Goal: Task Accomplishment & Management: Manage account settings

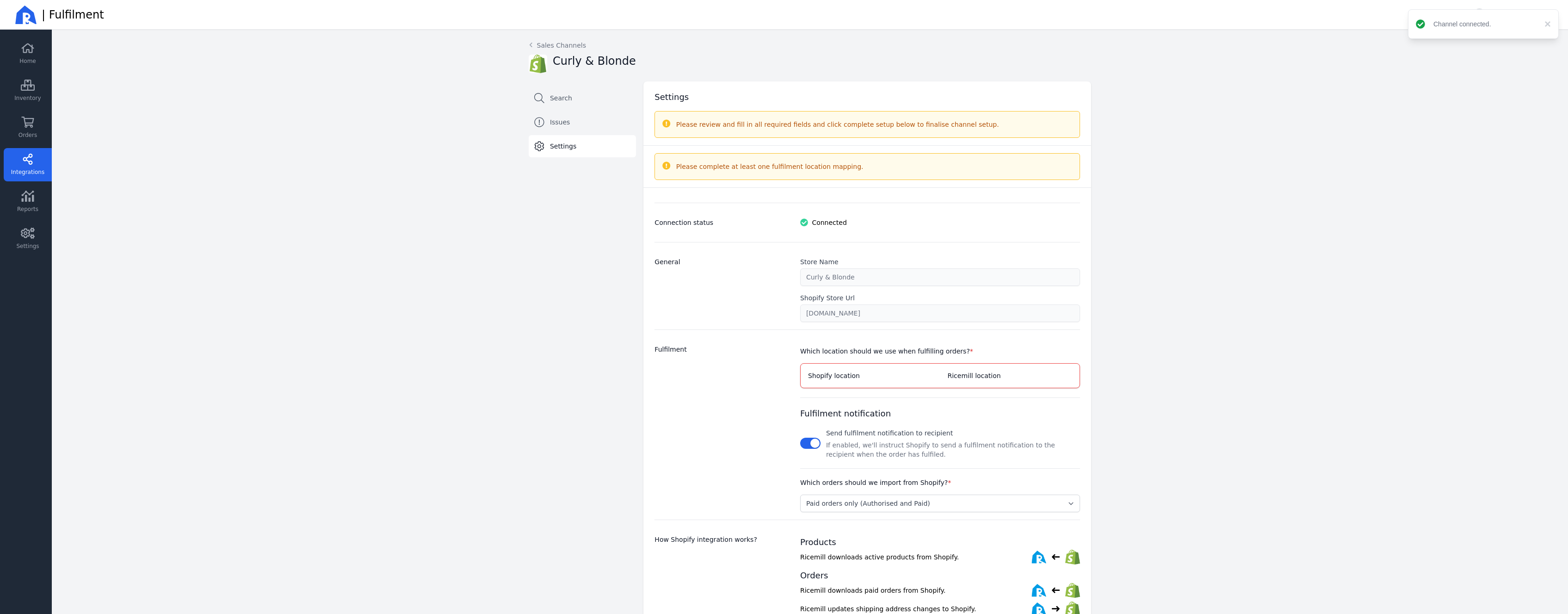
select select "paid_only"
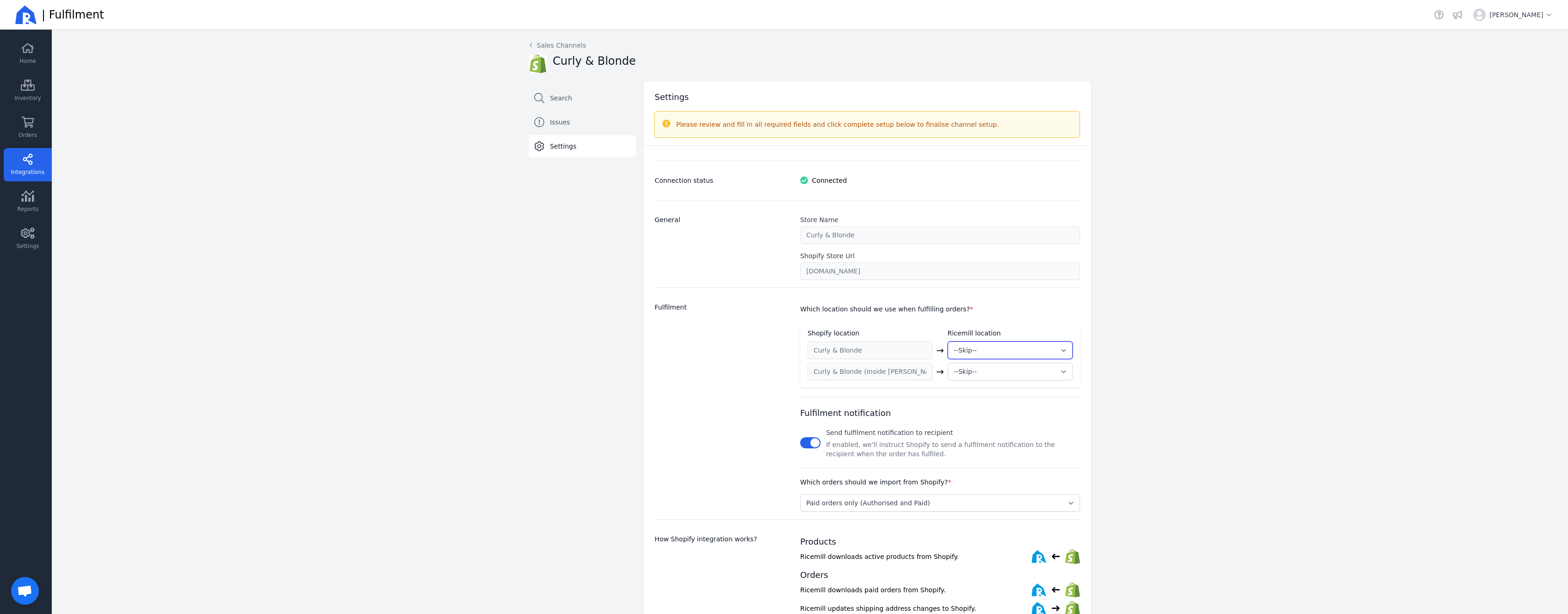
select select "1977"
click option "My Warehouse" at bounding box center [0, 0] width 0 height 0
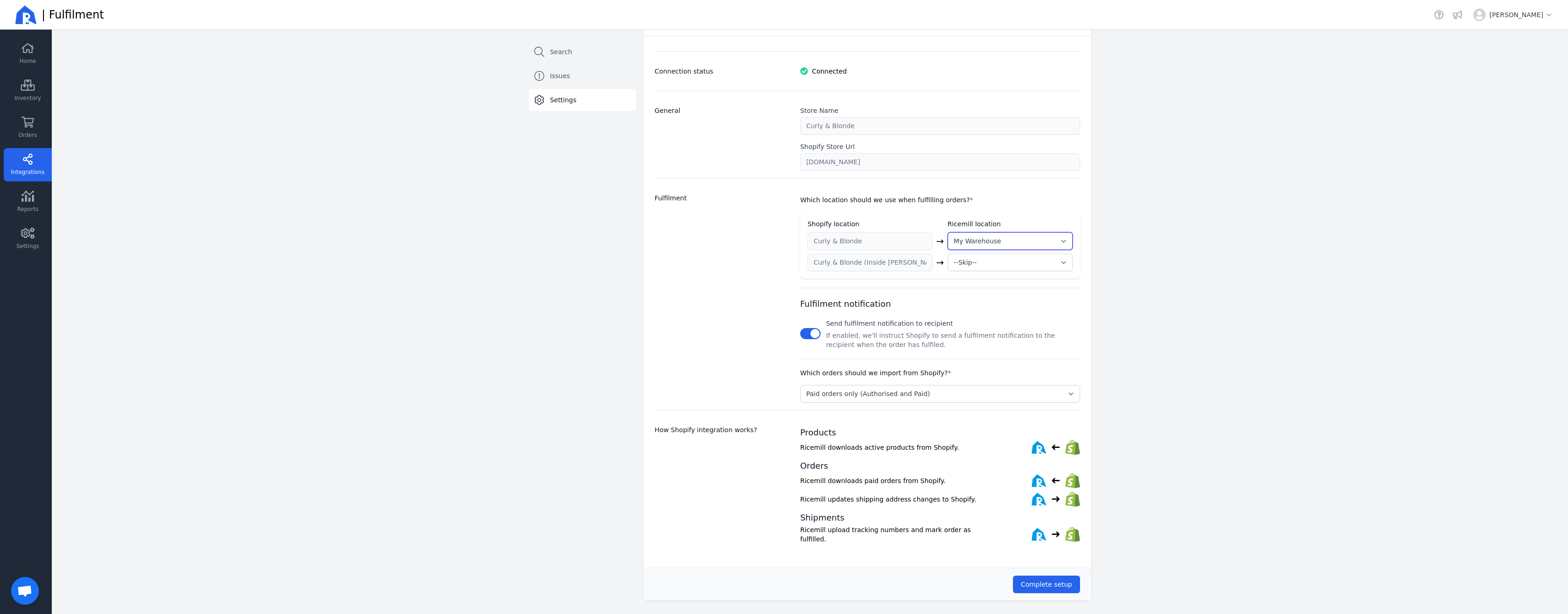
scroll to position [110, 0]
click option "Paid orders only (Authorised and Paid)" at bounding box center [0, 0] width 0 height 0
click at [1066, 579] on span "Complete setup" at bounding box center [1046, 583] width 51 height 7
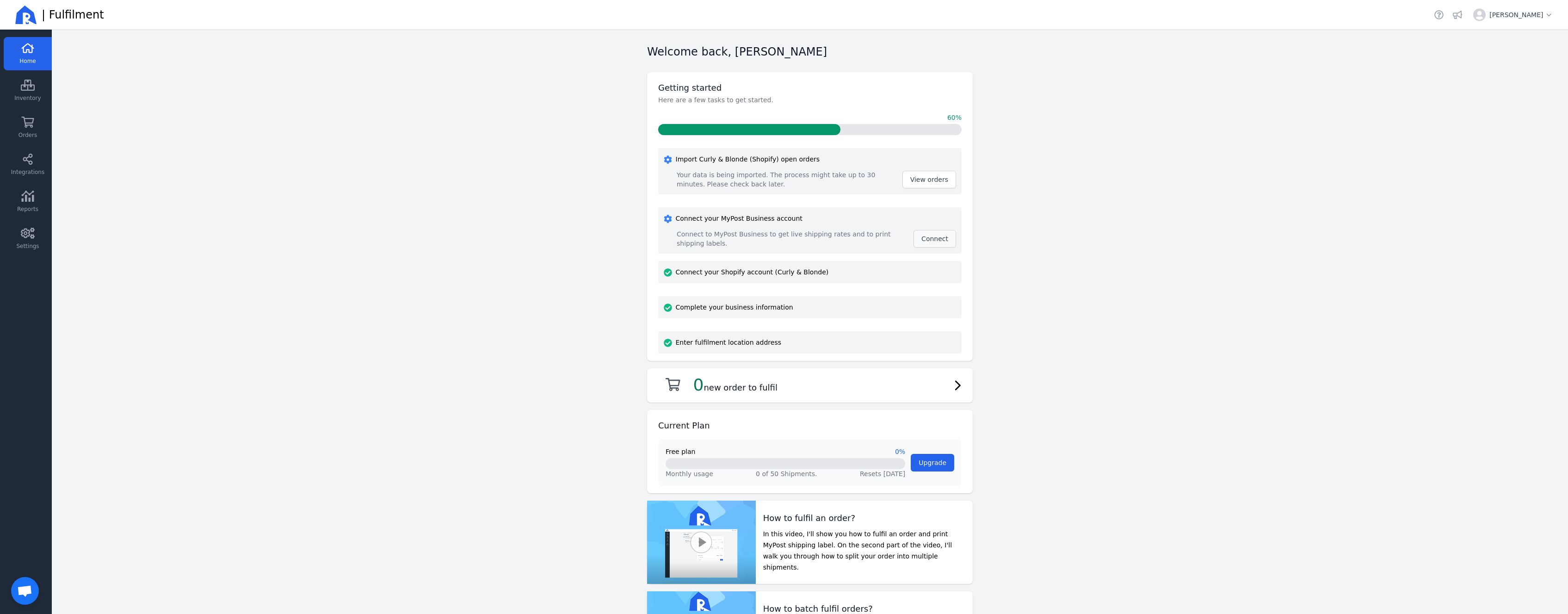
click at [931, 243] on span "Connect" at bounding box center [935, 239] width 27 height 10
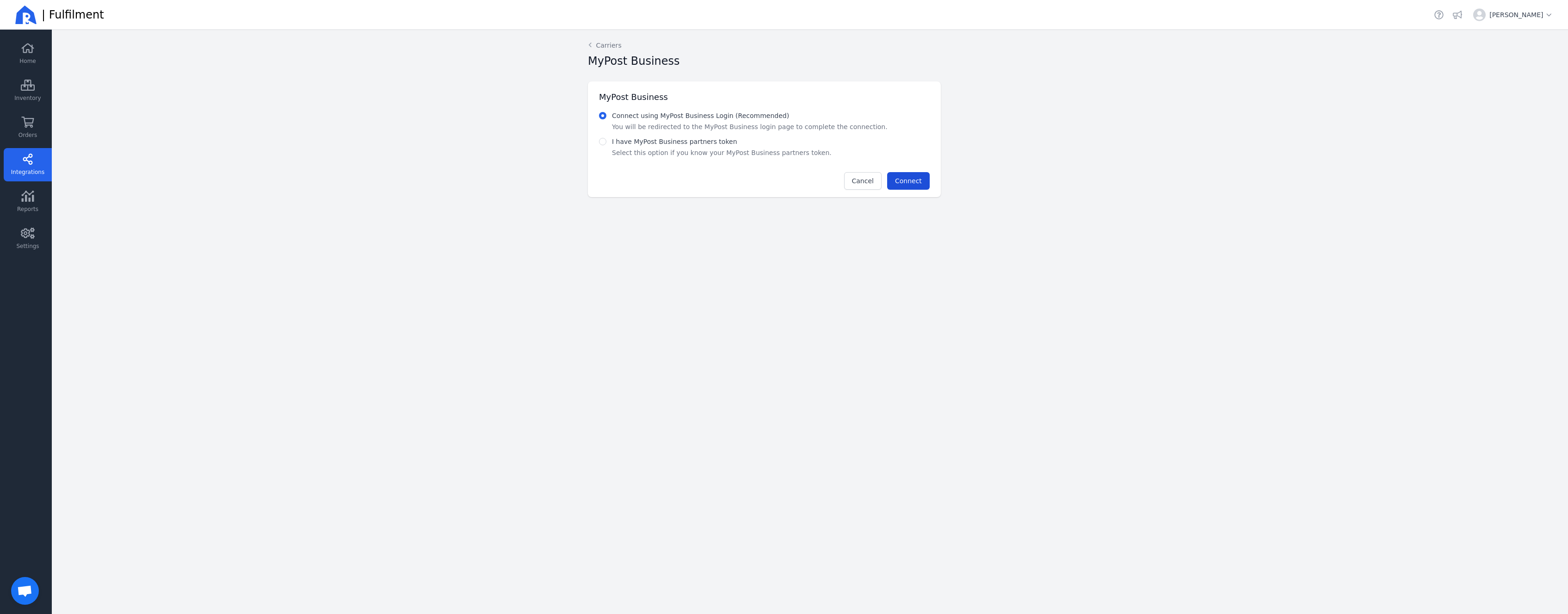
click at [902, 187] on button "Connect" at bounding box center [909, 181] width 43 height 18
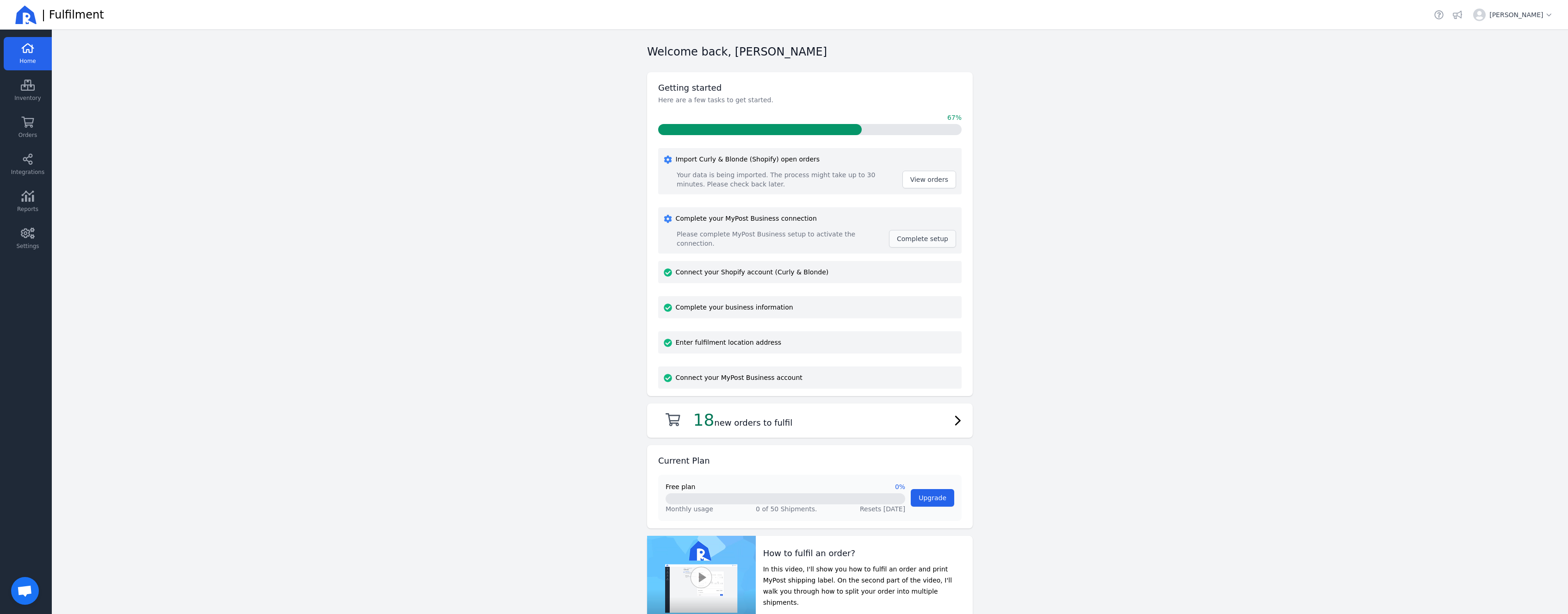
click at [927, 235] on span "Complete setup" at bounding box center [922, 239] width 51 height 7
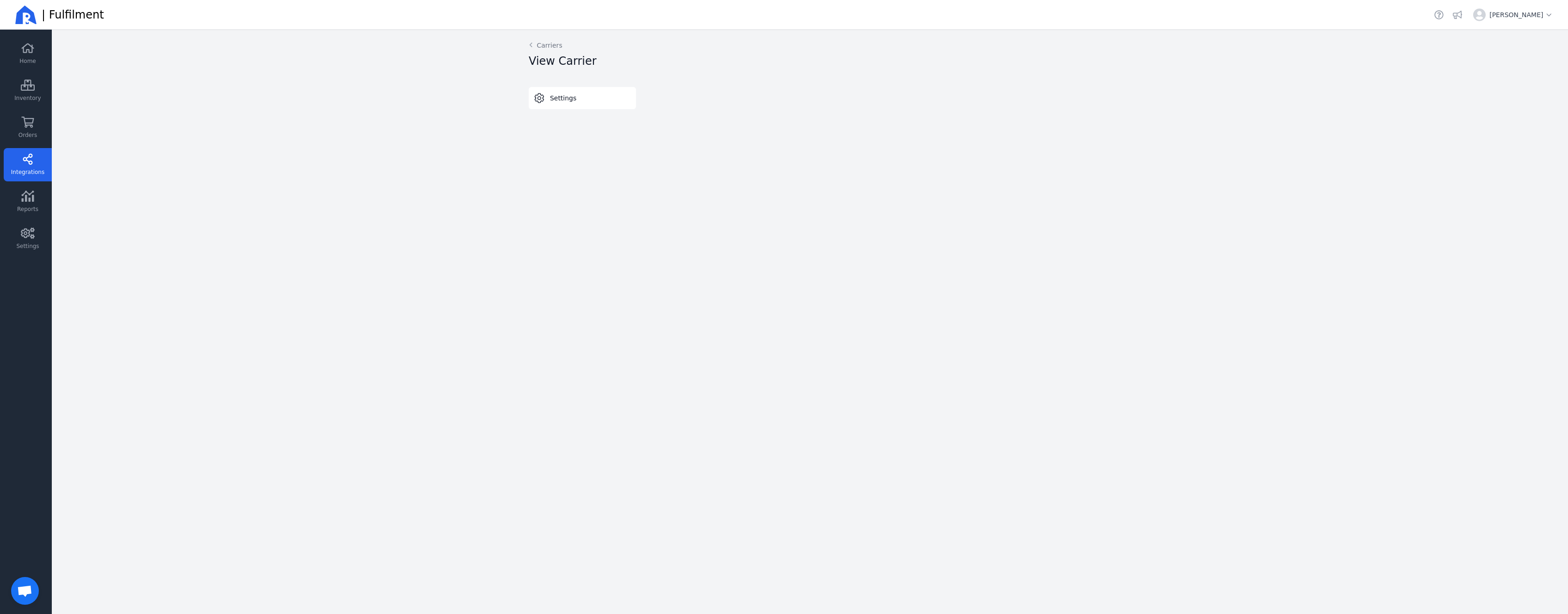
select select "THERMAL-LABEL-A6-1PP"
select select "SALE_OF_GOODS"
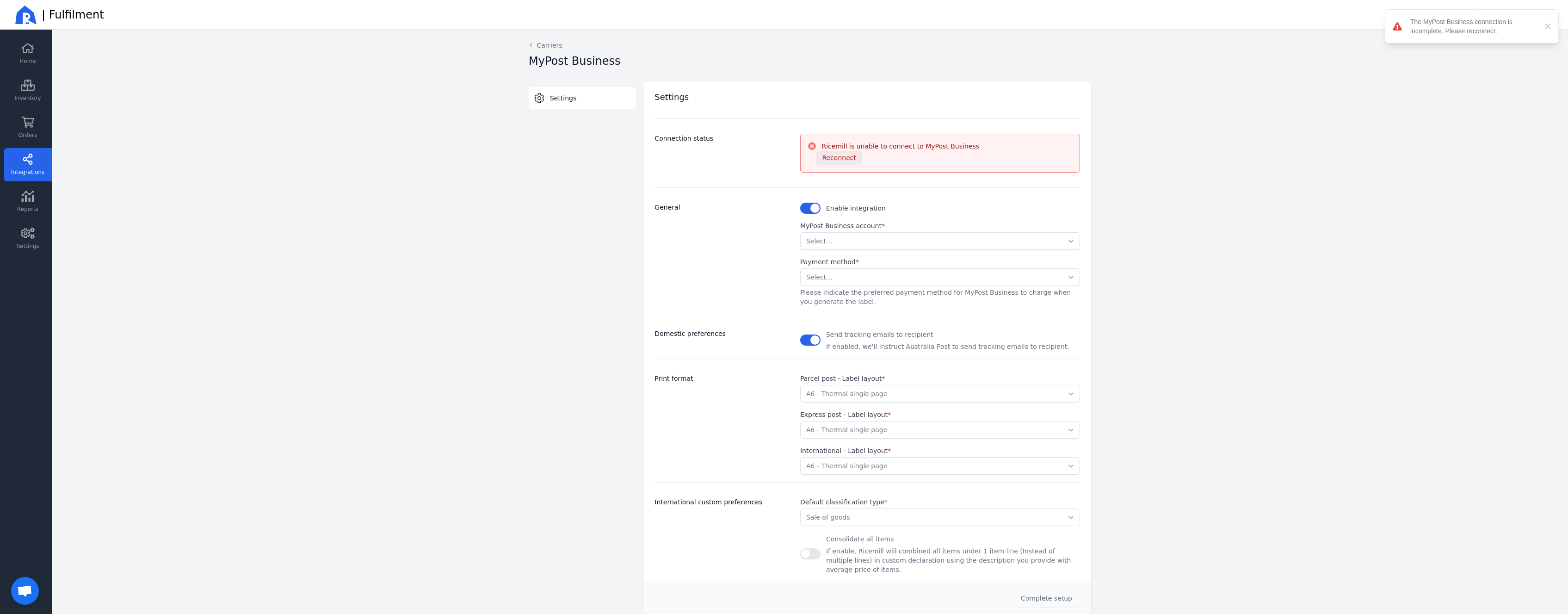
click at [840, 159] on span "Reconnect" at bounding box center [839, 158] width 34 height 7
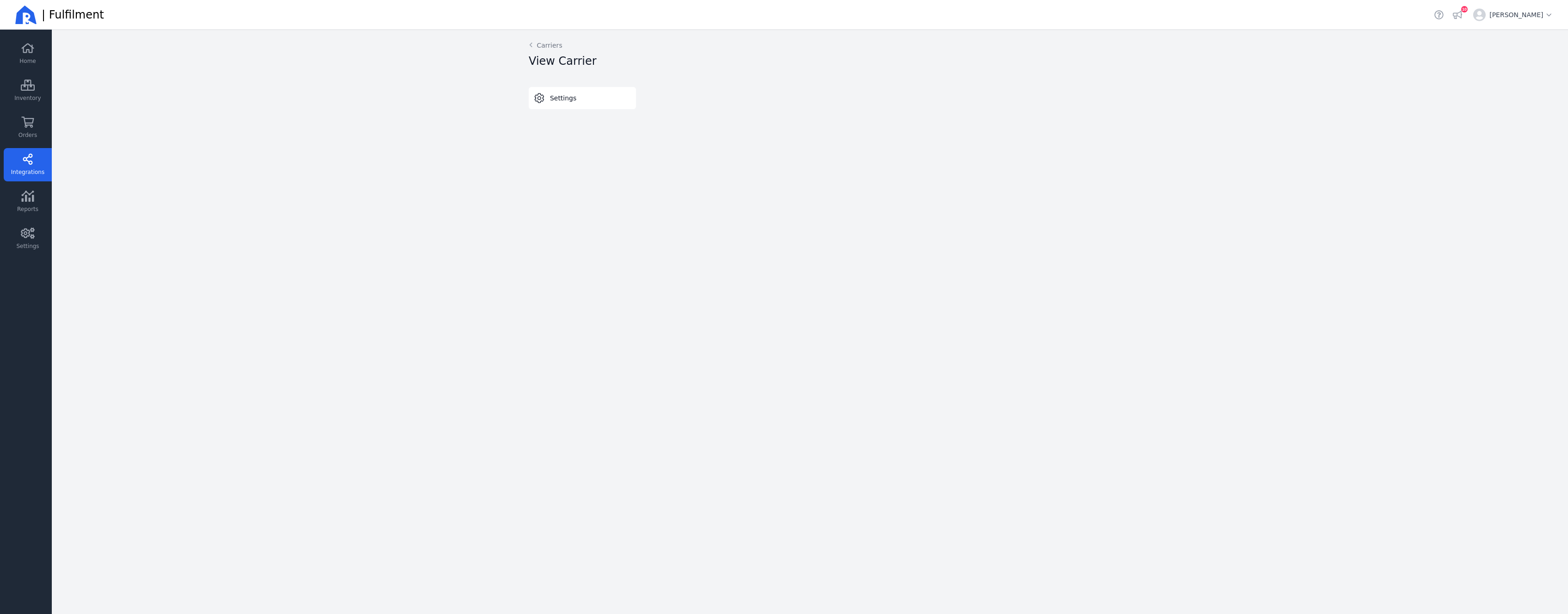
select select "THERMAL-LABEL-A6-1PP"
select select "SALE_OF_GOODS"
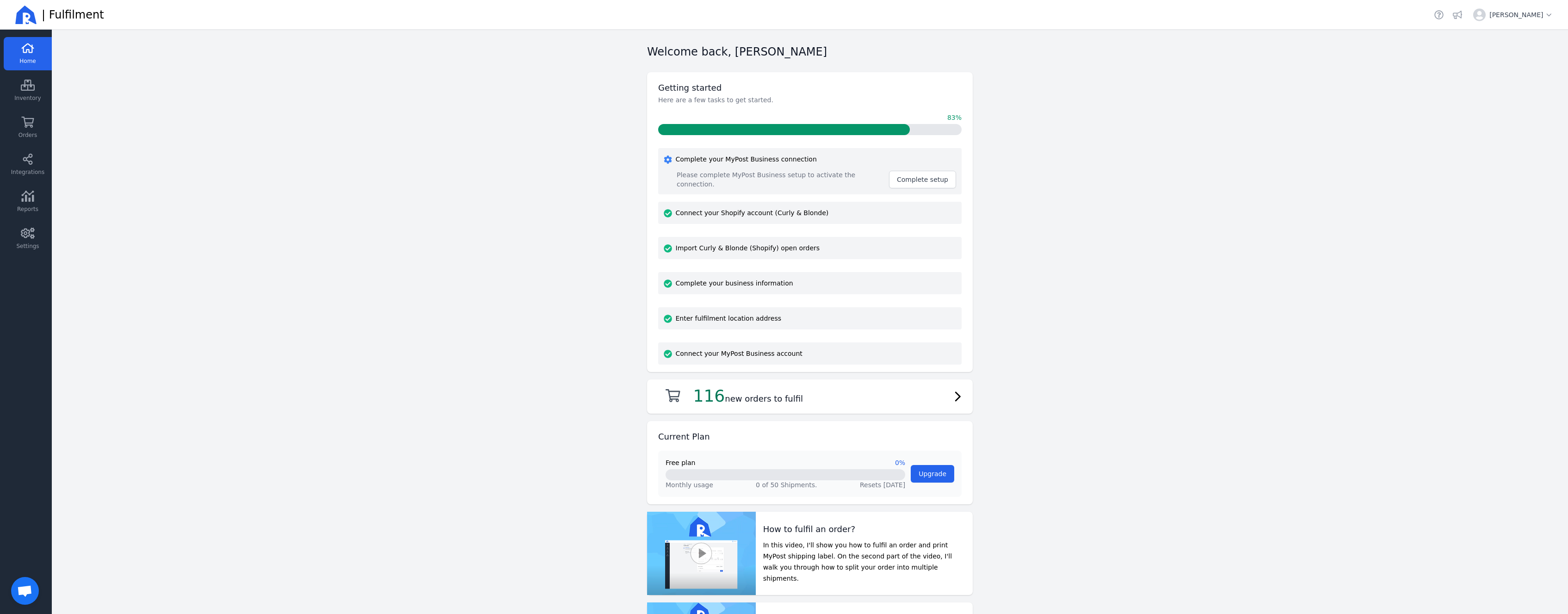
click at [284, 124] on main "Welcome back, [PERSON_NAME] Getting started Here are a few tasks to get started…" at bounding box center [810, 322] width 1516 height 584
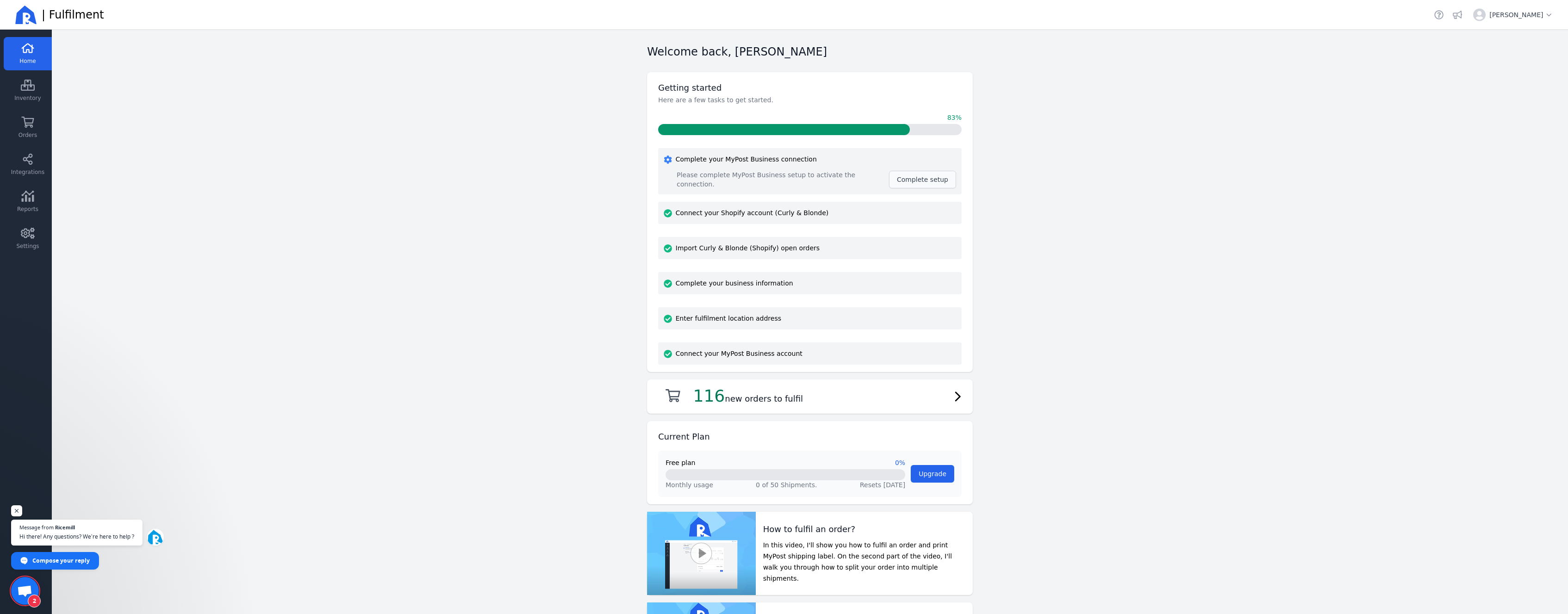
click at [925, 182] on span "Complete setup" at bounding box center [922, 180] width 51 height 7
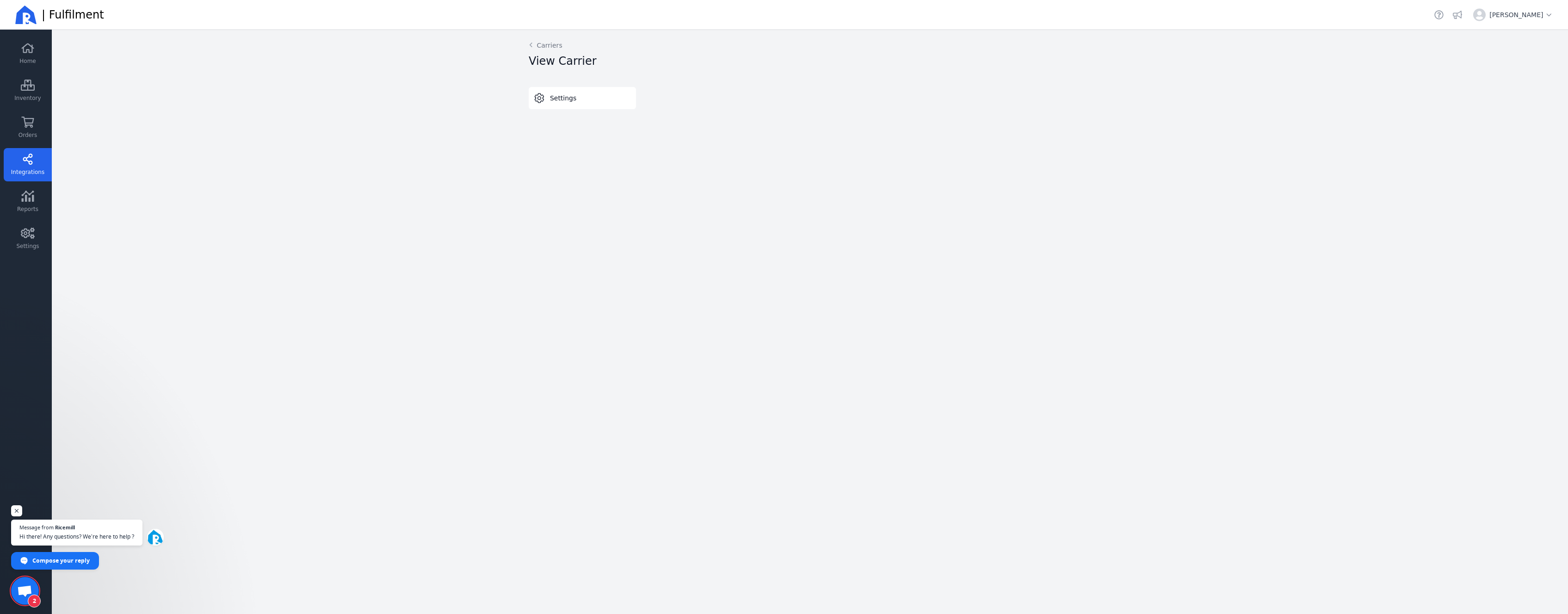
select select "THERMAL-LABEL-A6-1PP"
select select "SALE_OF_GOODS"
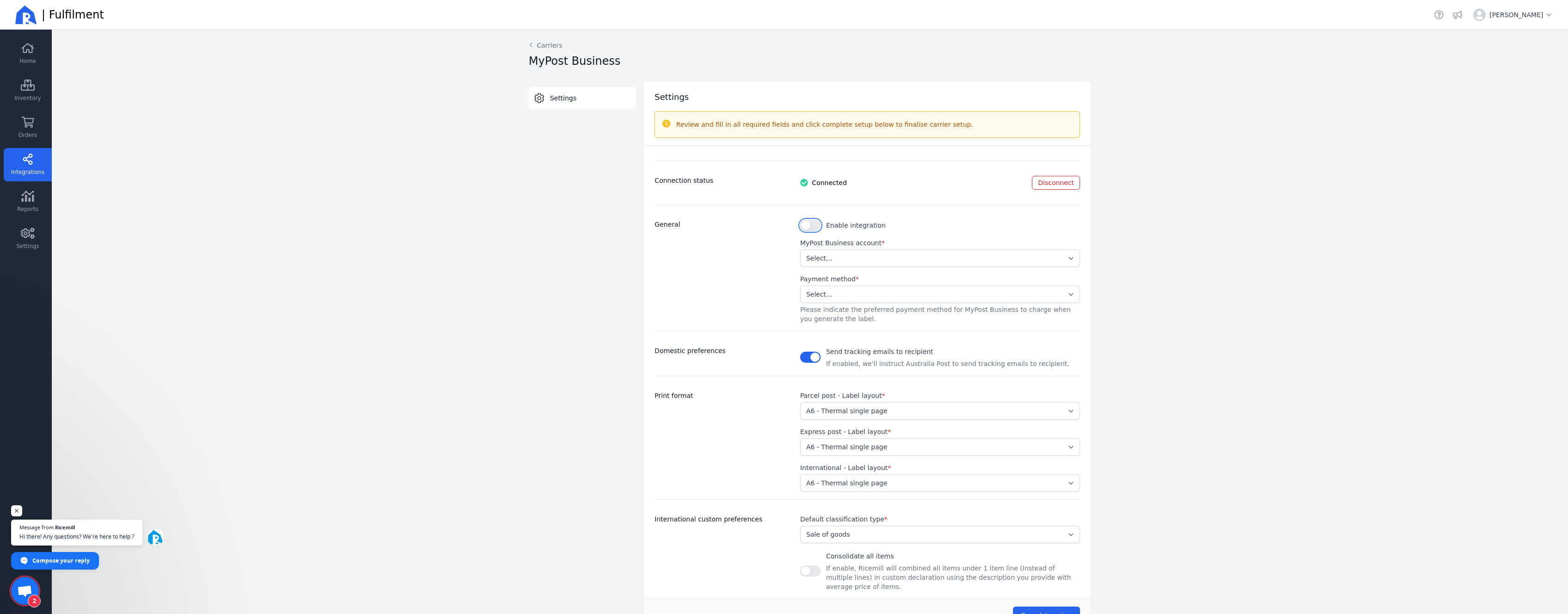
click at [816, 224] on button "button" at bounding box center [811, 225] width 21 height 11
select select "ef6e3f8327b14ae6900a830aba3ca4a2"
click option "ef6e3f8327b14ae6900a830aba3ca4a2" at bounding box center [0, 0] width 0 height 0
select select "STORED_PAYMENT"
click option "Stored Credit Card" at bounding box center [0, 0] width 0 height 0
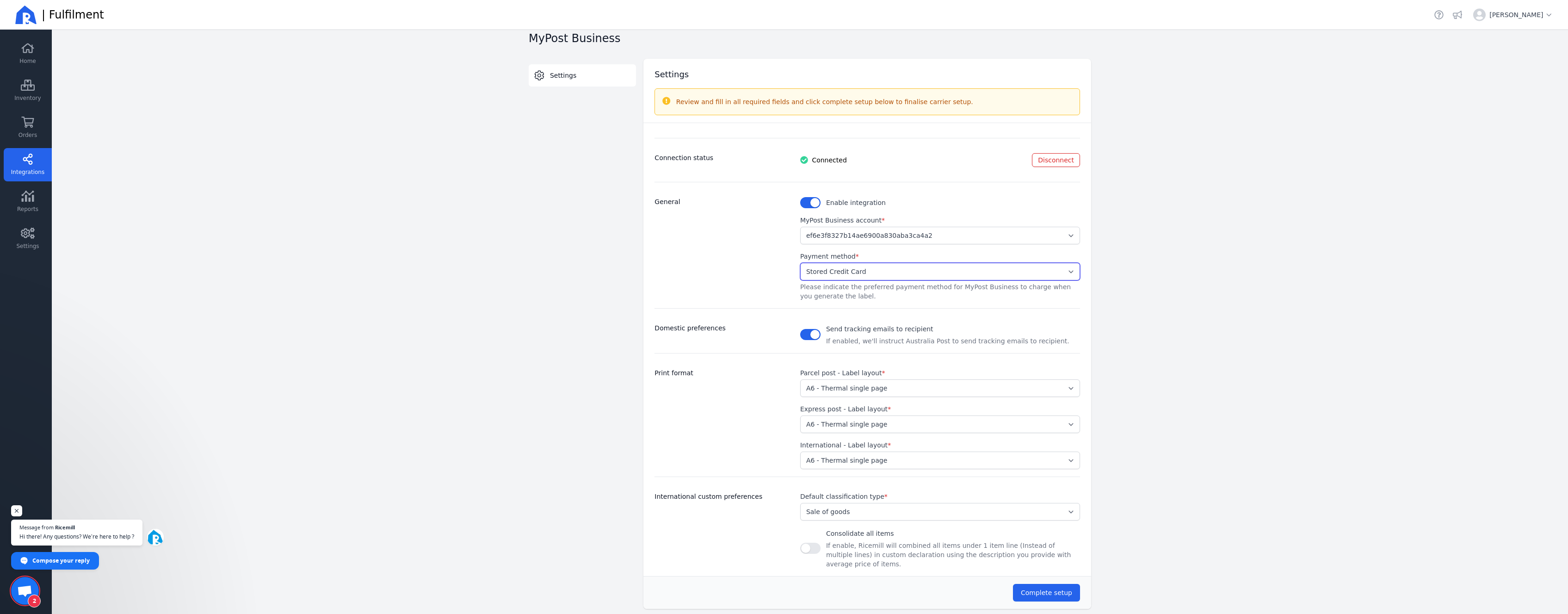
scroll to position [27, 0]
click option "A6 - Thermal single page" at bounding box center [0, 0] width 0 height 0
click at [1062, 585] on span "Complete setup" at bounding box center [1046, 589] width 51 height 7
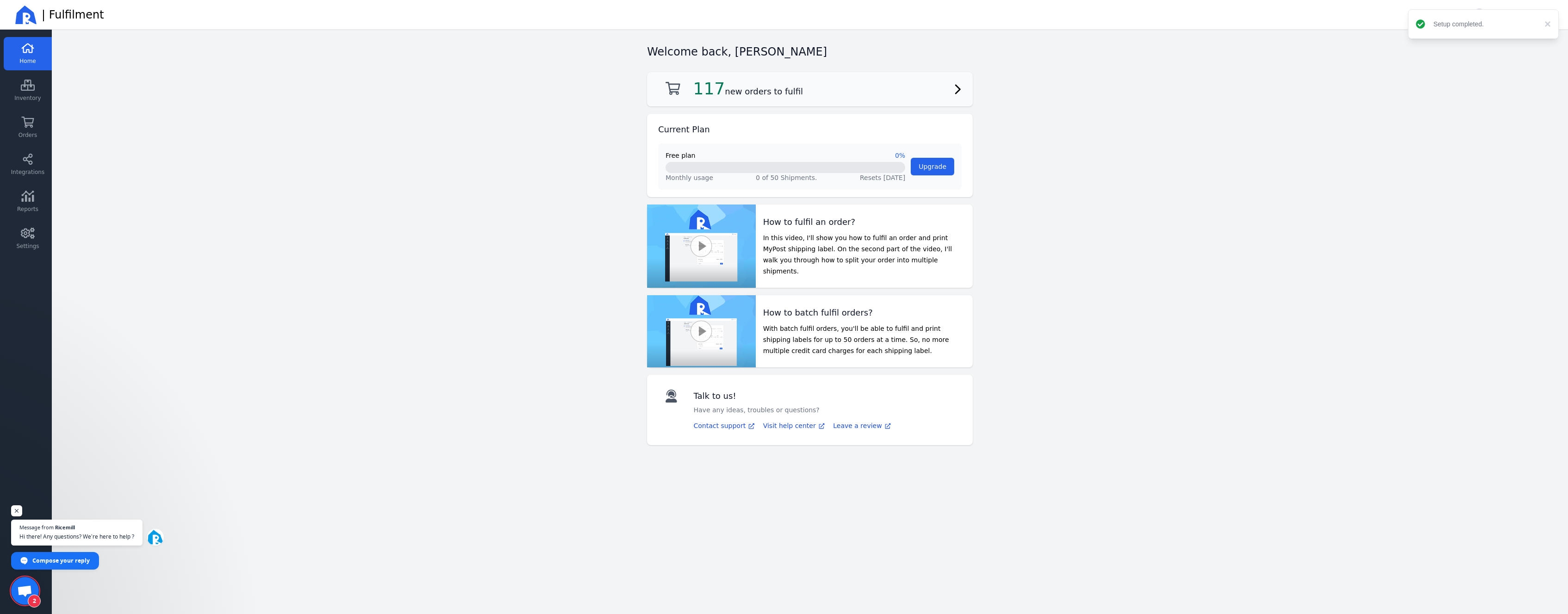
click at [711, 92] on span "117" at bounding box center [709, 89] width 32 height 19
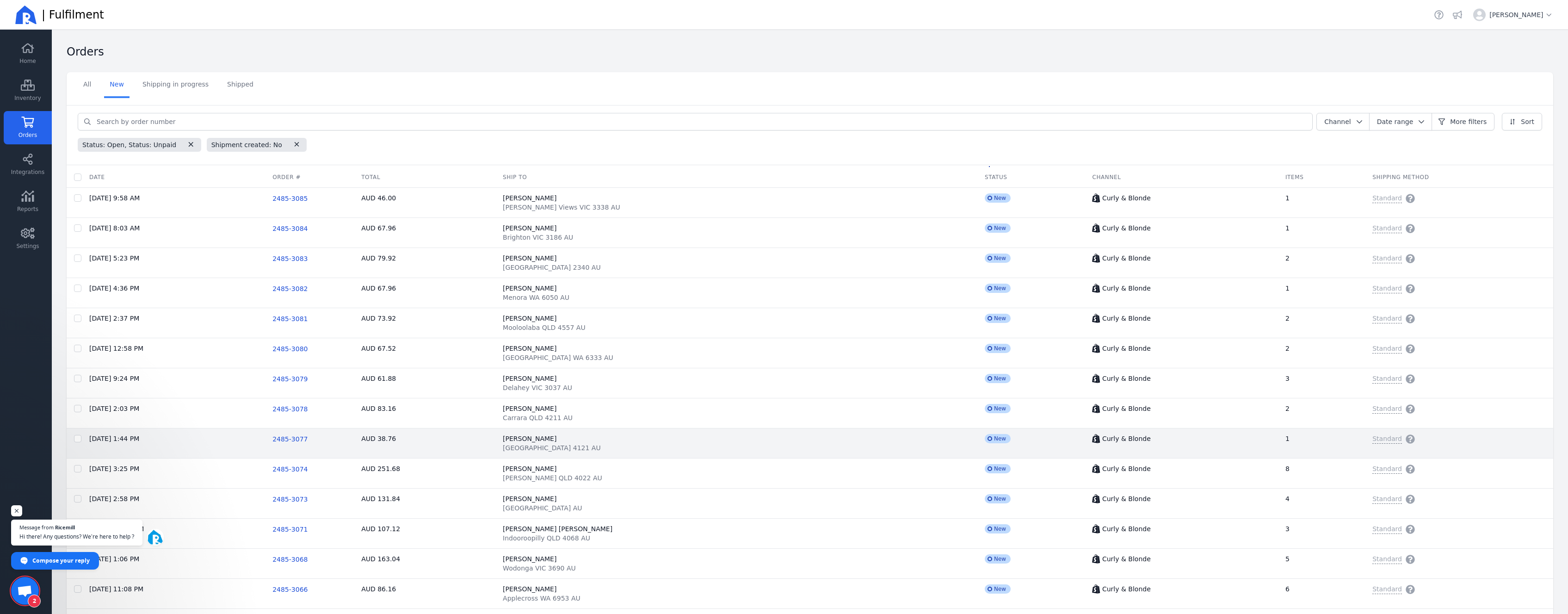
click at [734, 442] on div "Jonny Walker Holland Park QLD 4121 AU" at bounding box center [737, 443] width 467 height 18
checkbox input "false"
checkbox input "true"
click at [308, 440] on span "2485-3077" at bounding box center [290, 439] width 36 height 7
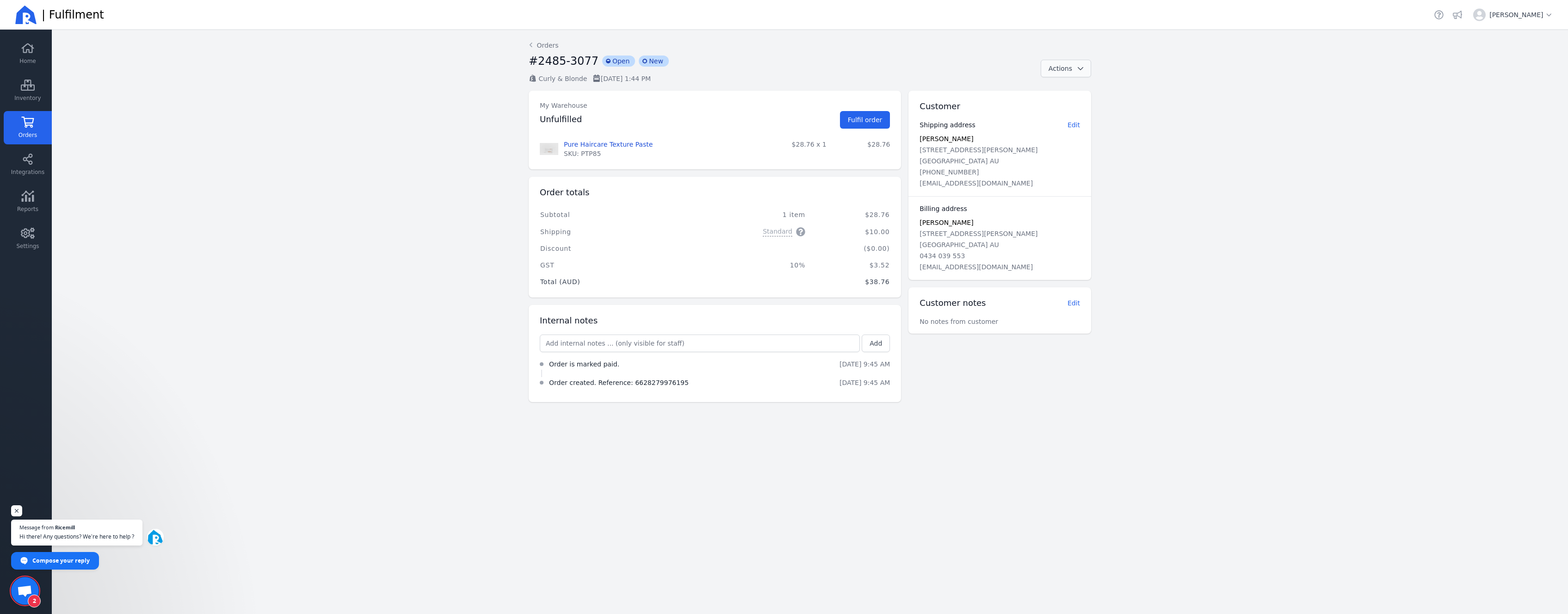
click at [1059, 72] on span "Actions" at bounding box center [1061, 69] width 24 height 7
click at [875, 123] on span "Fulfil order" at bounding box center [865, 120] width 35 height 7
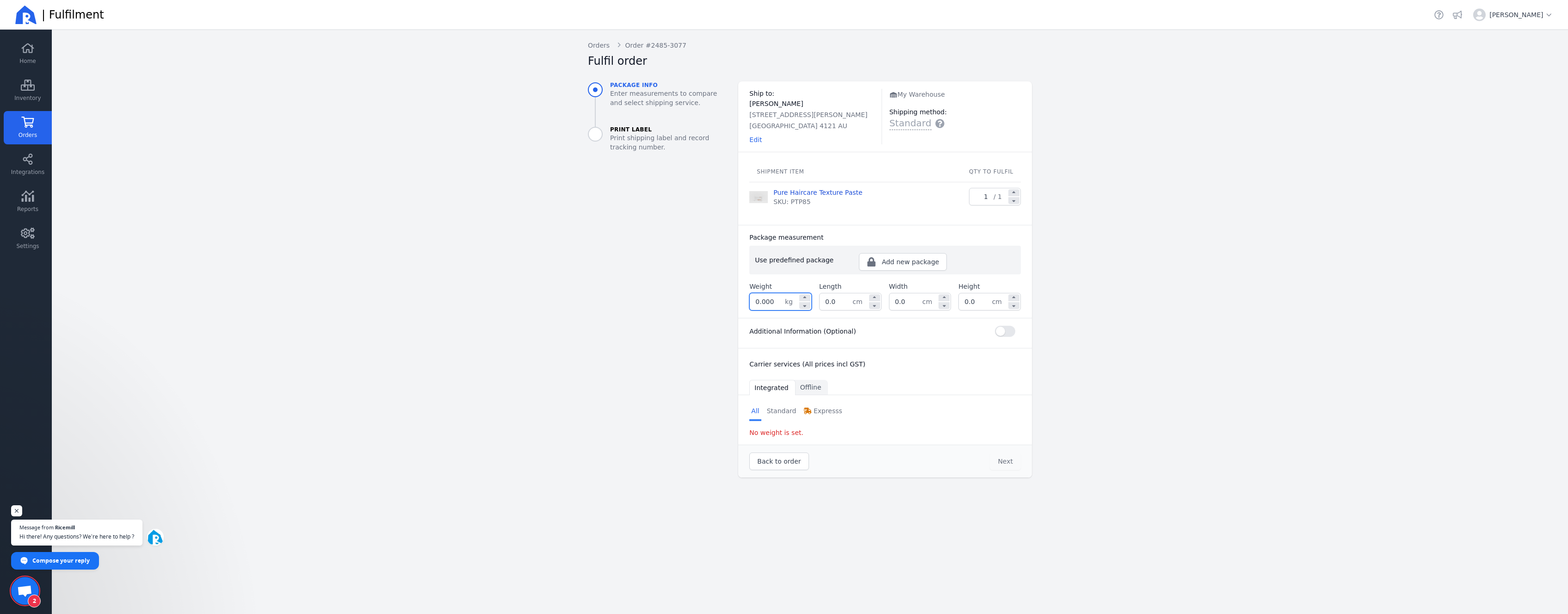
drag, startPoint x: 780, startPoint y: 305, endPoint x: 744, endPoint y: 296, distance: 37.1
click at [750, 296] on input "0.000" at bounding box center [768, 302] width 36 height 17
type input "0.400"
click at [849, 306] on input "0.0" at bounding box center [836, 302] width 33 height 17
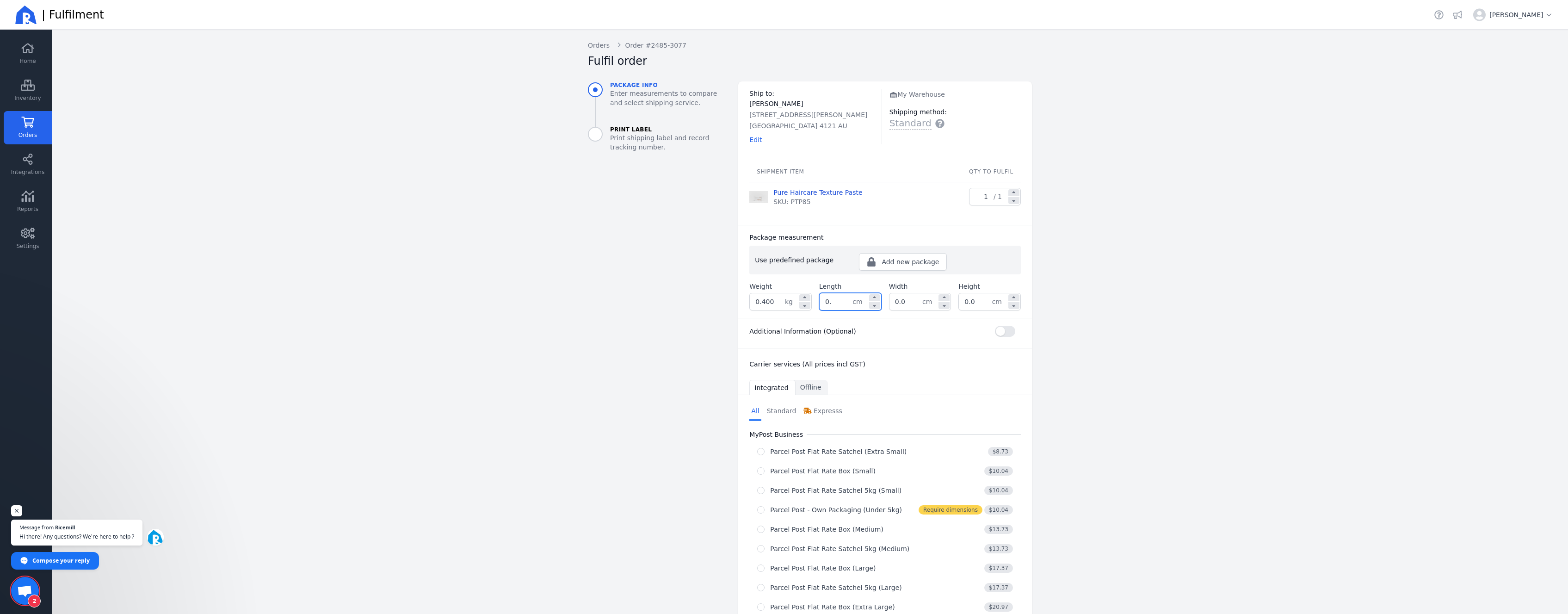
type input "0"
type input "19.0"
type input "15.0"
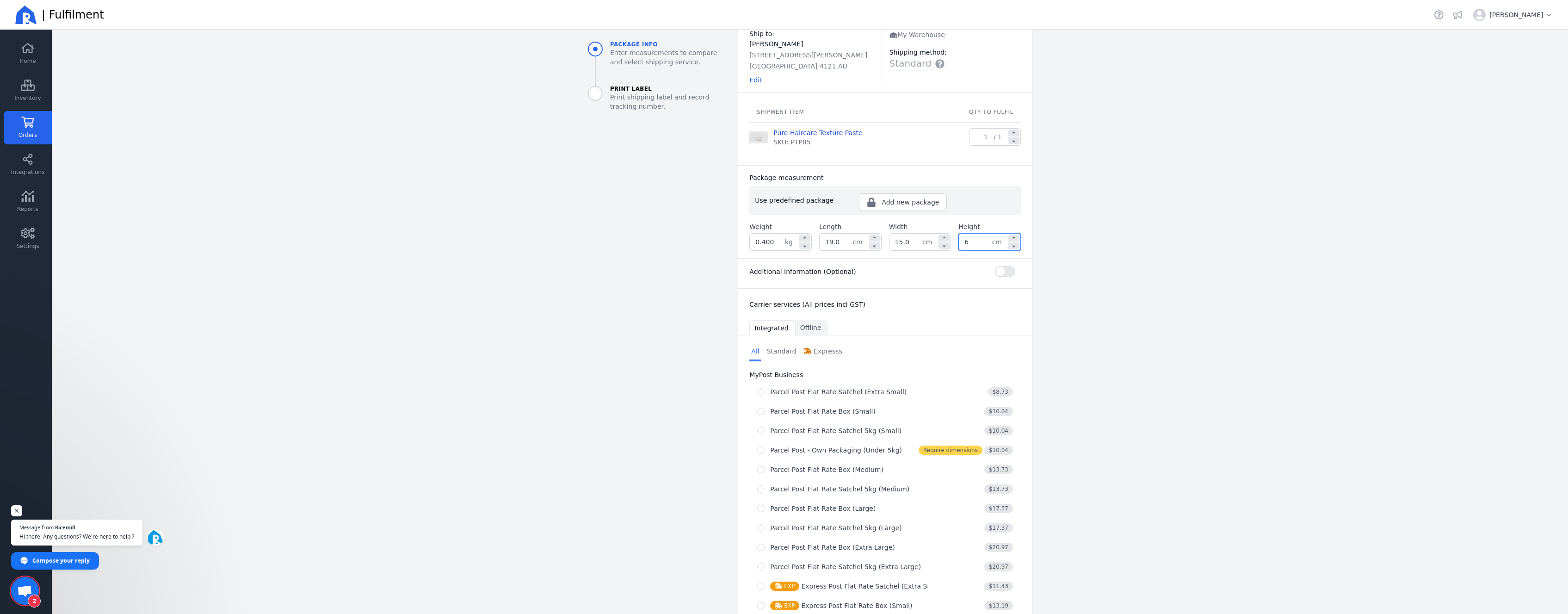
scroll to position [65, 0]
type input "6.0"
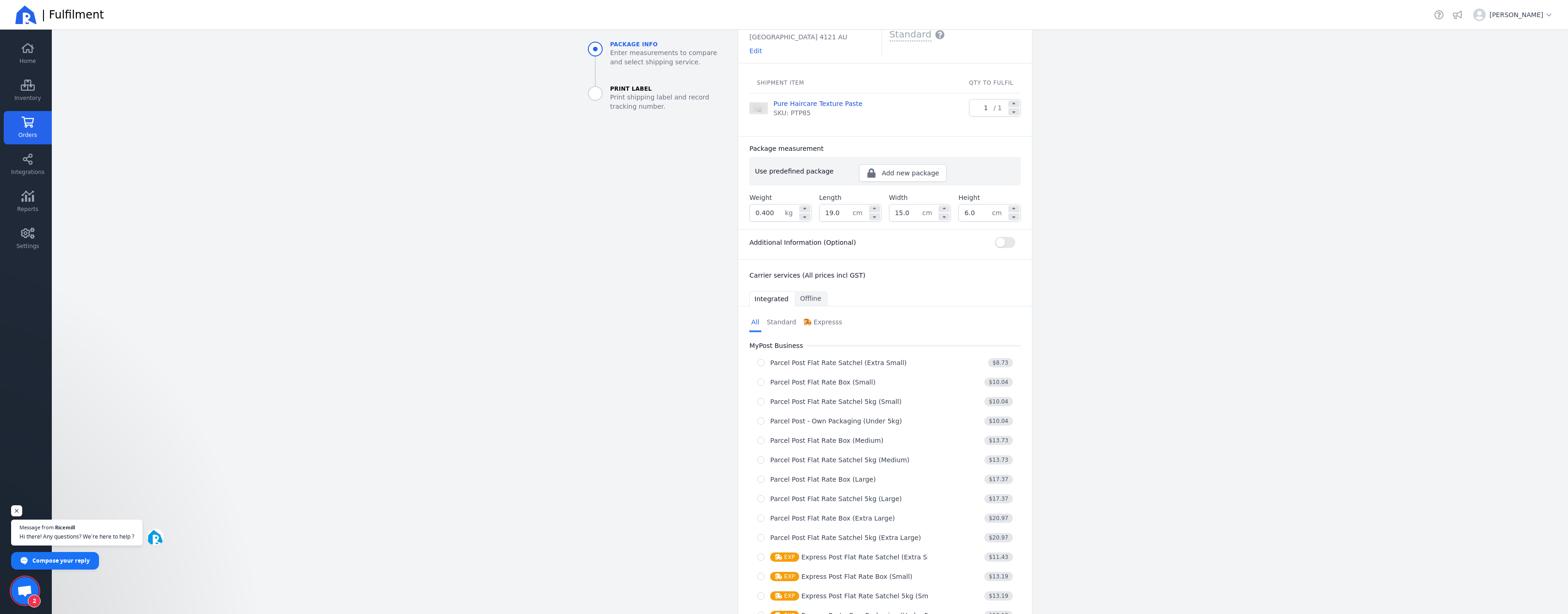
scroll to position [92, 0]
click at [857, 418] on div "Parcel Post - Own Packaging (Under 5kg)" at bounding box center [836, 417] width 132 height 10
radio input "true"
select select "0"
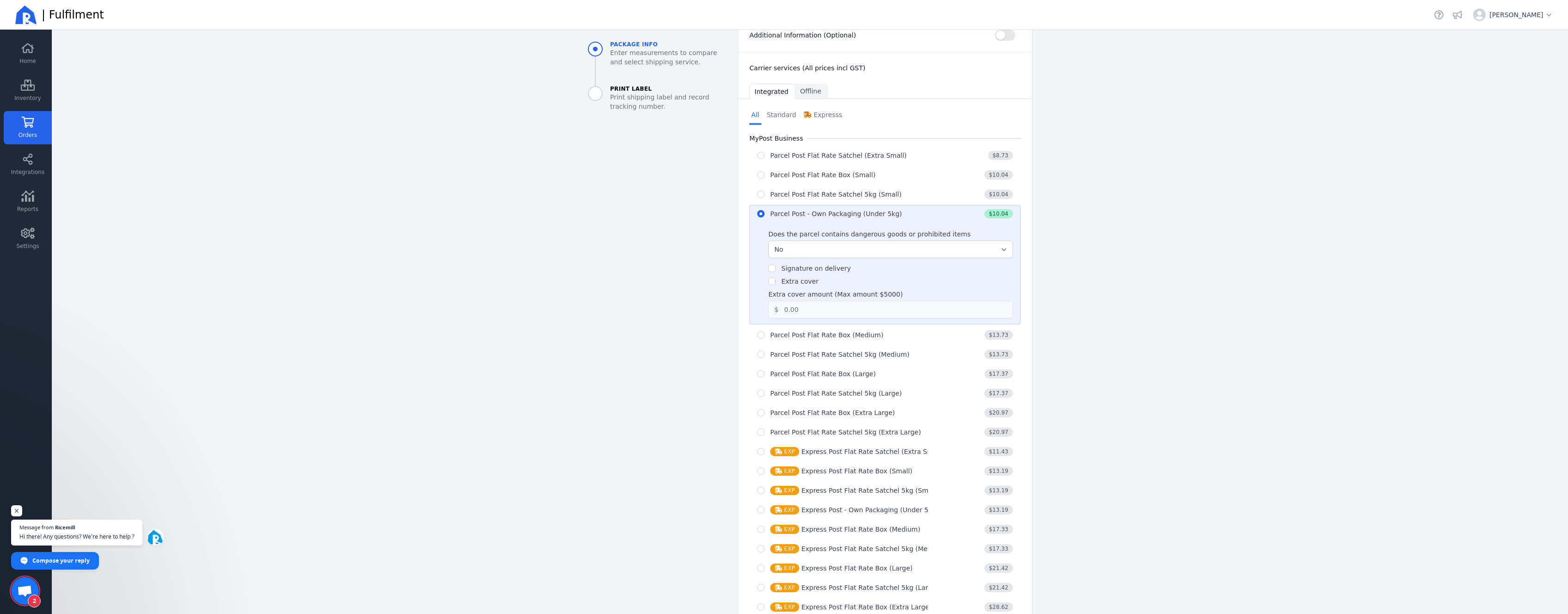
scroll to position [369, 0]
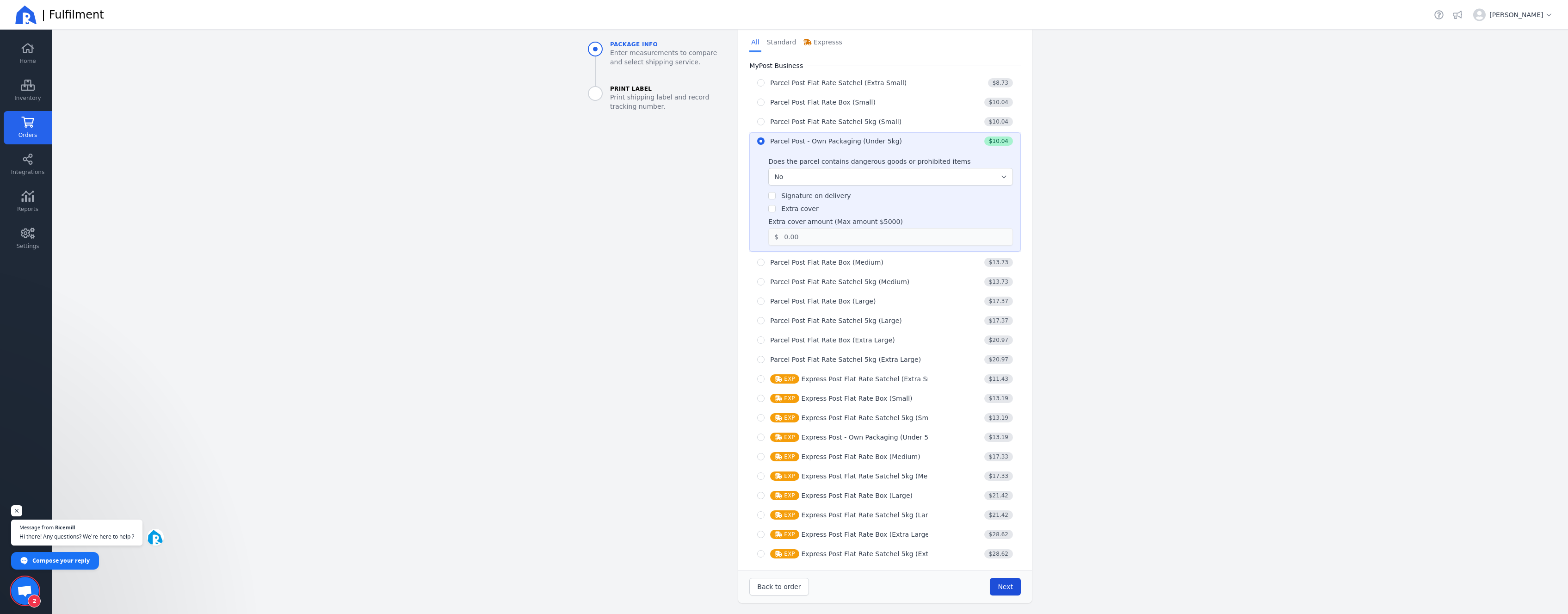
click at [998, 584] on span "Next" at bounding box center [1005, 587] width 16 height 7
type input "19.0"
type input "15.0"
type input "6.0"
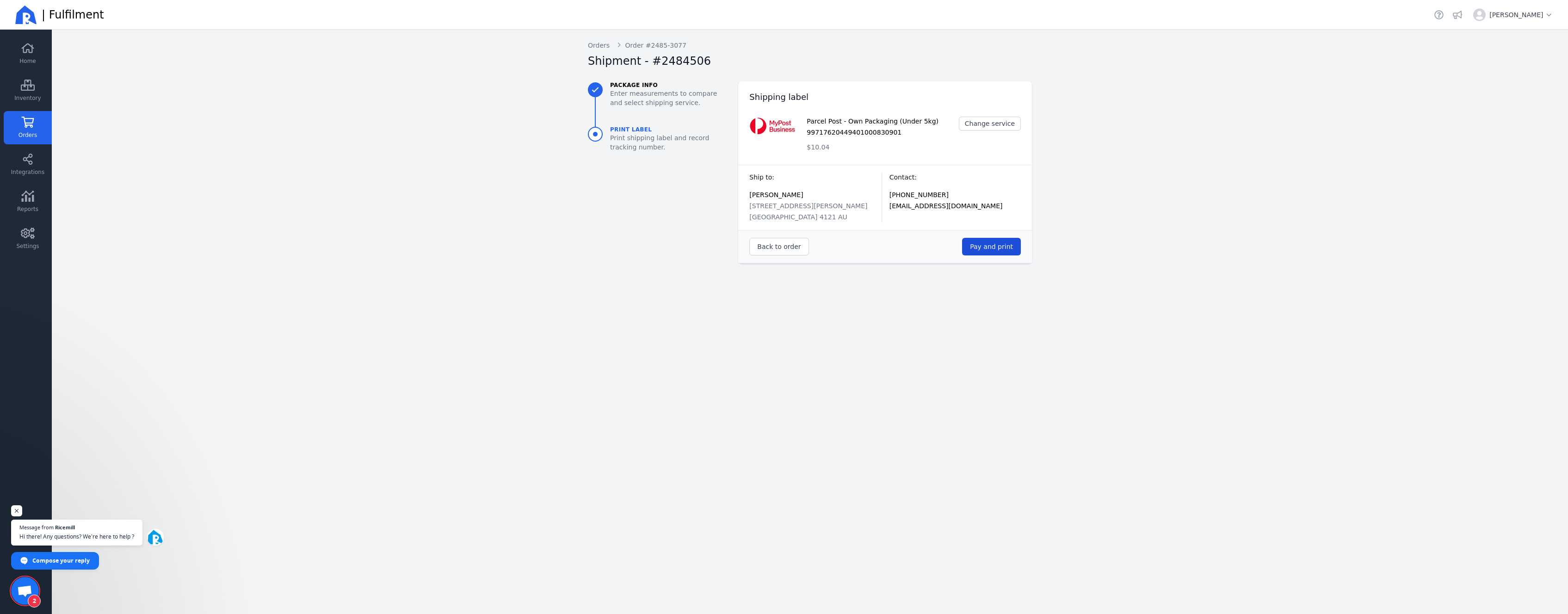
click at [990, 250] on span "Pay and print" at bounding box center [992, 246] width 43 height 7
click at [40, 240] on link "Settings" at bounding box center [27, 238] width 48 height 33
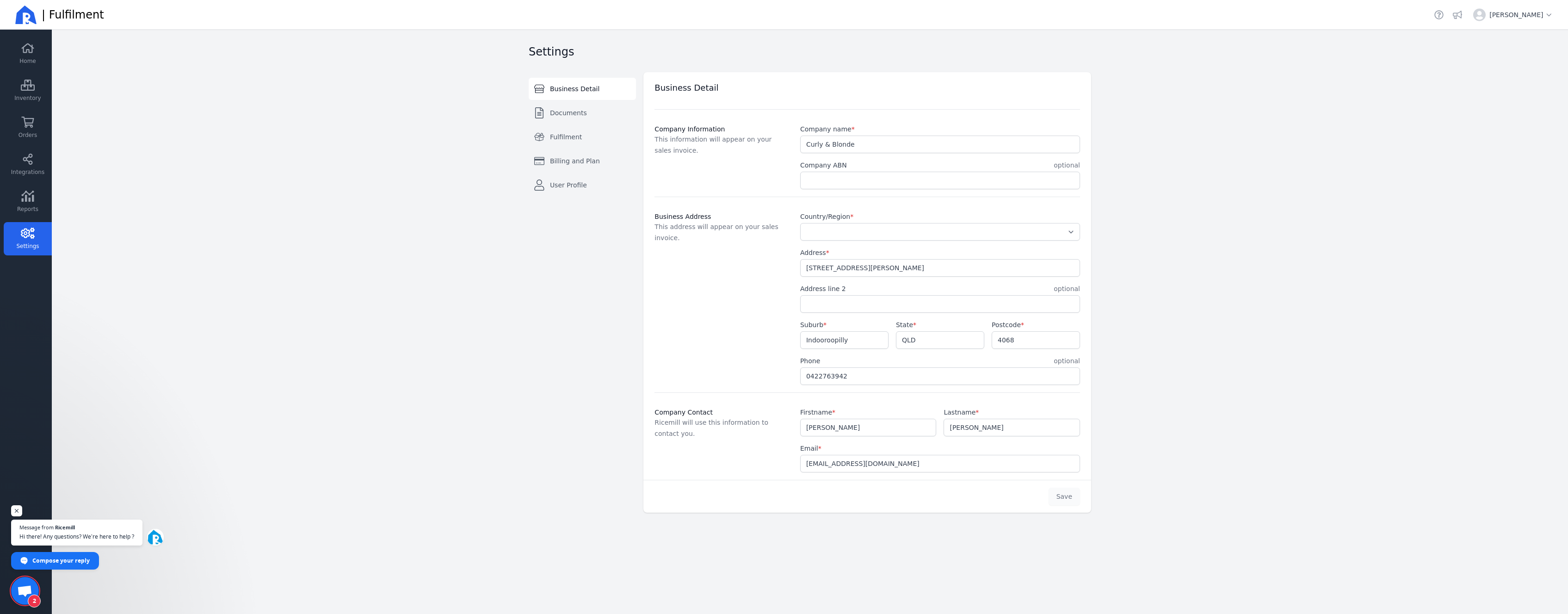
select select "AU"
click at [578, 163] on span "Billing and Plan" at bounding box center [575, 161] width 50 height 10
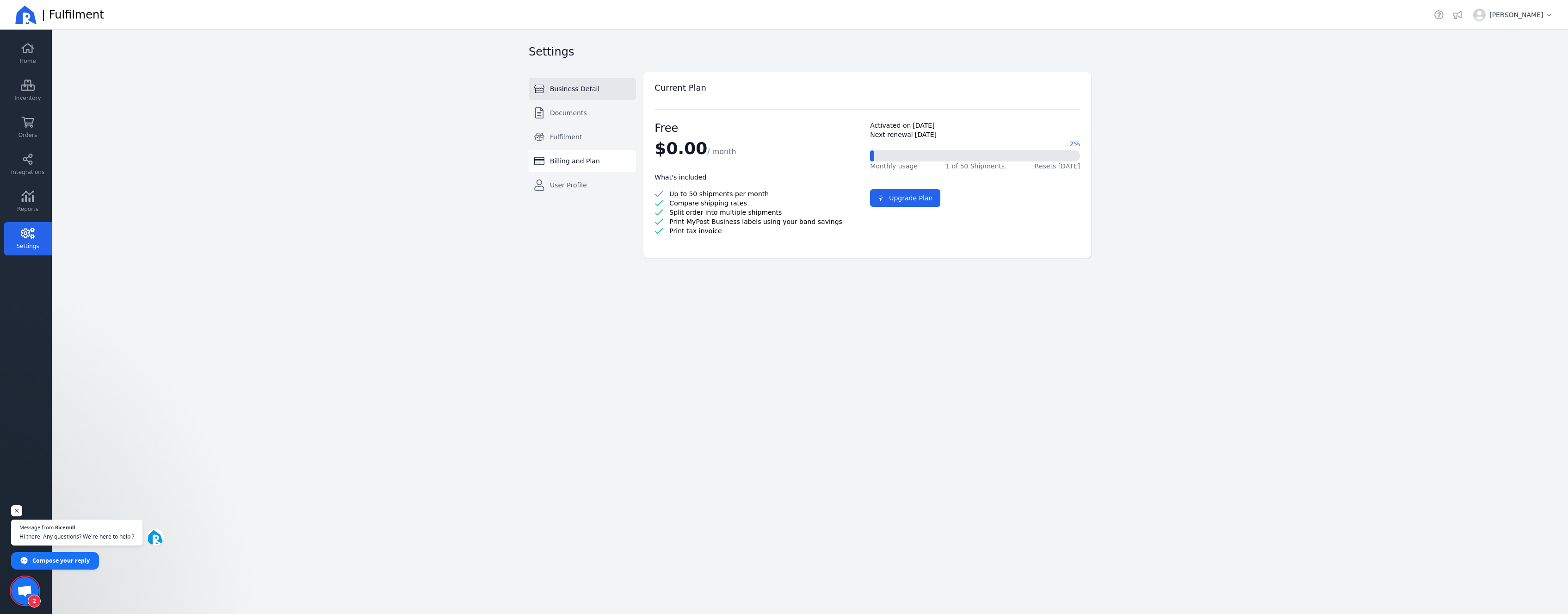
click at [573, 92] on span "Business Detail" at bounding box center [575, 89] width 50 height 10
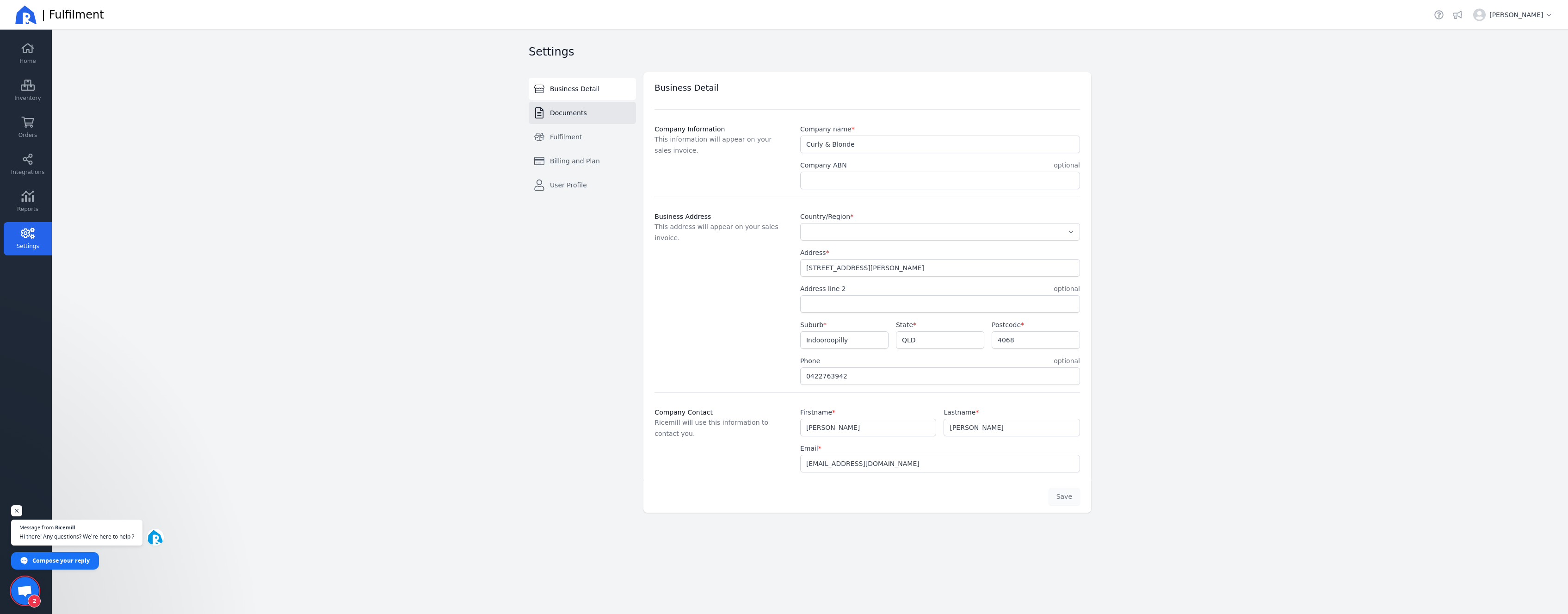
select select "AU"
click at [998, 172] on div at bounding box center [940, 181] width 280 height 18
click at [998, 181] on input "Company ABN" at bounding box center [940, 181] width 279 height 17
paste input "67 276 427 681"
type input "67 276 427 681"
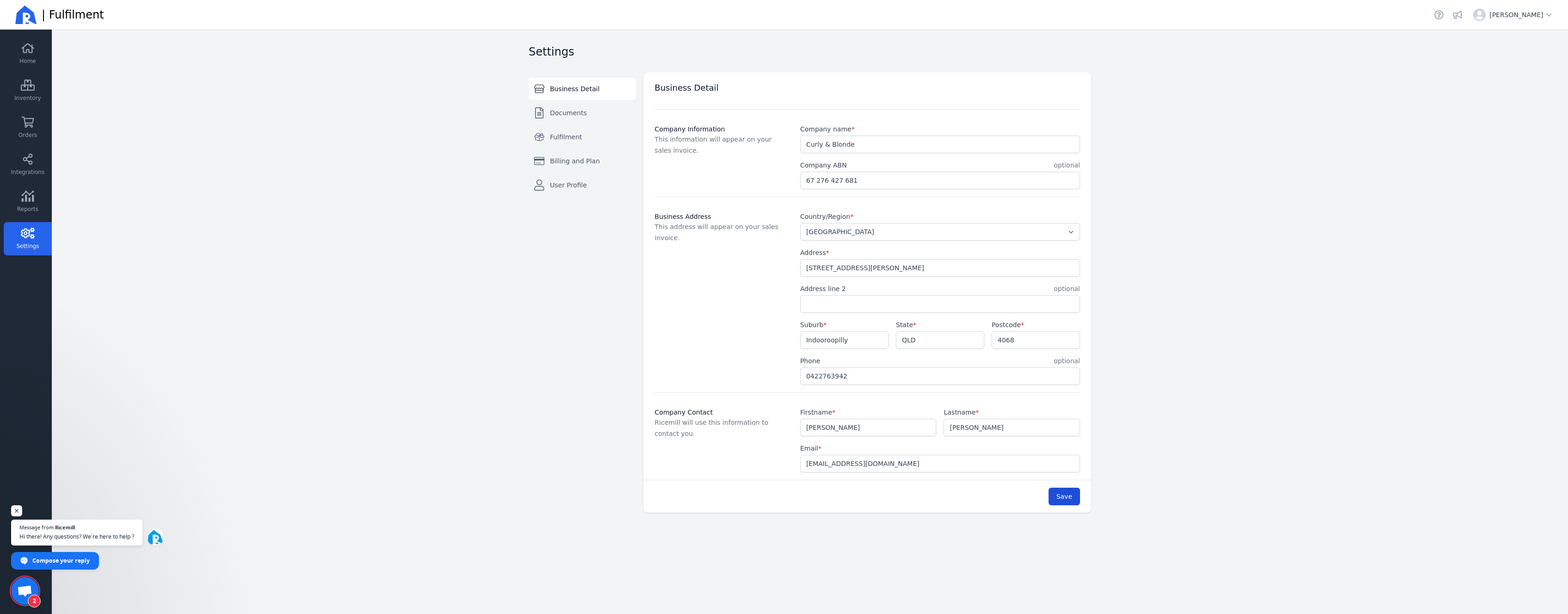
click at [1061, 516] on div "Settings Business Detail Documents Fulfilment Billing and Plan User Profile Swi…" at bounding box center [810, 277] width 592 height 494
click at [1063, 496] on span "Save" at bounding box center [1064, 496] width 16 height 7
click at [32, 135] on span "Orders" at bounding box center [27, 135] width 18 height 7
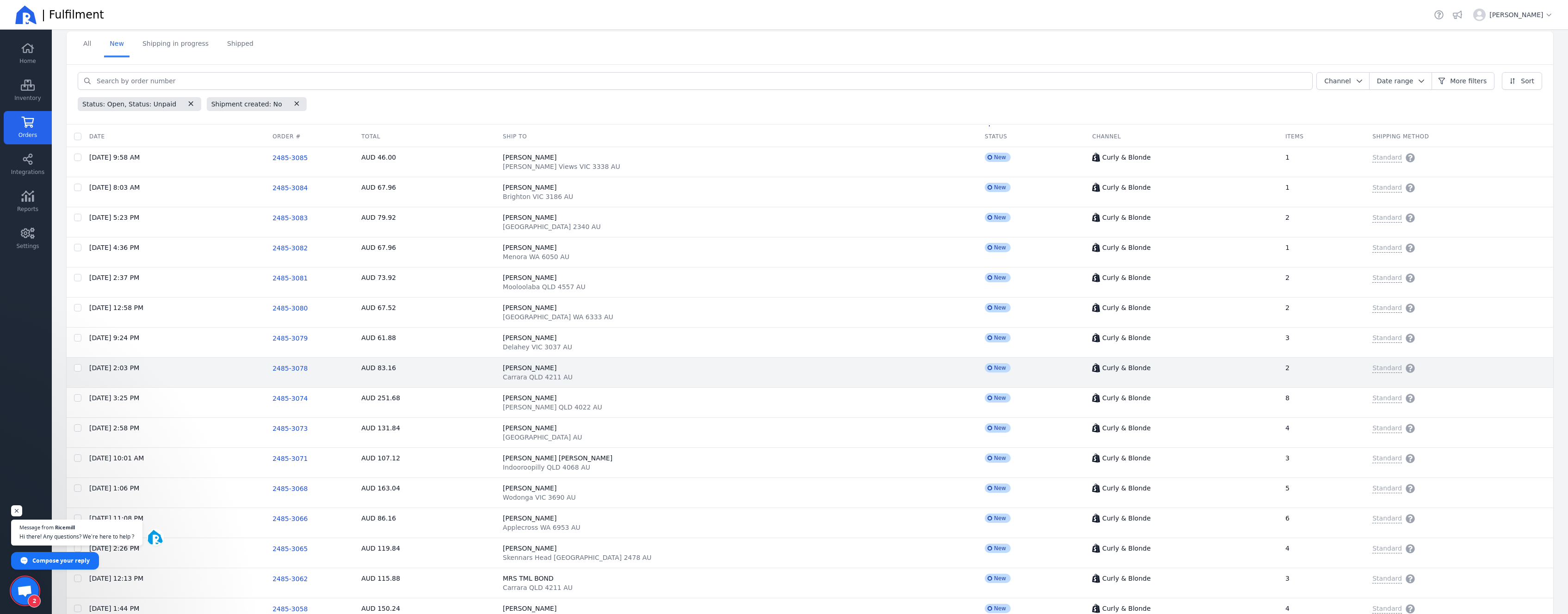
scroll to position [47, 0]
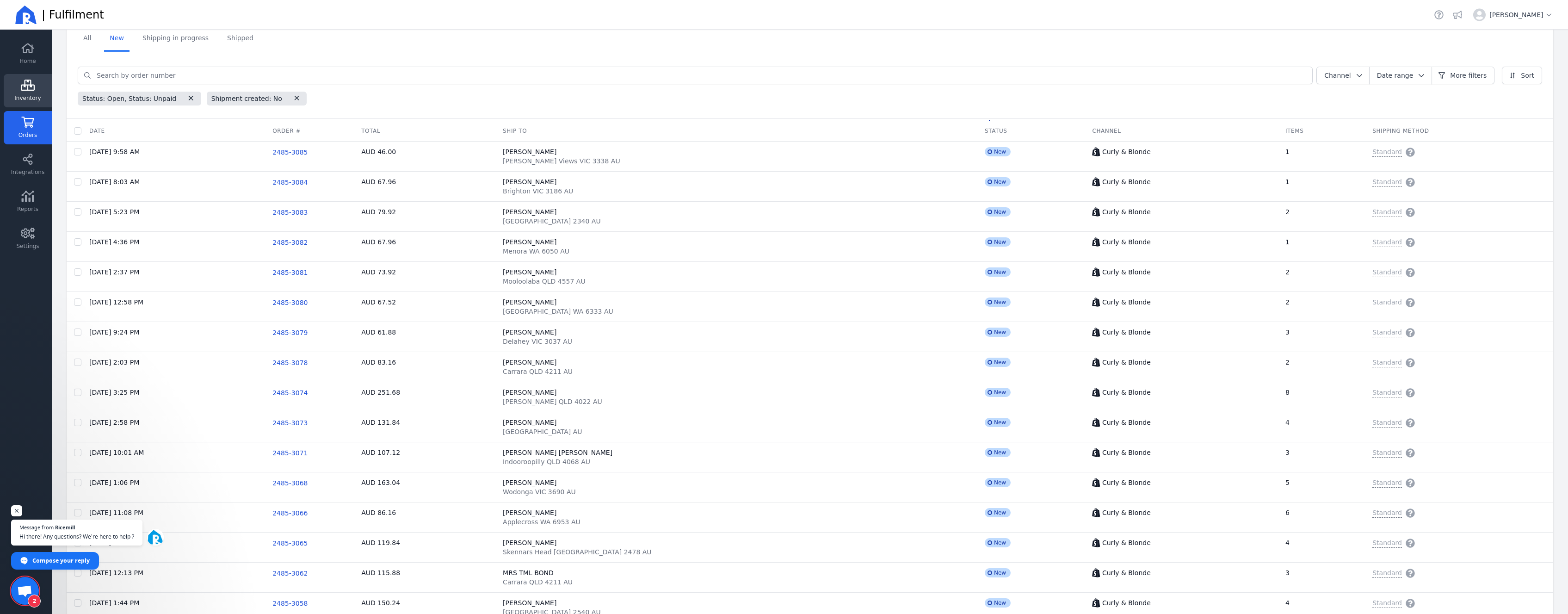
click at [28, 101] on span "Inventory" at bounding box center [27, 98] width 27 height 7
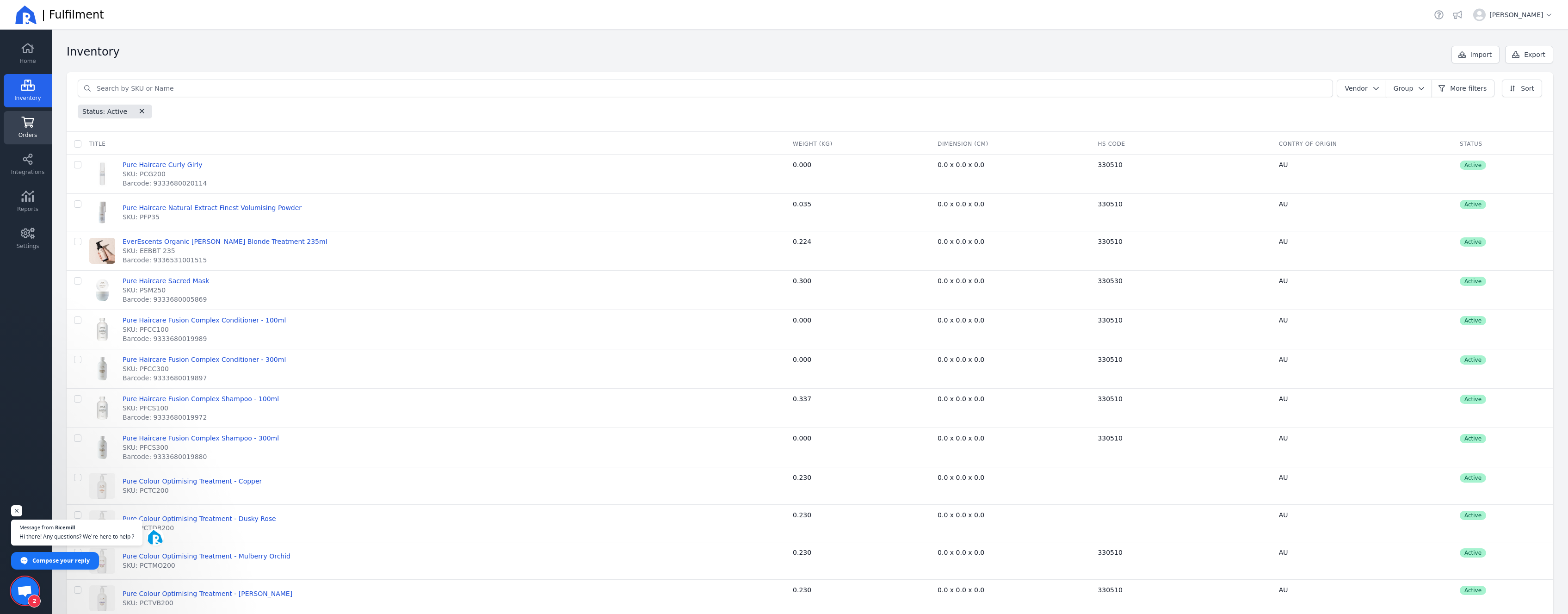
click at [30, 125] on icon at bounding box center [27, 122] width 13 height 11
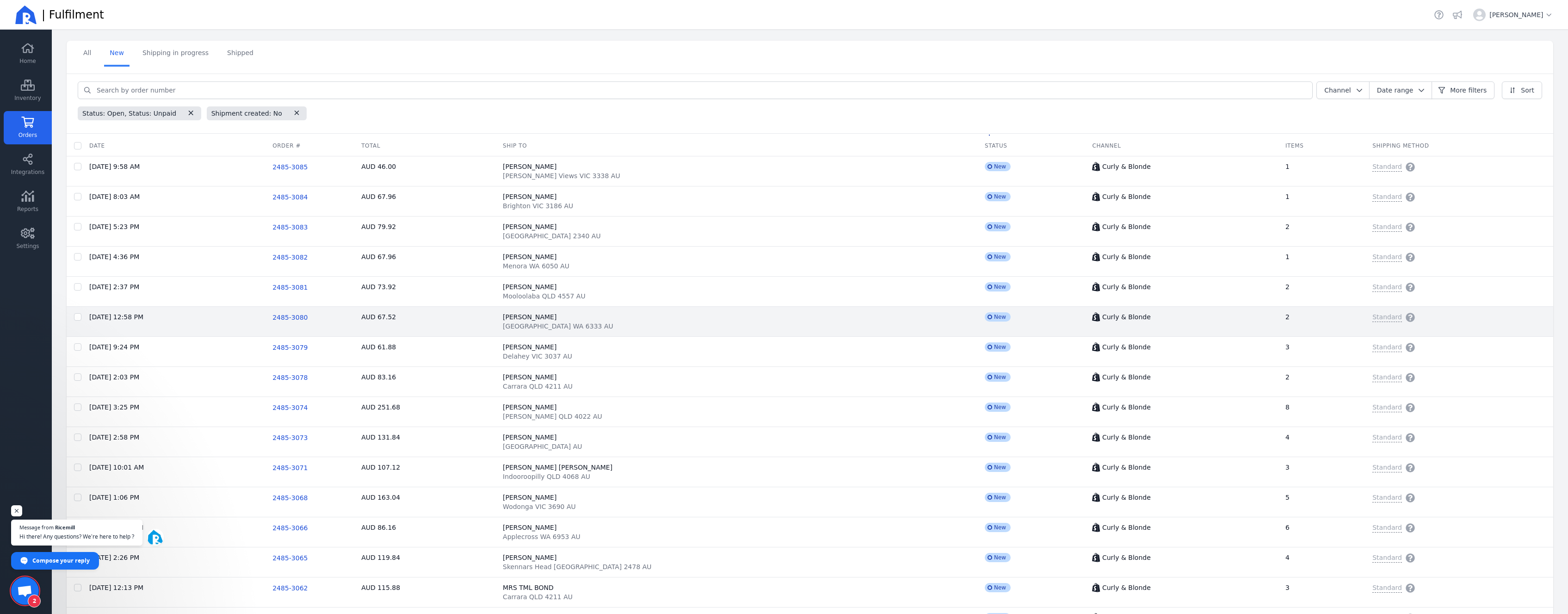
scroll to position [37, 0]
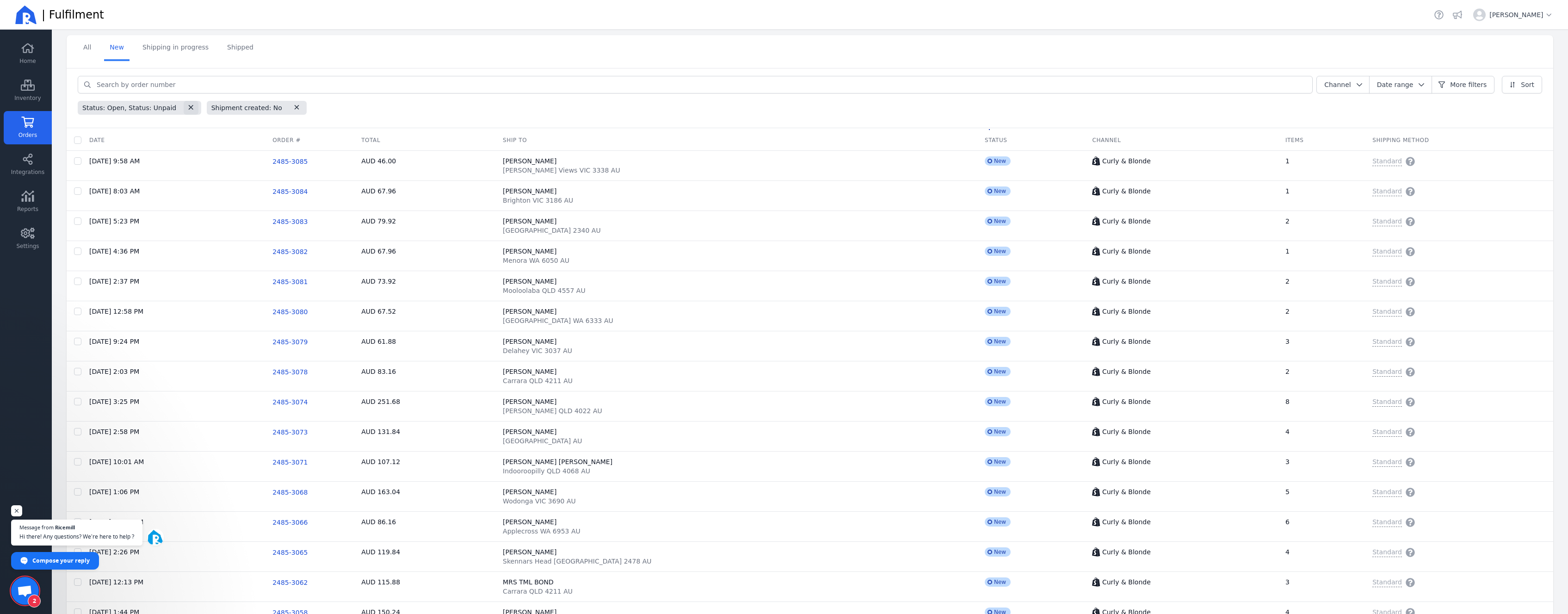
click at [189, 109] on button "button" at bounding box center [191, 107] width 15 height 14
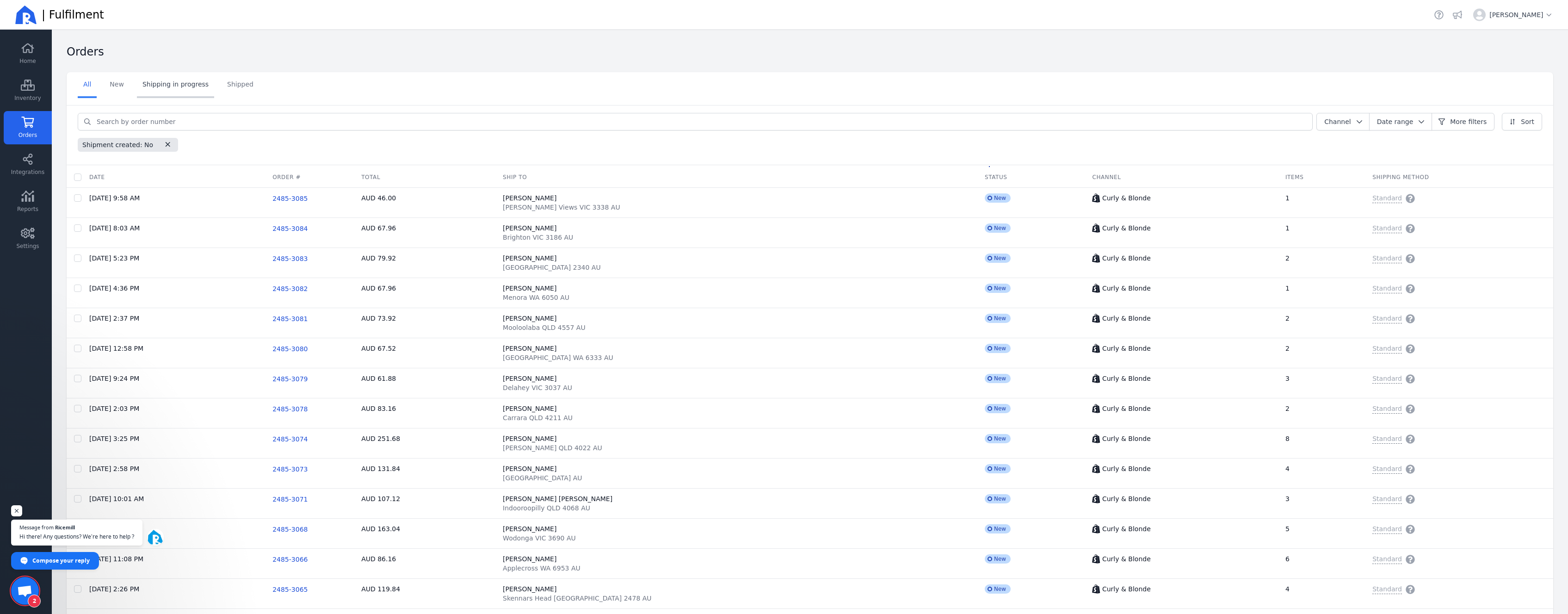
click at [174, 90] on link "Shipping in progress" at bounding box center [175, 85] width 77 height 26
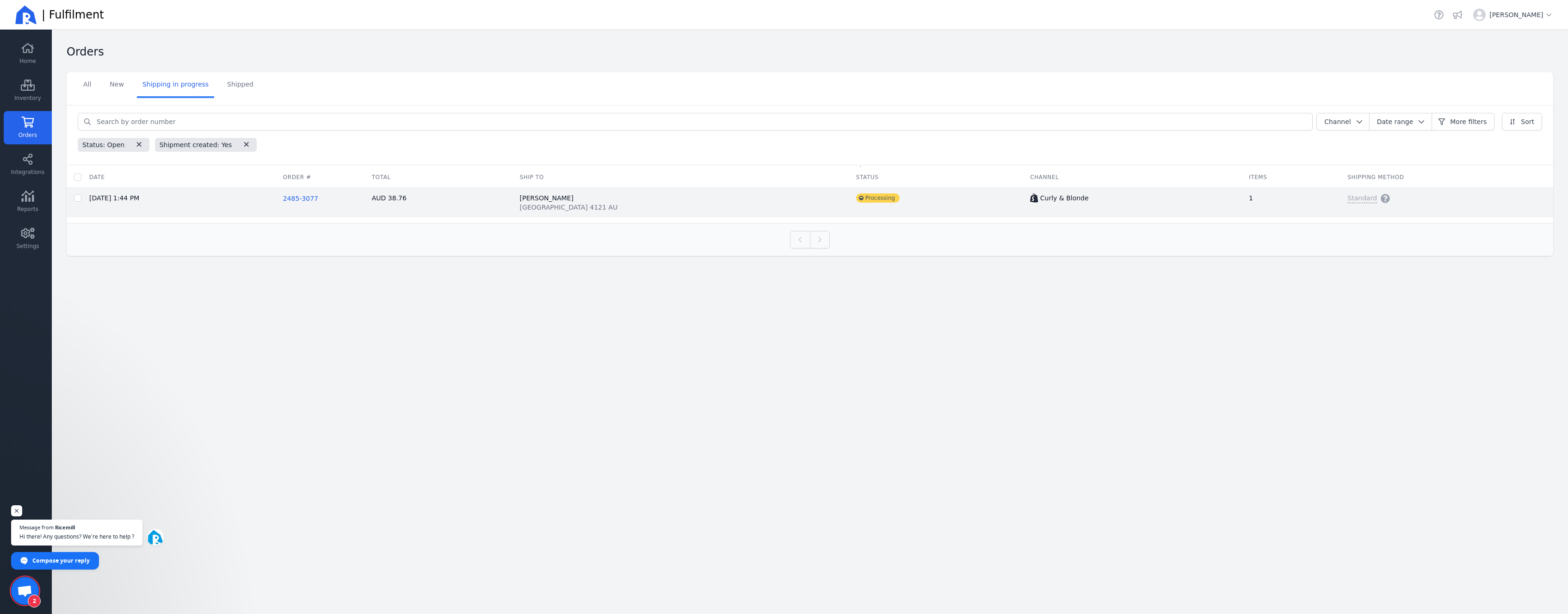
click at [318, 200] on span "2485-3077" at bounding box center [301, 198] width 36 height 7
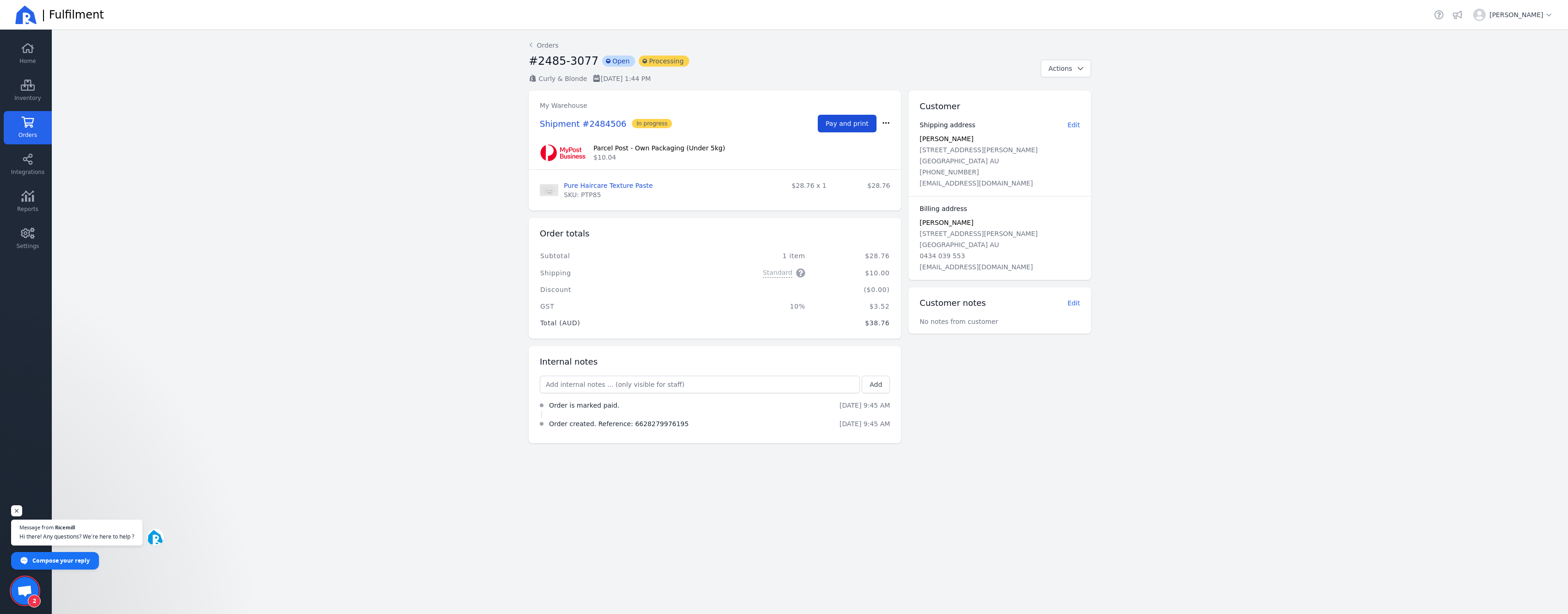
click at [863, 122] on span "Pay and print" at bounding box center [848, 124] width 43 height 7
click at [1434, 51] on div "45006 PAYMENT_FAILED: Unable to pay for the order using the STORED_PAYMENT paym…" at bounding box center [1475, 36] width 129 height 37
click at [1496, 17] on span "Open user menu for [PERSON_NAME]" at bounding box center [1521, 15] width 64 height 10
click at [307, 156] on main "Back Orders #2485-3077 incompleted Open incompleted Processing Curly & Blonde 2…" at bounding box center [810, 322] width 1516 height 584
click at [1050, 71] on span "Actions" at bounding box center [1061, 69] width 24 height 7
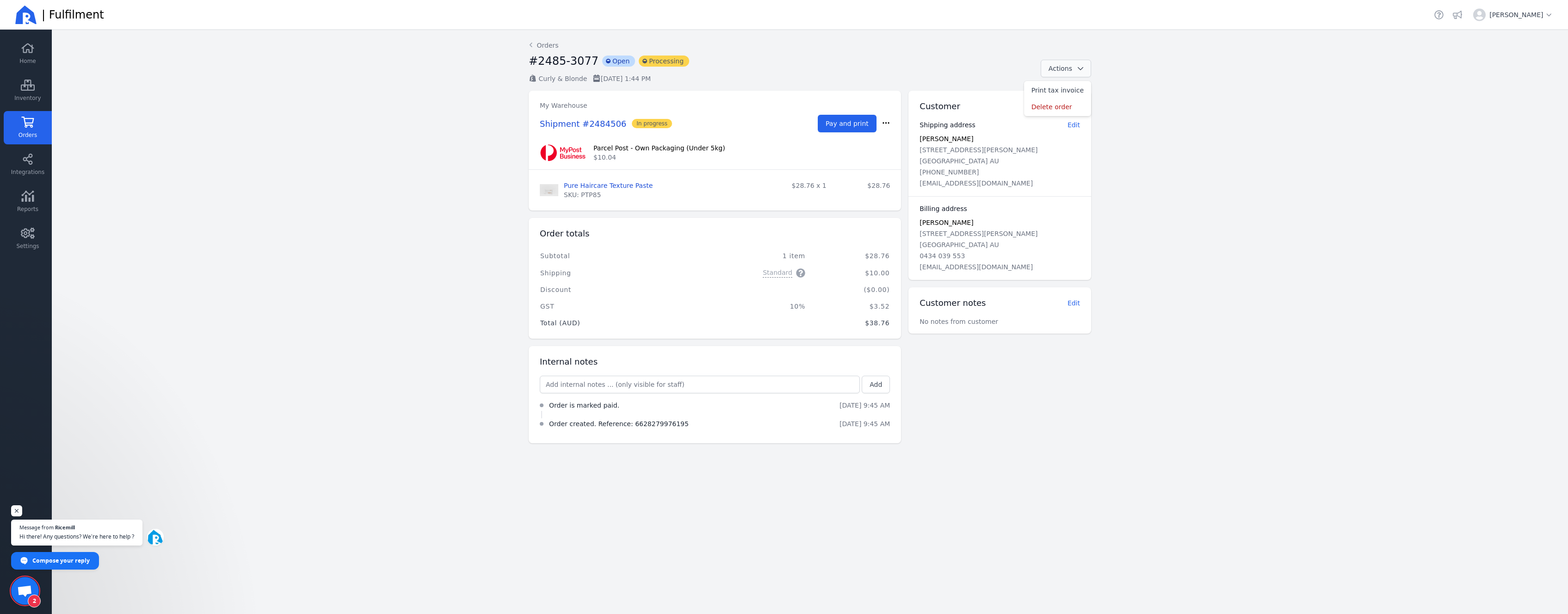
click at [1051, 69] on span "Actions" at bounding box center [1061, 69] width 24 height 7
click at [859, 127] on span "Pay and print" at bounding box center [848, 124] width 43 height 7
click at [30, 240] on link "Settings" at bounding box center [27, 238] width 48 height 33
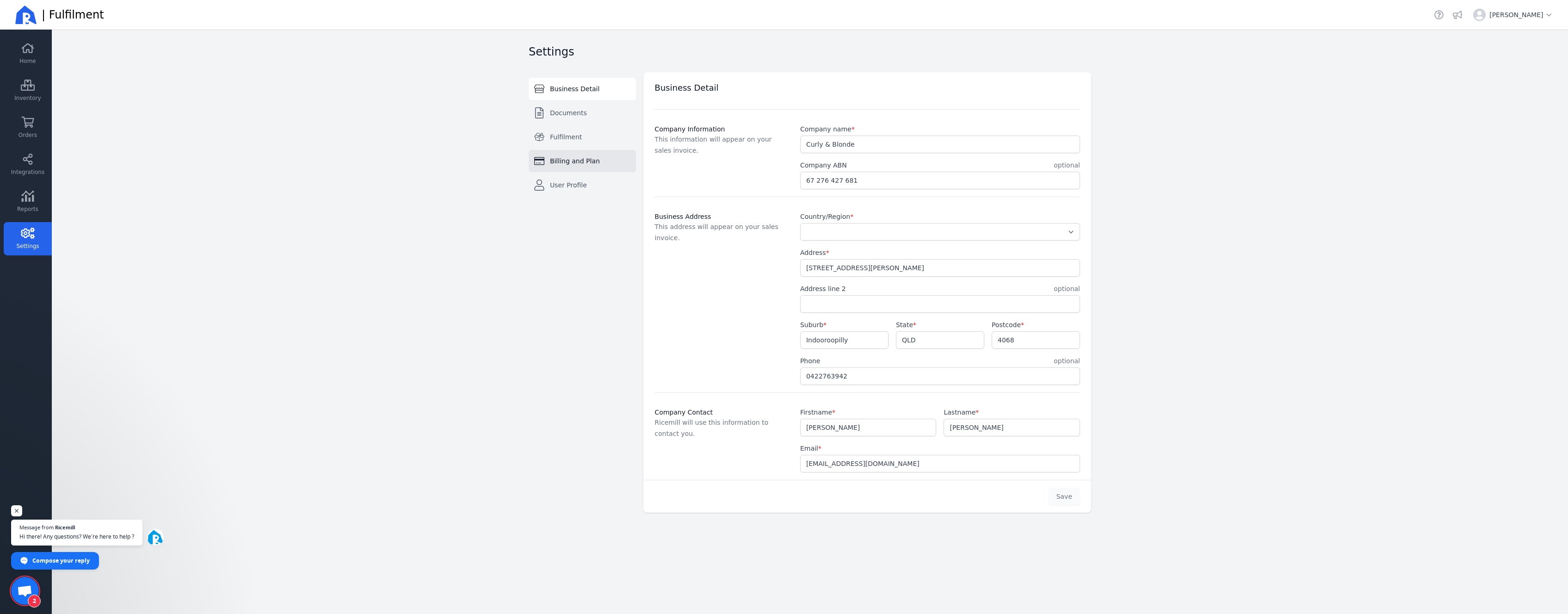
select select "AU"
click at [563, 117] on span "Documents" at bounding box center [569, 112] width 37 height 10
select select "A4"
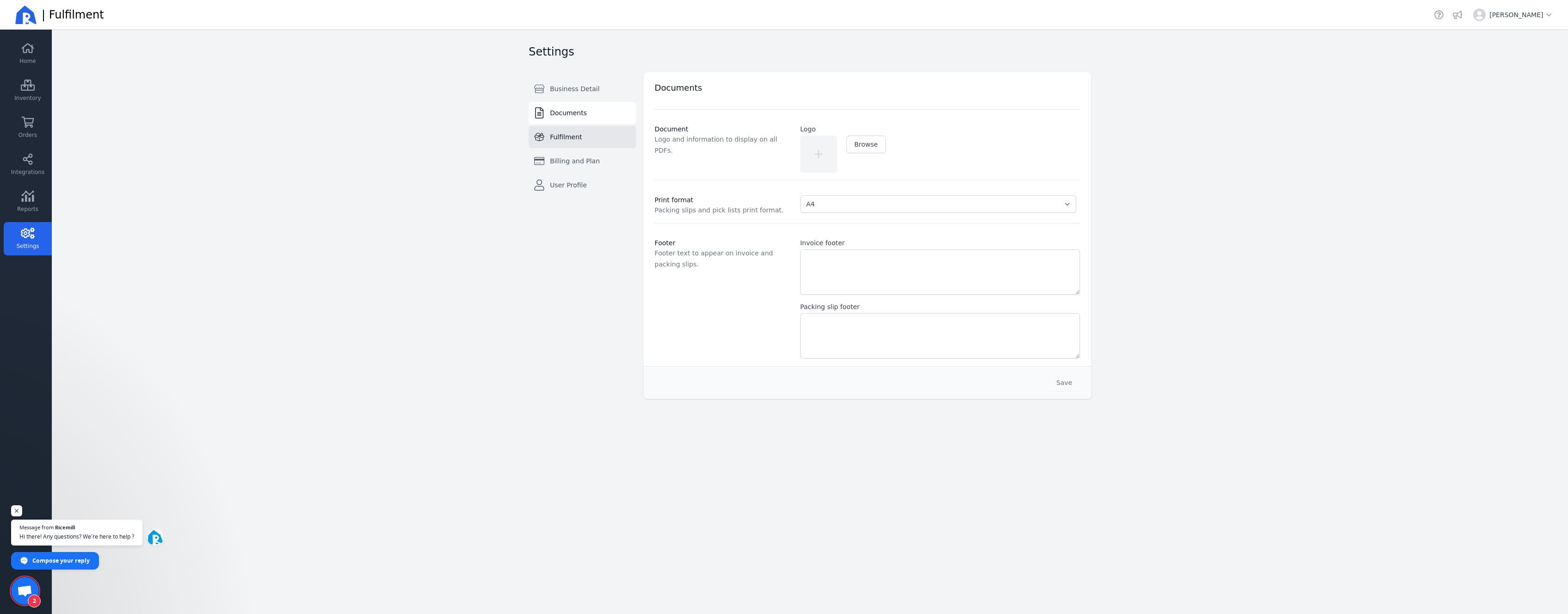
click at [569, 135] on span "Fulfilment" at bounding box center [566, 137] width 32 height 10
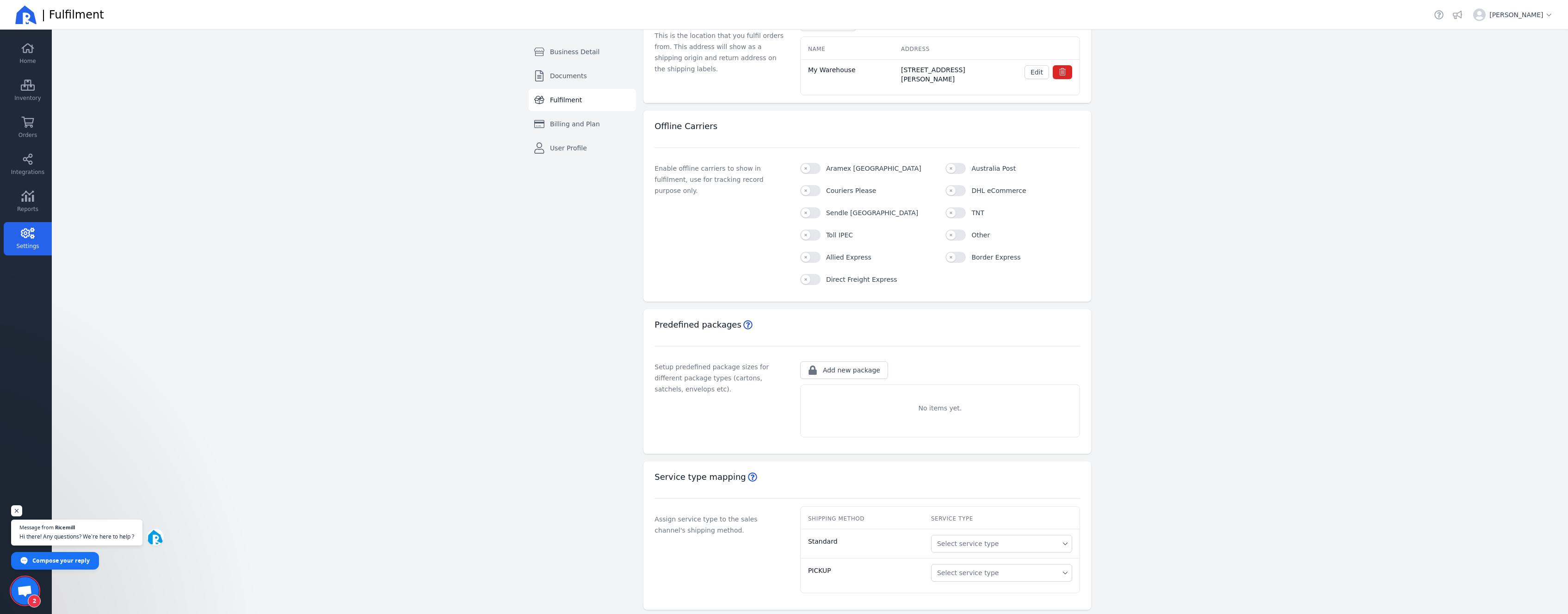
scroll to position [110, 0]
click at [585, 149] on link "User Profile" at bounding box center [582, 148] width 107 height 22
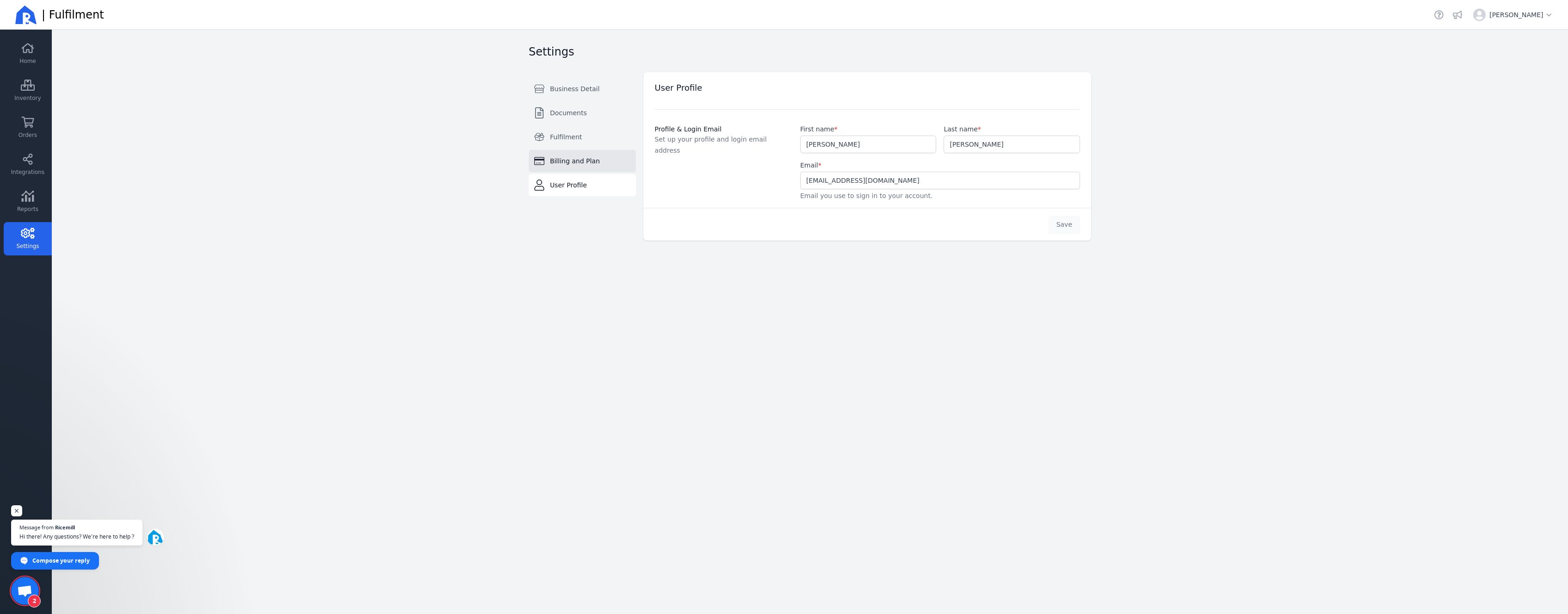
click at [544, 166] on link "Billing and Plan" at bounding box center [582, 161] width 107 height 22
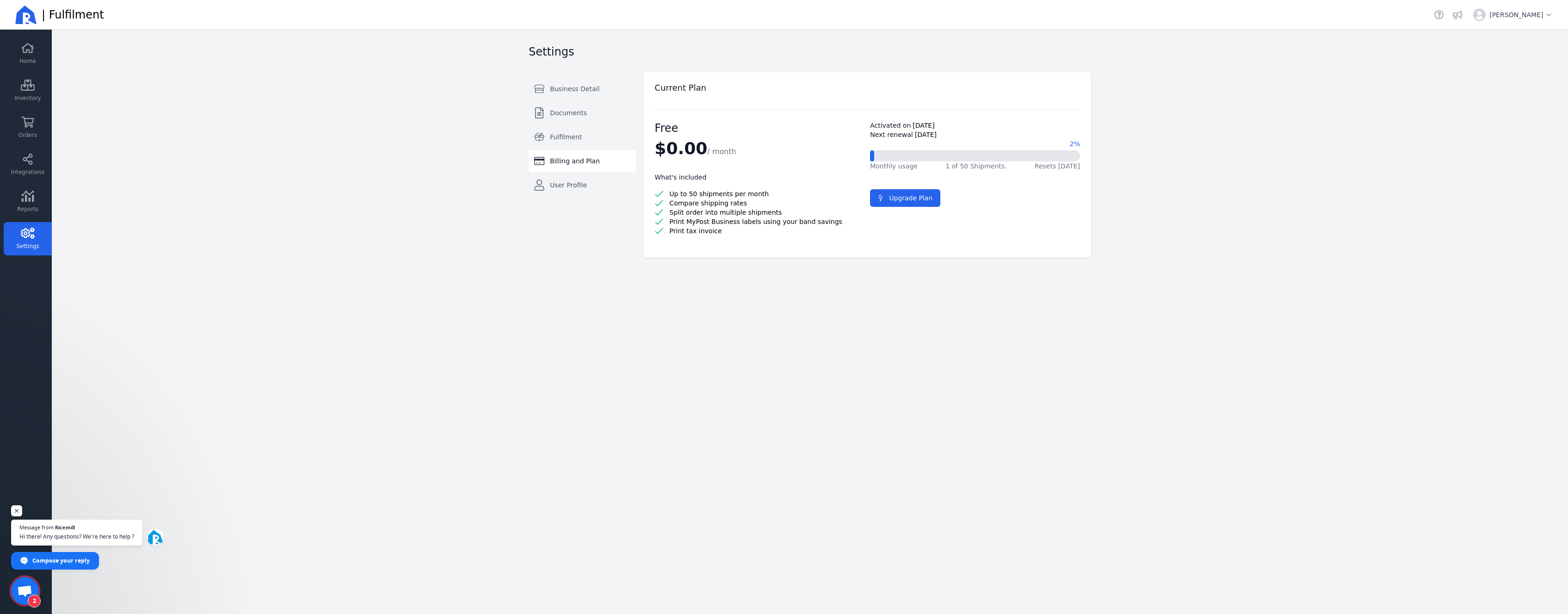
click at [20, 589] on span "Open chat" at bounding box center [24, 592] width 16 height 13
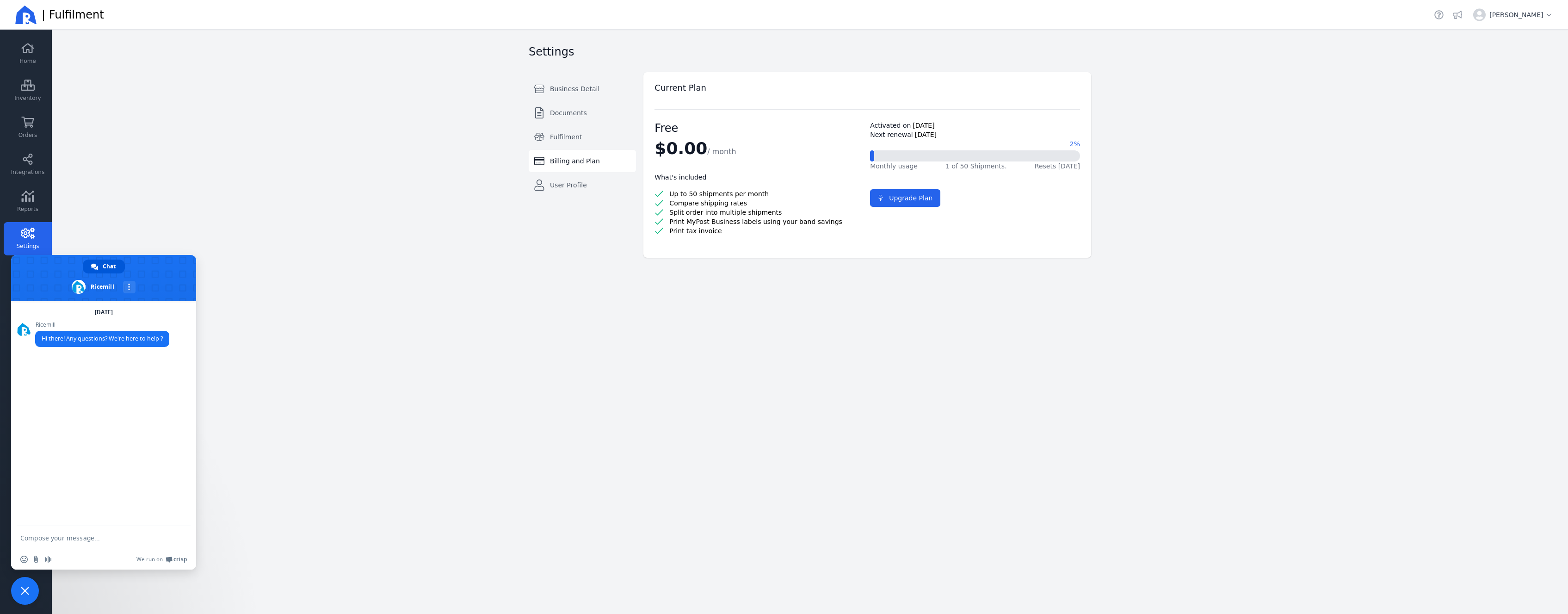
click at [71, 539] on textarea "Compose your message..." at bounding box center [95, 537] width 148 height 23
type textarea "hiya im trying to pay for my first label but im getting an error when i try to …"
click at [33, 148] on link "Orders" at bounding box center [27, 164] width 48 height 33
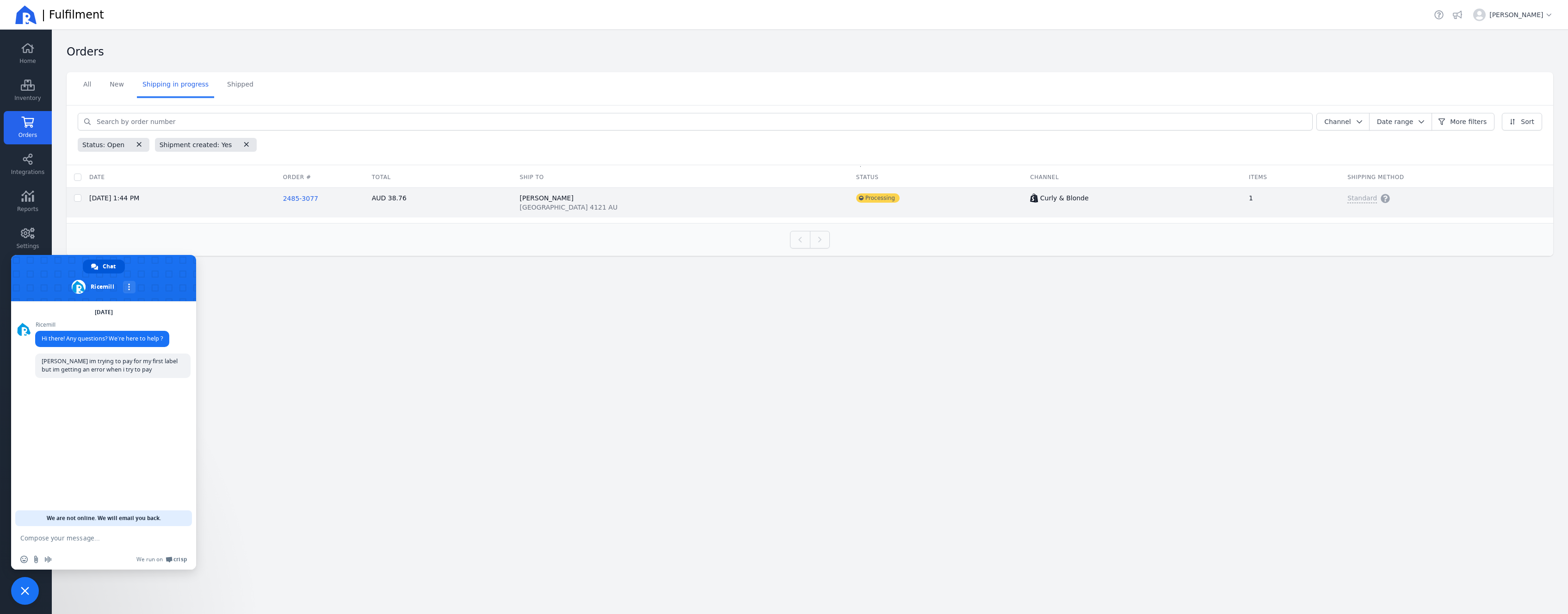
click at [318, 197] on span "2485-3077" at bounding box center [301, 198] width 36 height 7
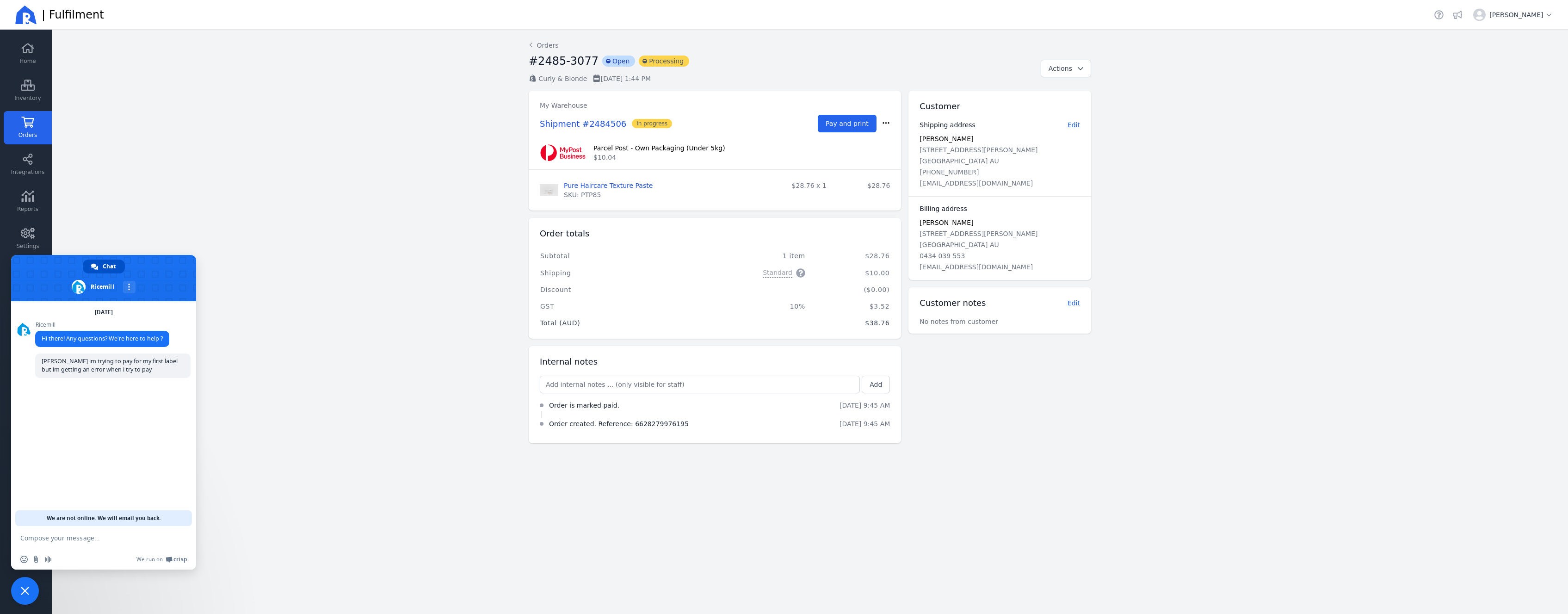
click at [112, 269] on span "Chat" at bounding box center [109, 266] width 13 height 14
click at [246, 223] on main "Back Orders #2485-3077 incompleted Open incompleted Processing Curly & Blonde 2…" at bounding box center [810, 322] width 1516 height 584
click at [847, 122] on span "Pay and print" at bounding box center [848, 124] width 43 height 7
click at [28, 595] on span "Close chat" at bounding box center [25, 591] width 28 height 28
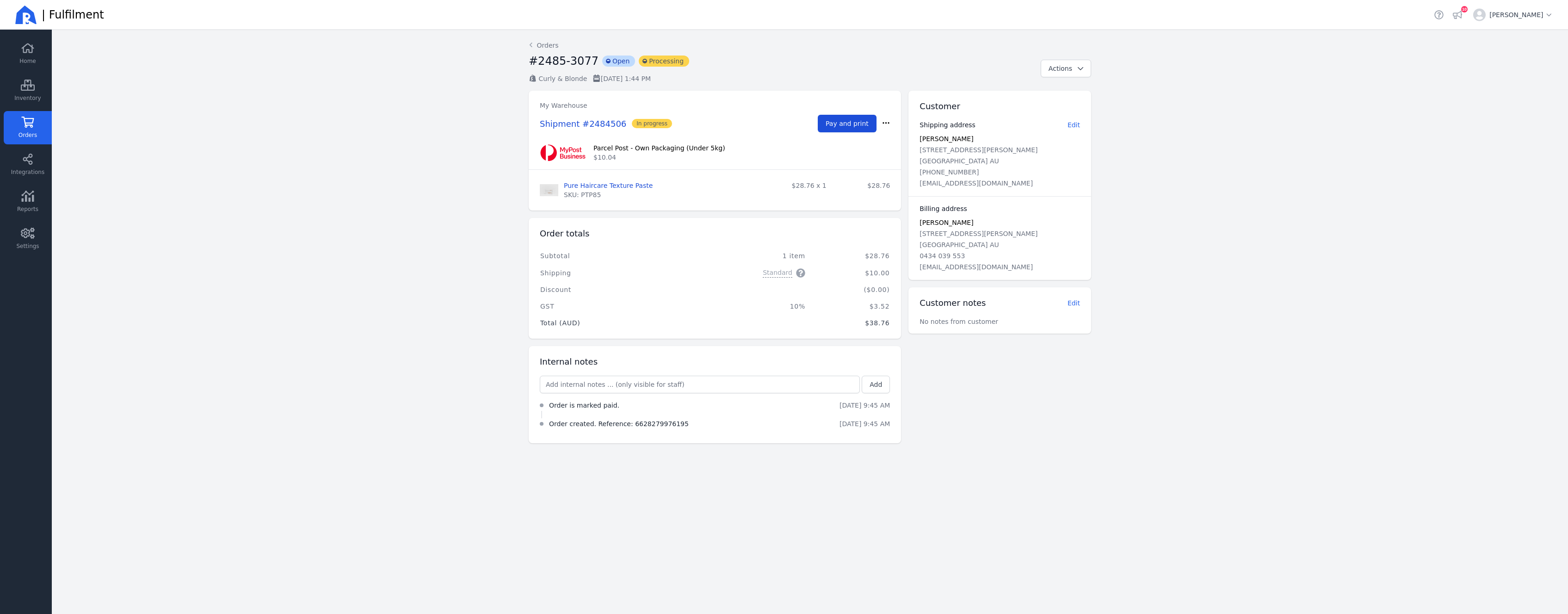
click at [843, 126] on span "Pay and print" at bounding box center [848, 124] width 43 height 7
click at [47, 117] on link "Orders" at bounding box center [27, 127] width 48 height 33
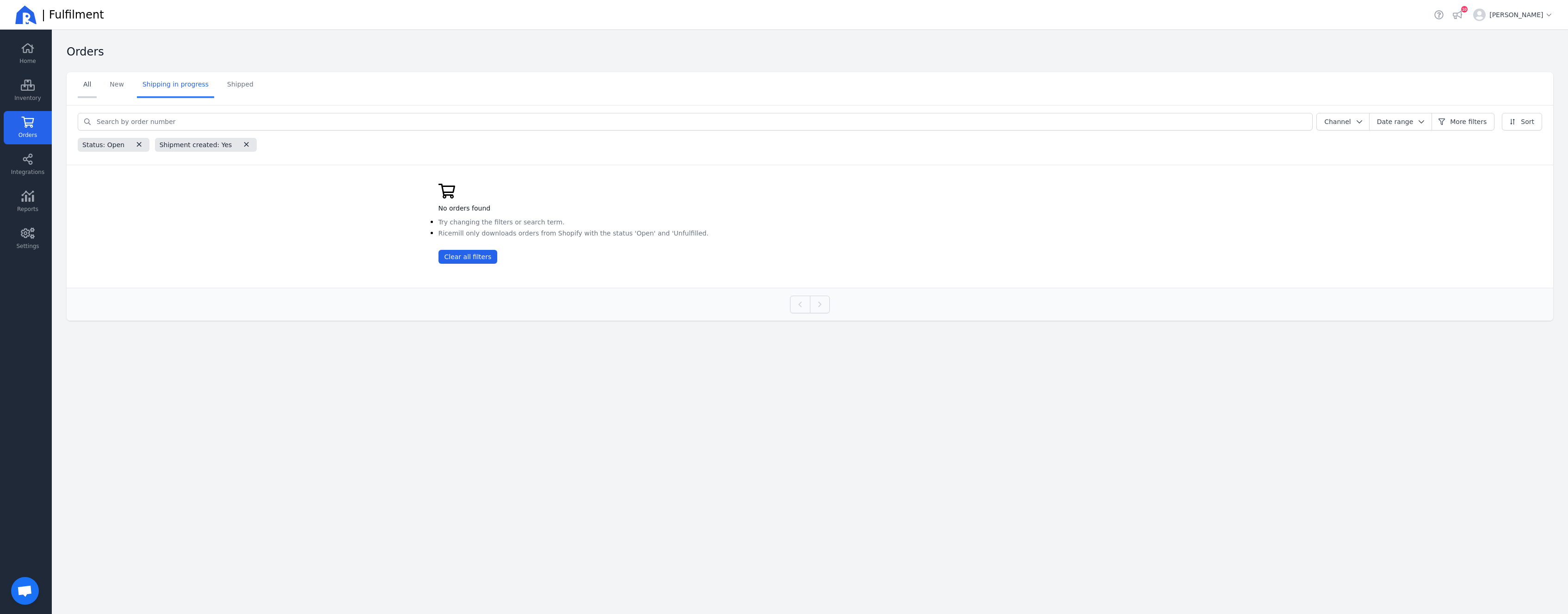
click at [87, 87] on link "All" at bounding box center [87, 85] width 19 height 26
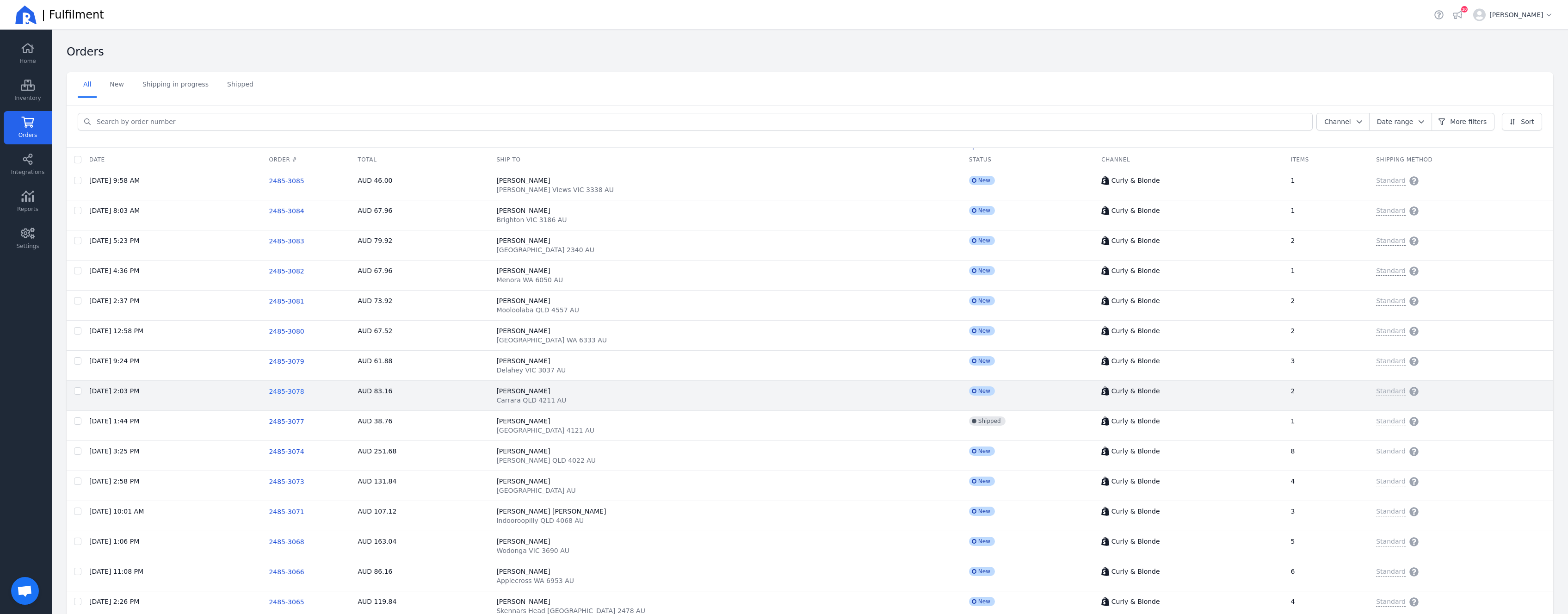
click at [304, 391] on span "2485-3078" at bounding box center [286, 391] width 36 height 7
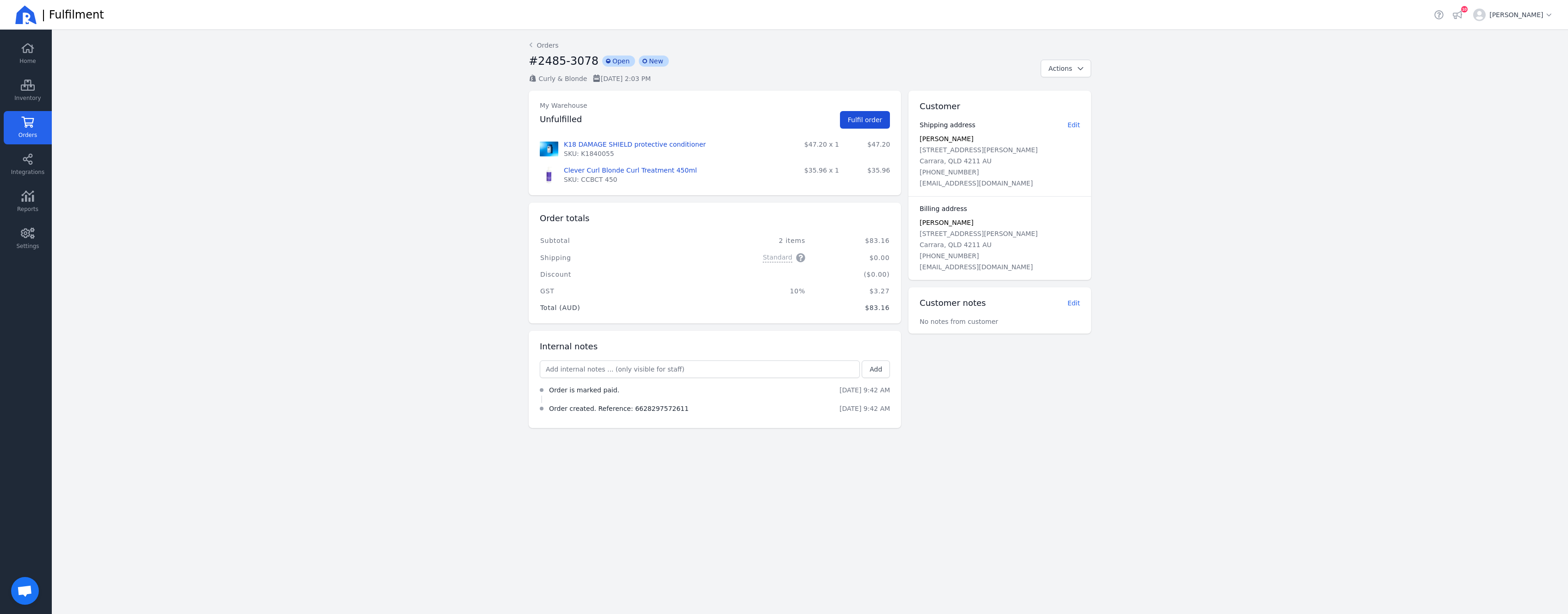
click at [870, 124] on button "Fulfil order" at bounding box center [865, 120] width 50 height 18
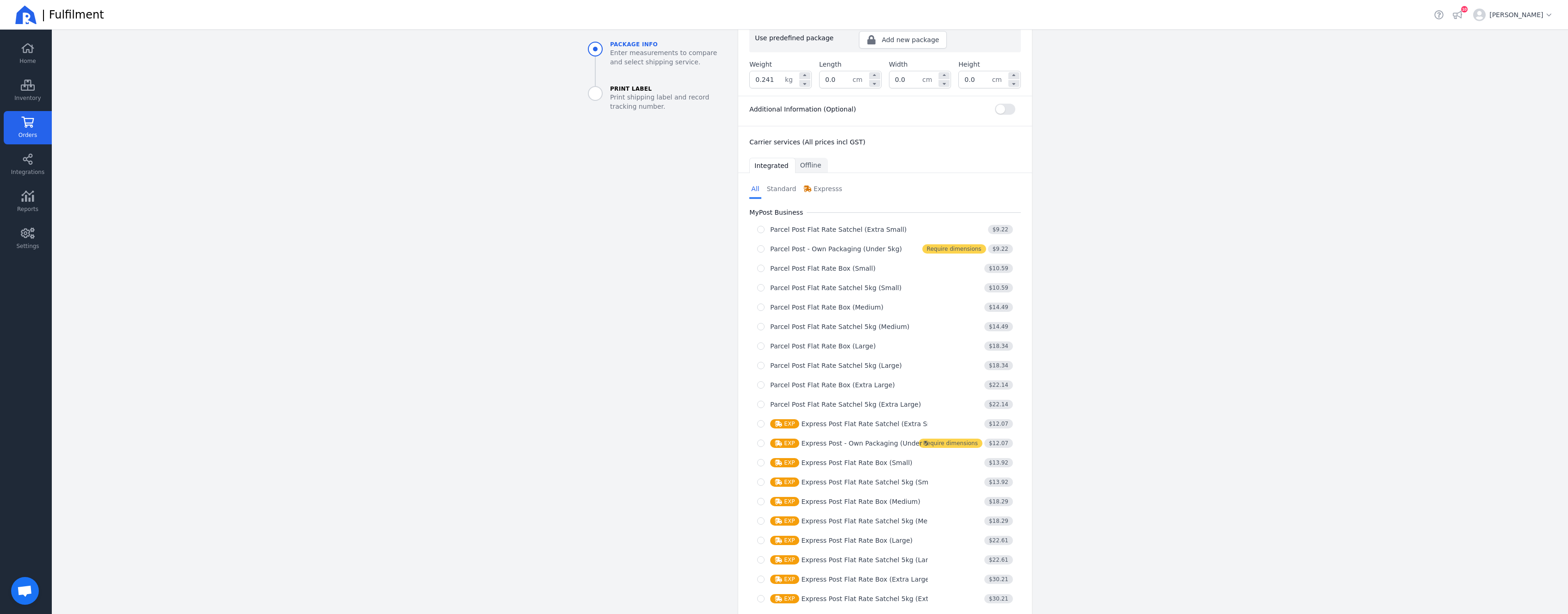
scroll to position [232, 0]
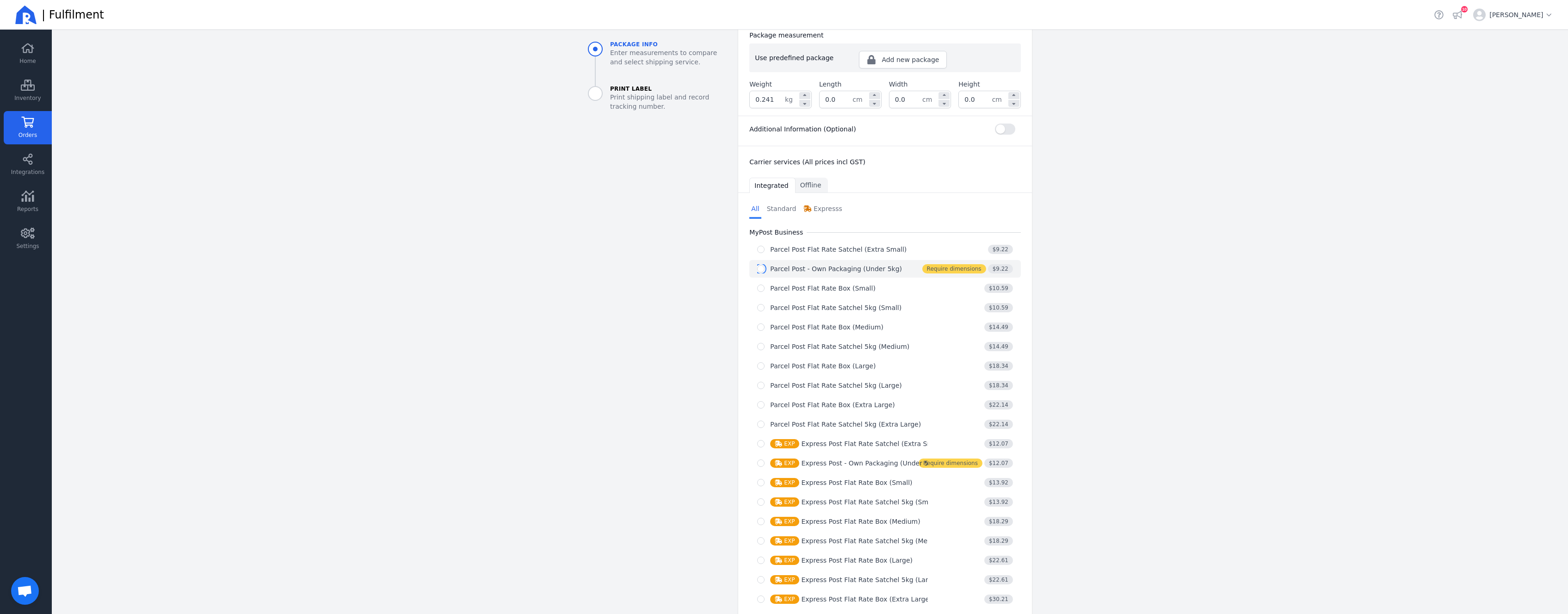
click at [759, 272] on input "radio" at bounding box center [761, 269] width 7 height 7
radio input "true"
select select "0"
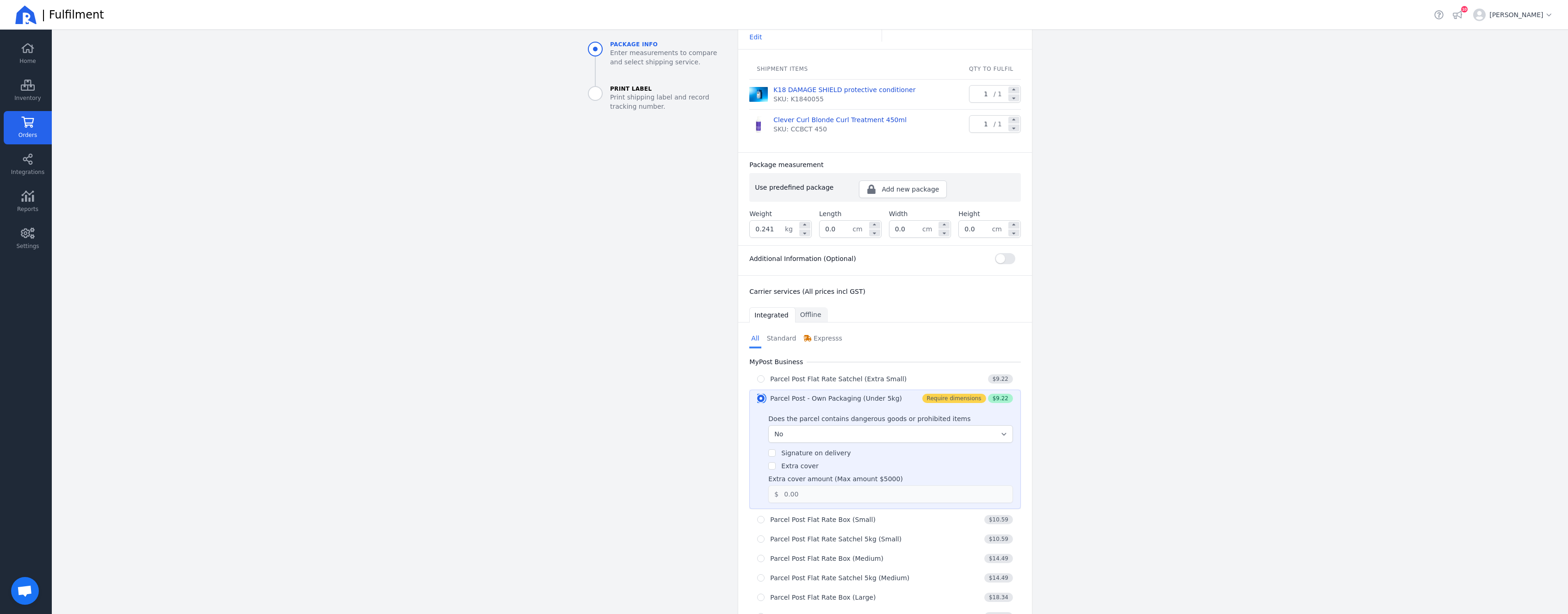
scroll to position [93, 0]
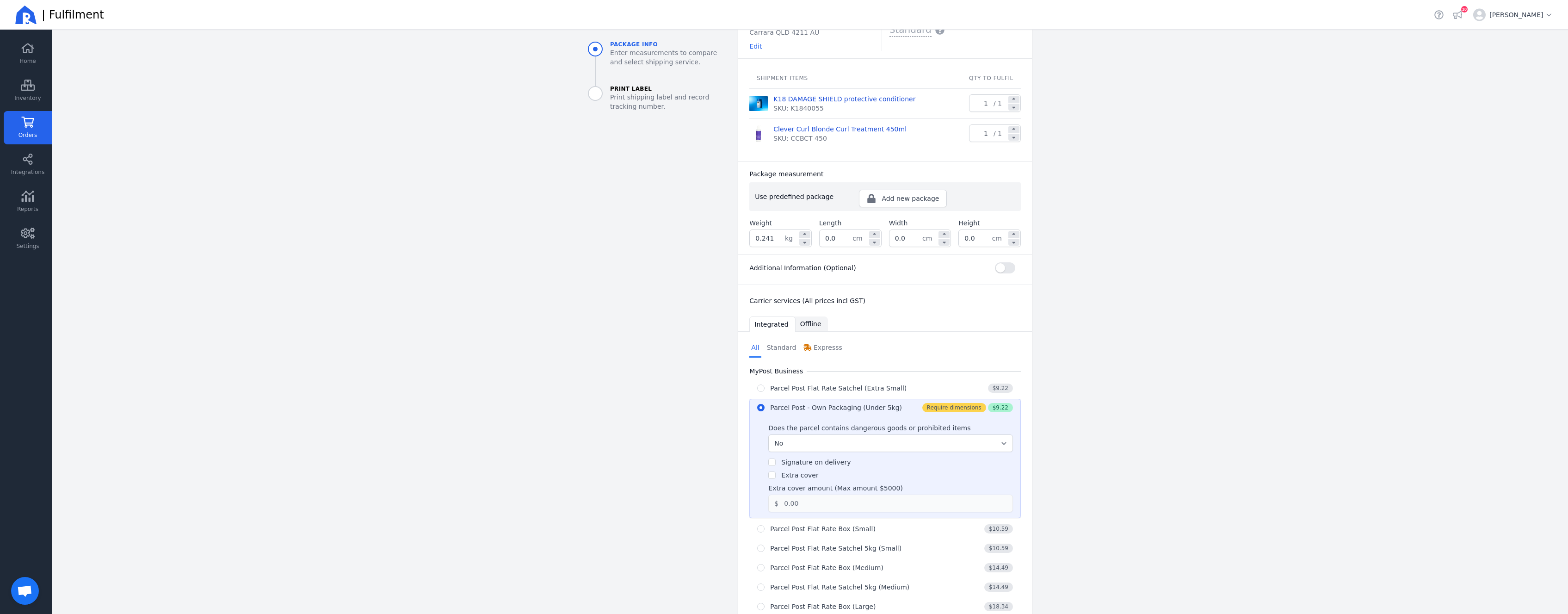
click at [800, 323] on span "Offline" at bounding box center [811, 324] width 21 height 10
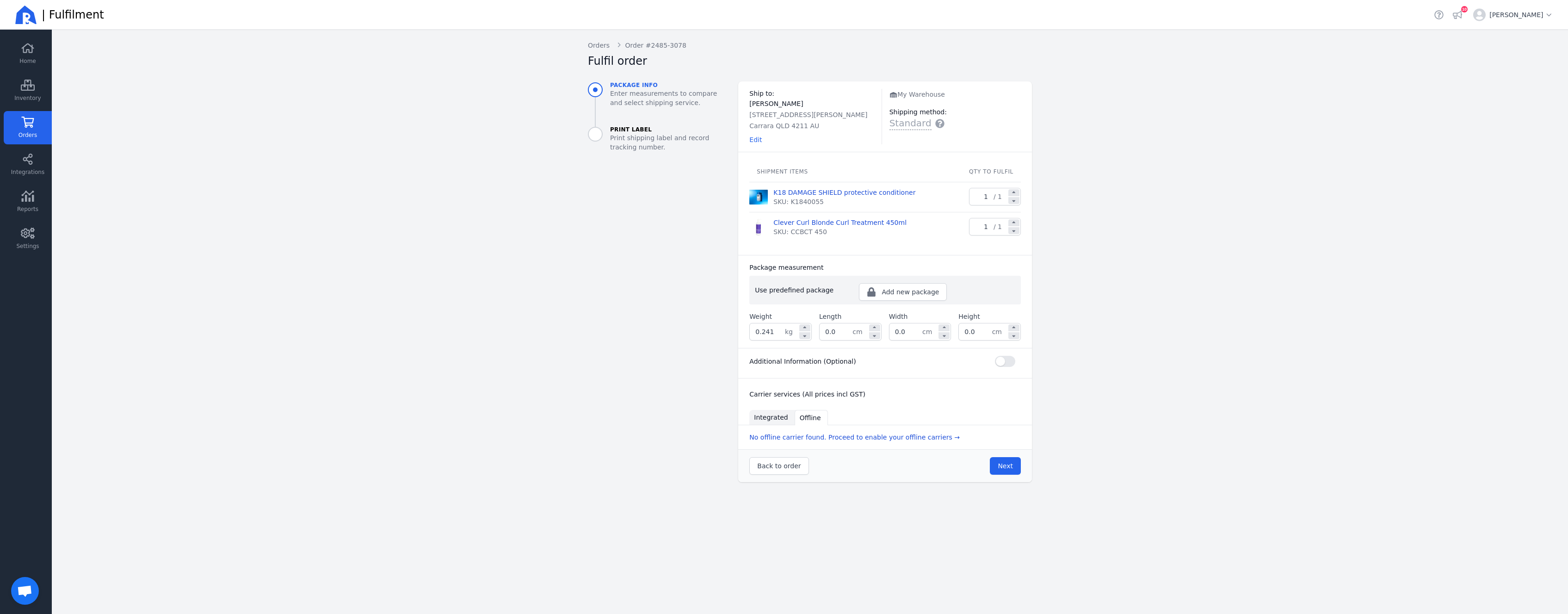
scroll to position [0, 0]
click at [769, 414] on span "Integrated" at bounding box center [771, 417] width 34 height 10
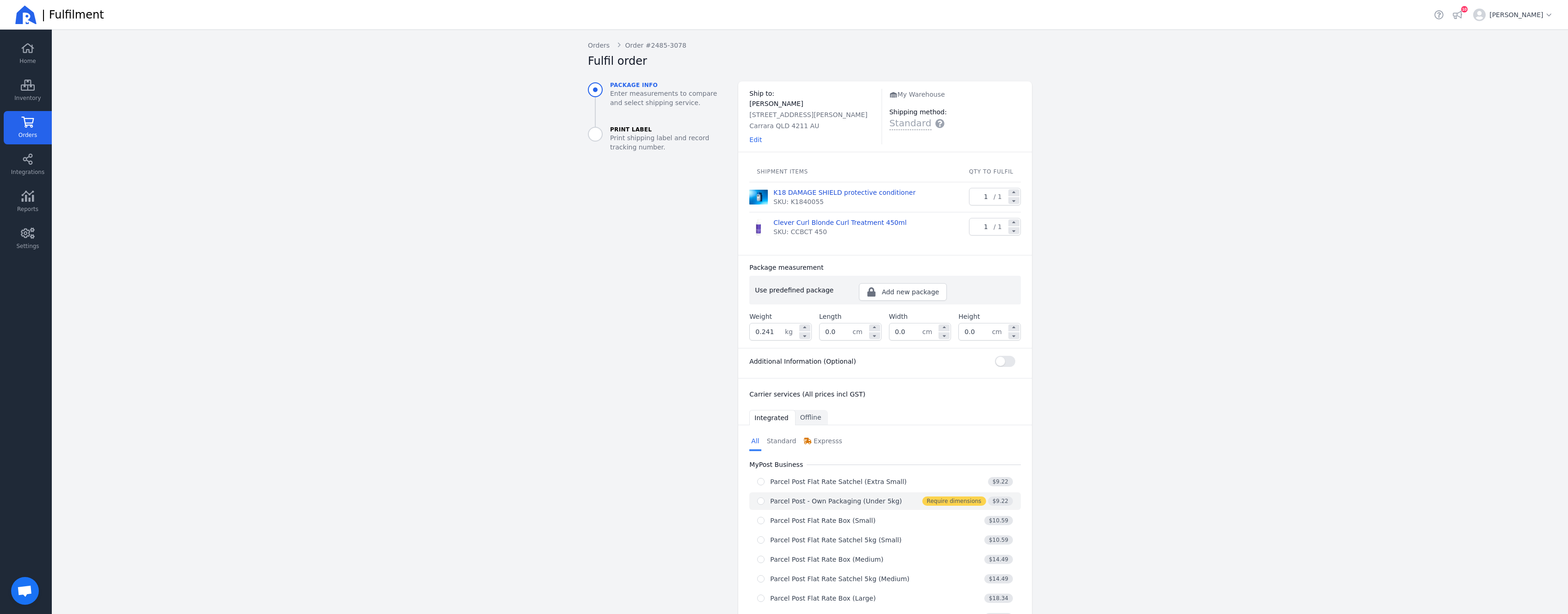
click at [825, 508] on button "Parcel Post - Own Packaging (Under 5kg) Require dimensions $9.22" at bounding box center [885, 502] width 271 height 18
radio input "true"
select select "0"
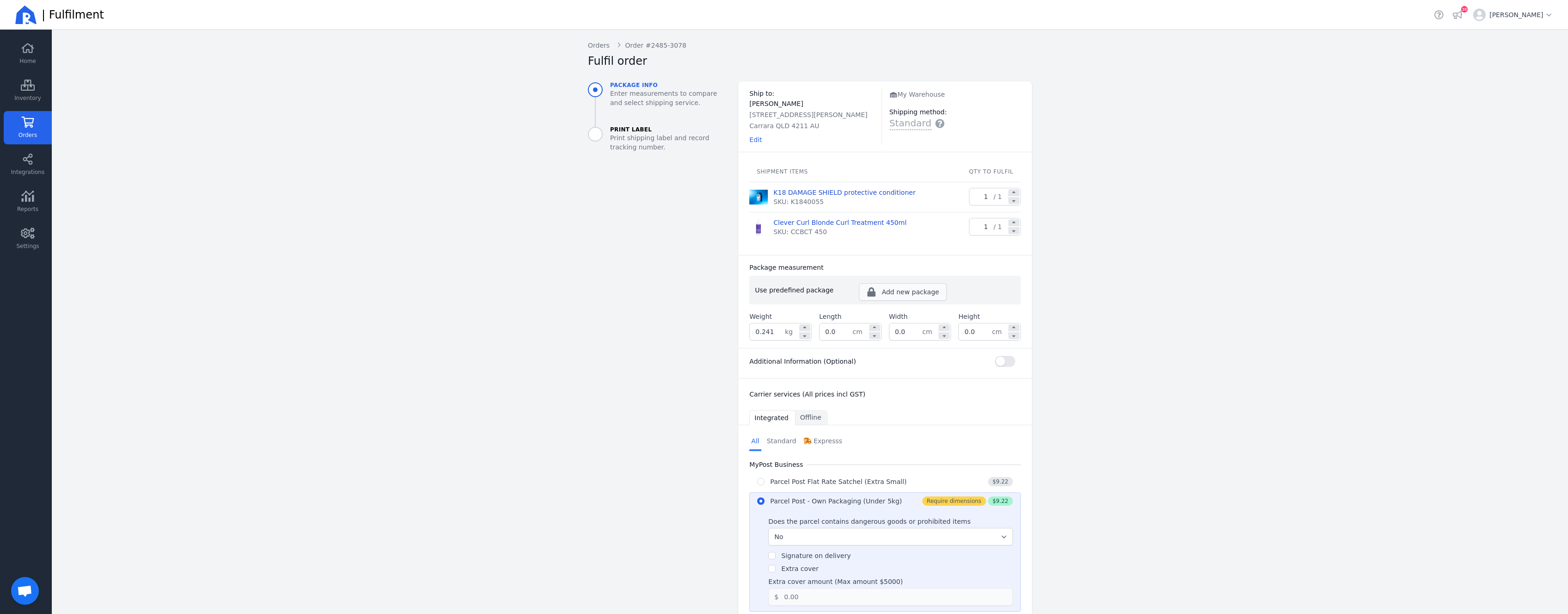
click at [873, 292] on icon "button" at bounding box center [871, 291] width 10 height 10
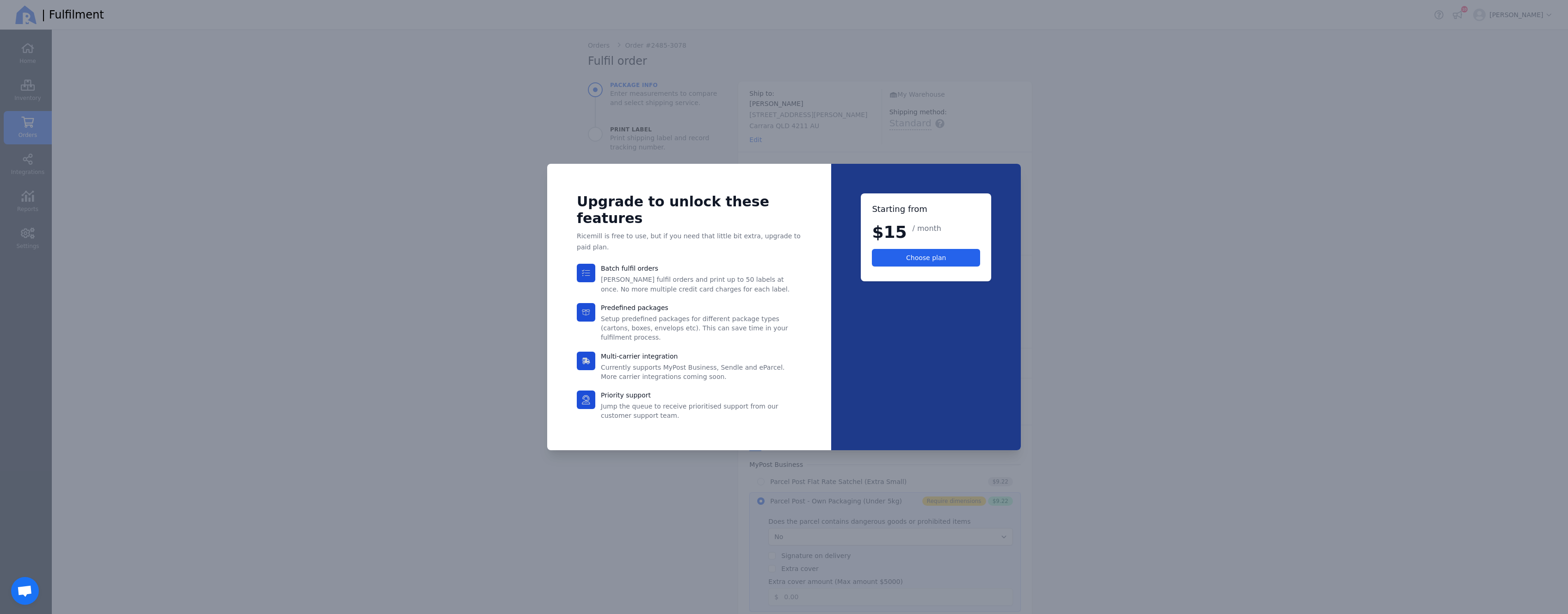
click at [1092, 329] on div at bounding box center [784, 307] width 1568 height 614
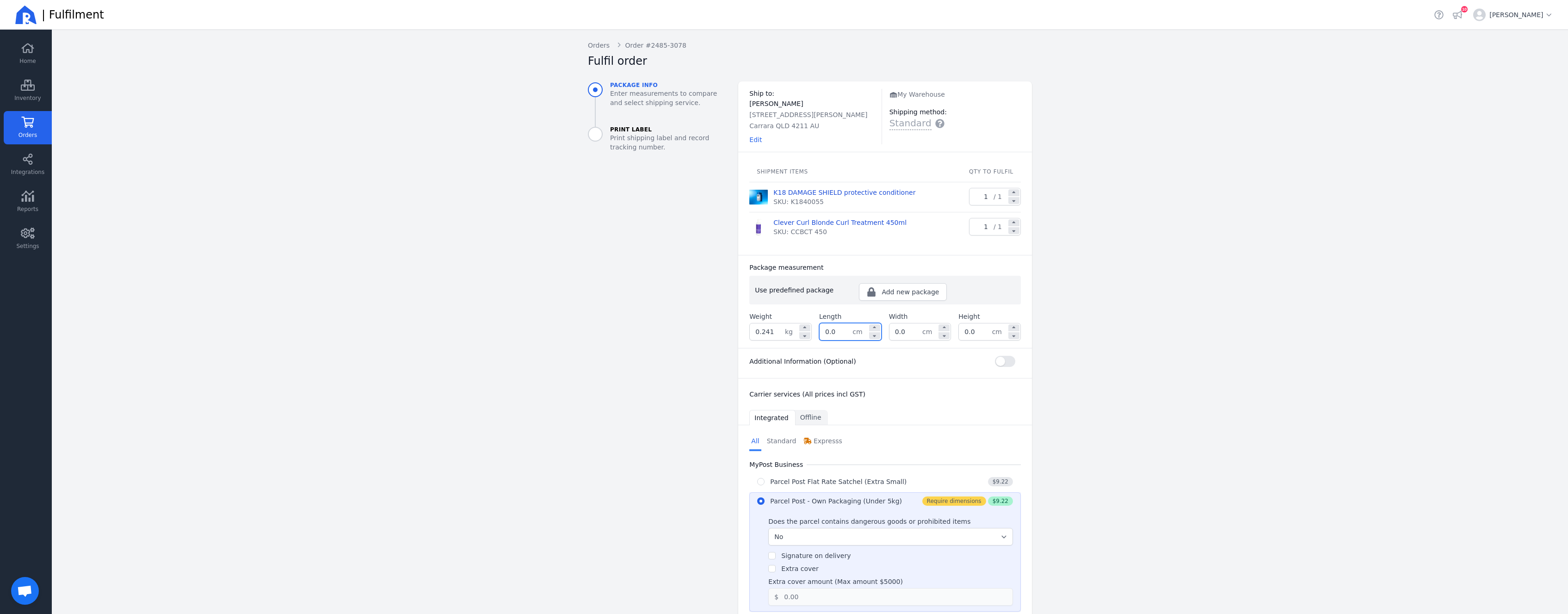
click at [828, 334] on input "0.0" at bounding box center [836, 331] width 33 height 17
drag, startPoint x: 827, startPoint y: 331, endPoint x: 781, endPoint y: 329, distance: 46.0
click at [820, 329] on input "0.0" at bounding box center [836, 331] width 33 height 17
type input "32.0"
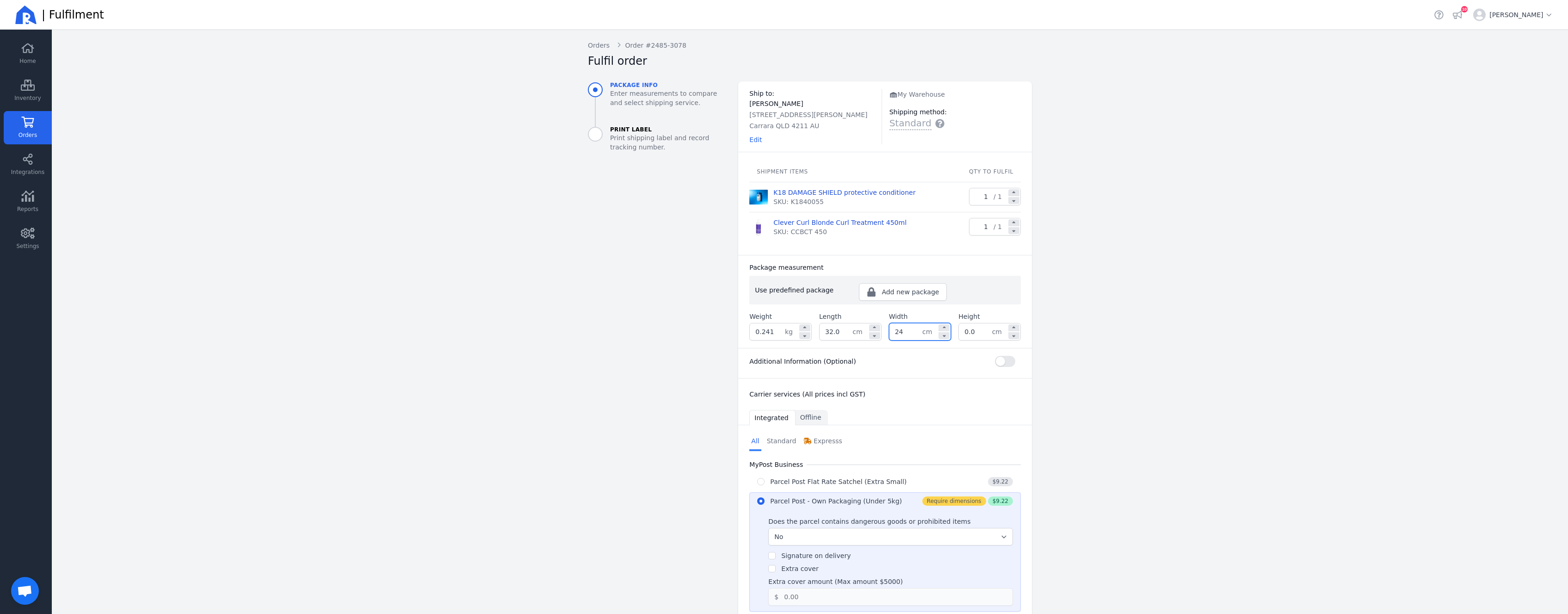
type input "24.0"
type input "11.0"
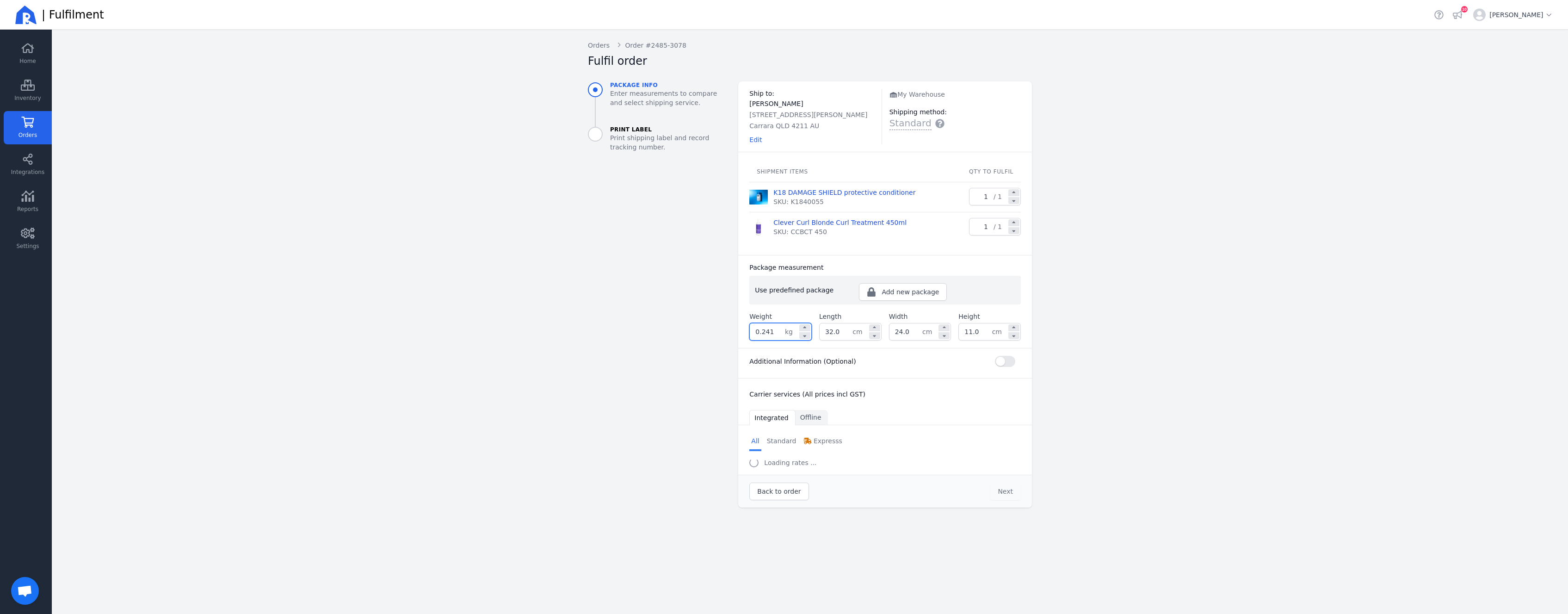
drag, startPoint x: 774, startPoint y: 335, endPoint x: 762, endPoint y: 331, distance: 12.6
click at [762, 331] on input "0.241" at bounding box center [768, 331] width 36 height 17
type input "0.500"
click at [635, 331] on aside "Package info Enter measurements to compare and select shipping service. Print L…" at bounding box center [655, 294] width 150 height 426
select select "0"
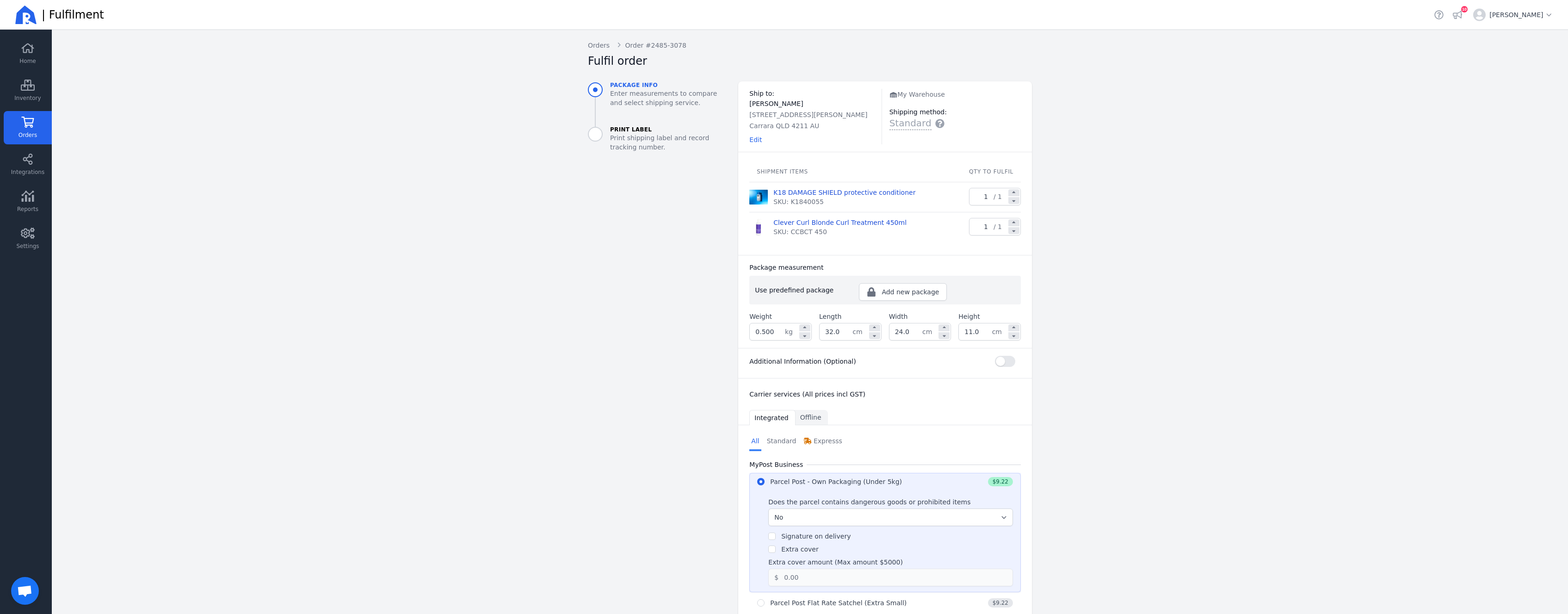
radio input "true"
select select "0"
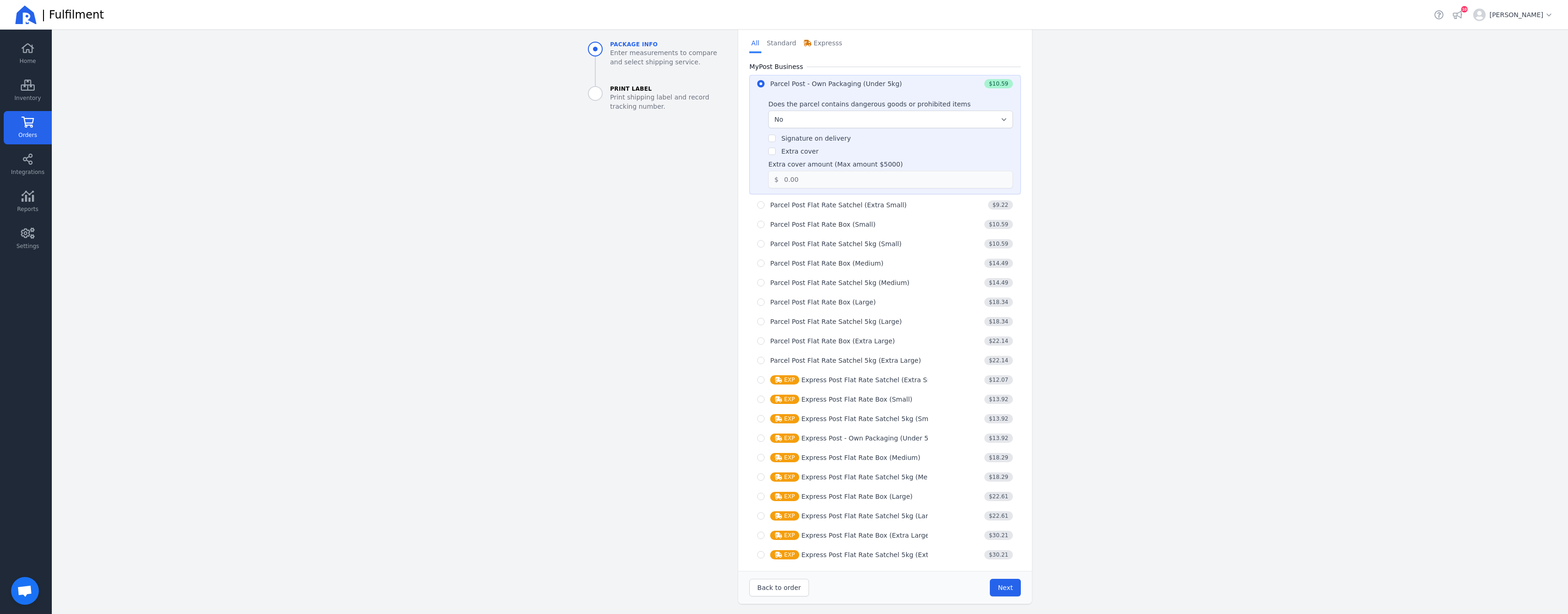
scroll to position [399, 0]
click at [1012, 588] on button "Next" at bounding box center [1006, 587] width 31 height 18
type input "32.0"
type input "24.0"
type input "11.0"
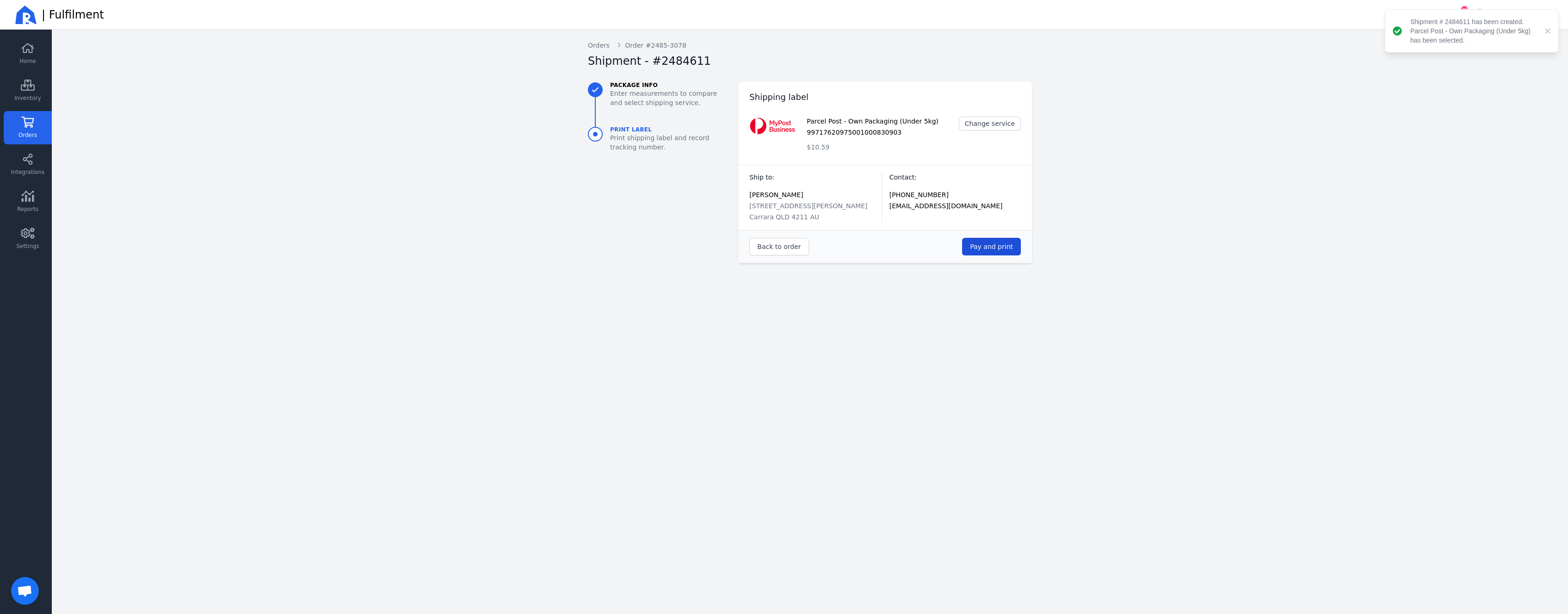
click at [1013, 244] on button "Pay and print" at bounding box center [991, 247] width 58 height 18
click at [36, 127] on link "Orders" at bounding box center [27, 127] width 48 height 33
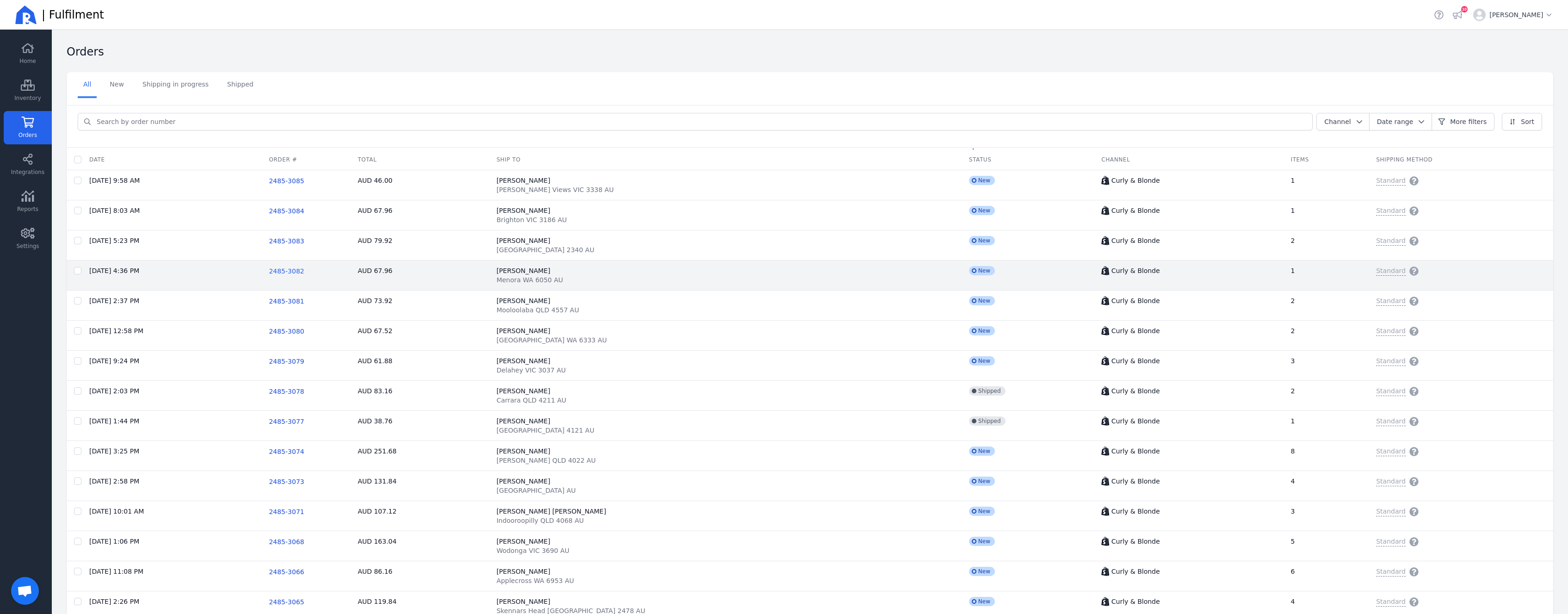
click at [304, 272] on span "2485-3082" at bounding box center [286, 271] width 36 height 7
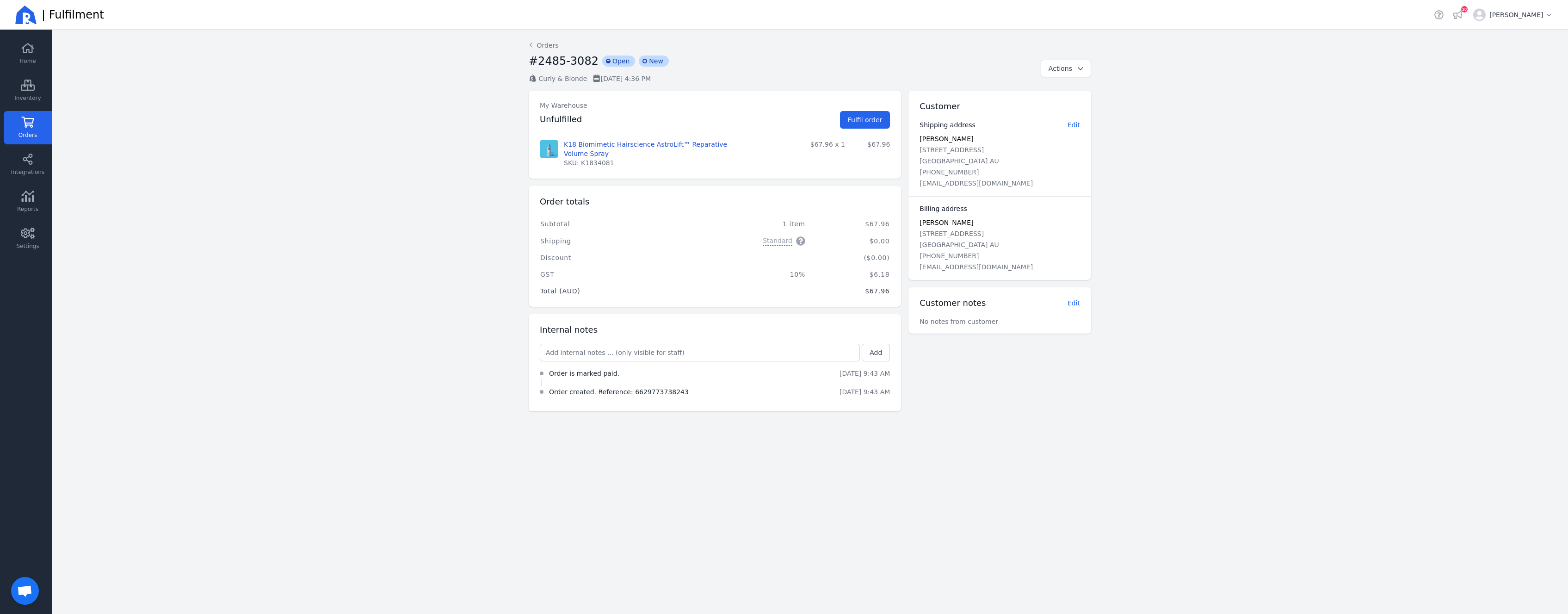
click at [30, 584] on span "Open chat" at bounding box center [25, 591] width 28 height 28
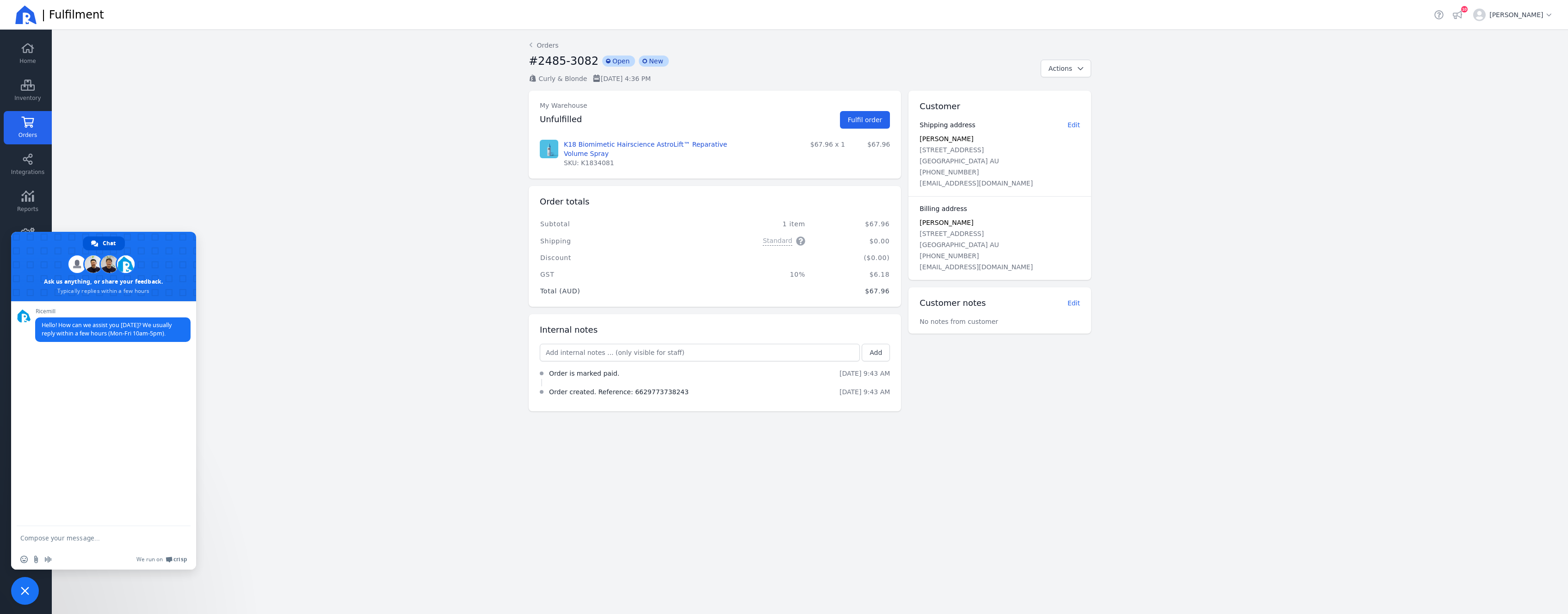
click at [77, 541] on textarea "Compose your message..." at bounding box center [95, 537] width 148 height 23
type textarea "nevermind i got it fixed!"
click at [325, 458] on main "Back Orders #2485-3082 incompleted Open incompleted New Curly & Blonde 26 Aug 2…" at bounding box center [810, 322] width 1516 height 584
click at [30, 590] on span "Close chat" at bounding box center [25, 591] width 28 height 28
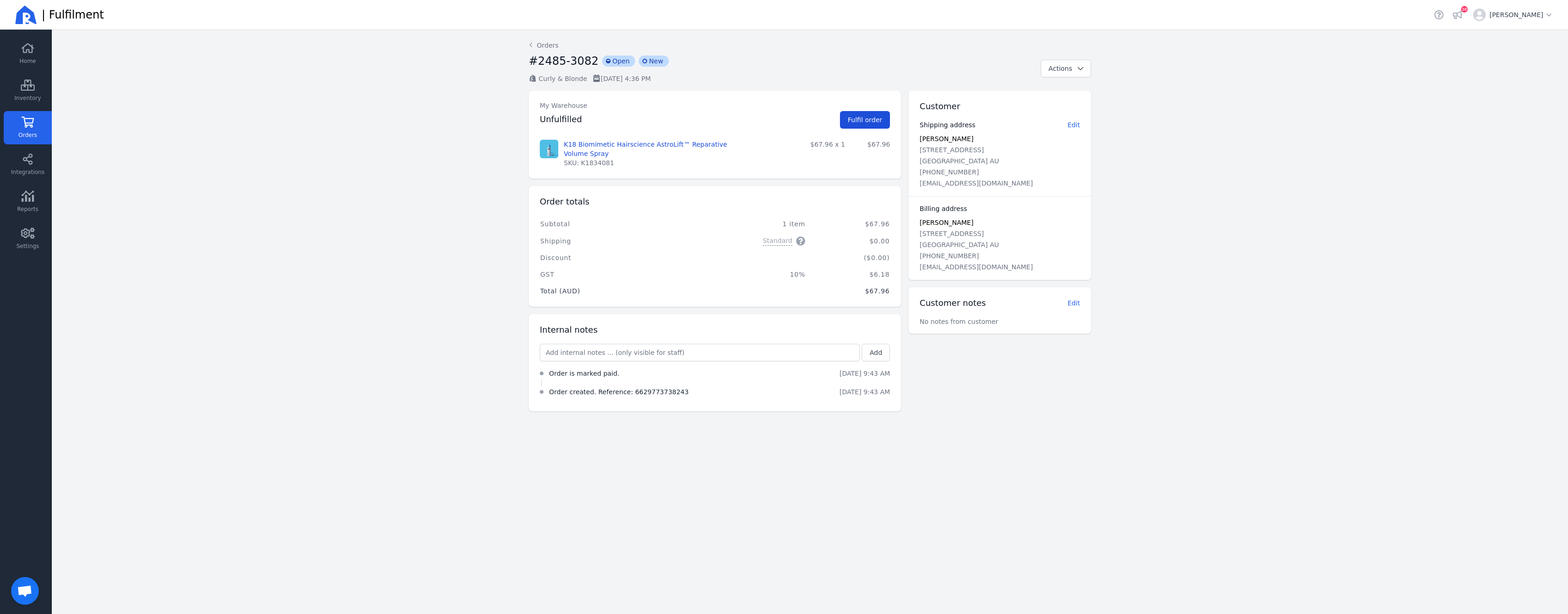
click at [871, 124] on button "Fulfil order" at bounding box center [865, 120] width 50 height 18
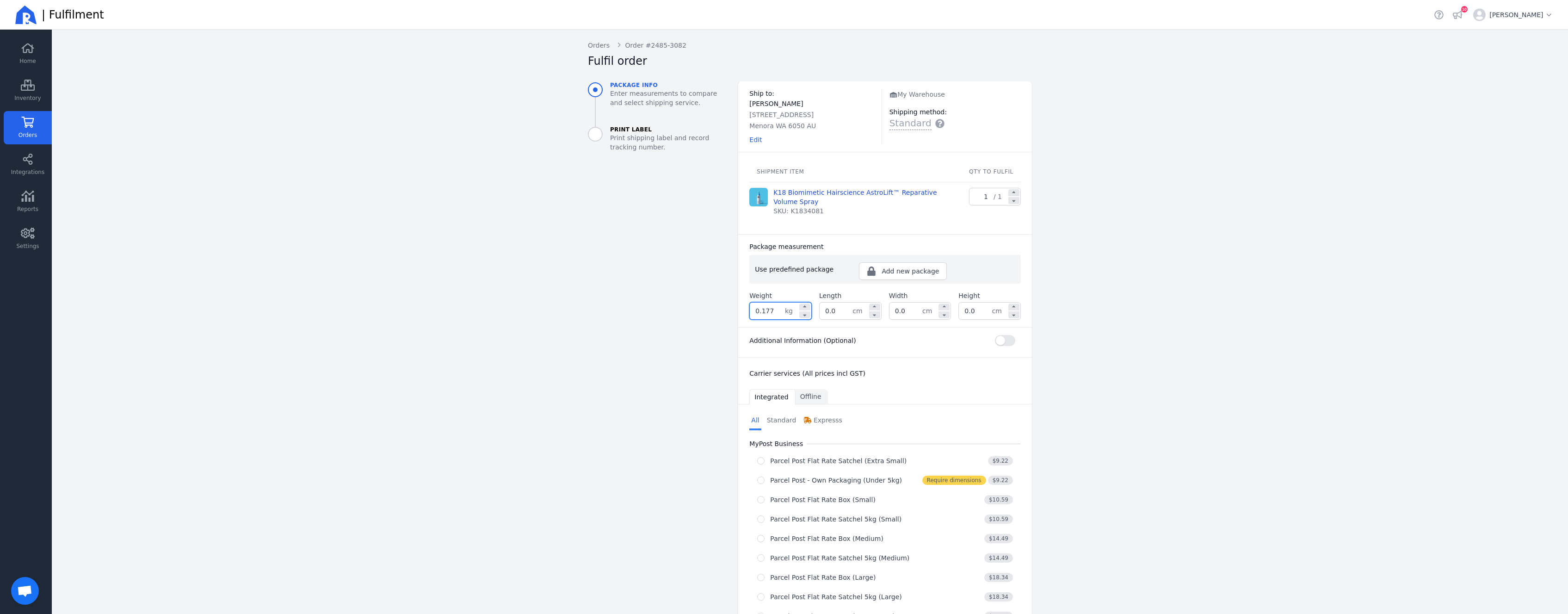
click at [770, 312] on input "0.177" at bounding box center [768, 311] width 36 height 17
drag, startPoint x: 770, startPoint y: 312, endPoint x: 758, endPoint y: 313, distance: 12.0
click at [758, 313] on input "0.177" at bounding box center [768, 311] width 36 height 17
type input "0.300"
click at [1007, 343] on button "button" at bounding box center [1005, 340] width 21 height 11
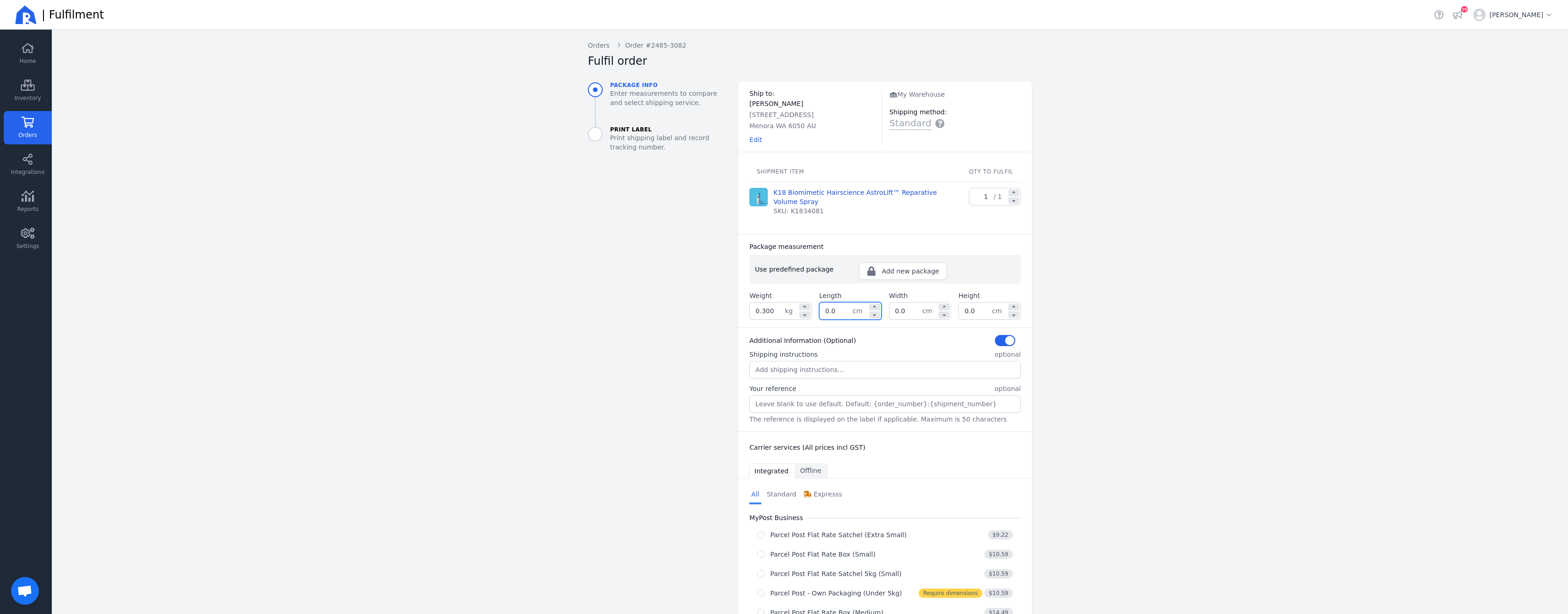
drag, startPoint x: 842, startPoint y: 311, endPoint x: 797, endPoint y: 309, distance: 45.0
click at [820, 309] on input "0.0" at bounding box center [836, 311] width 33 height 17
type input "19.0"
type input "14.0"
type input "6.0"
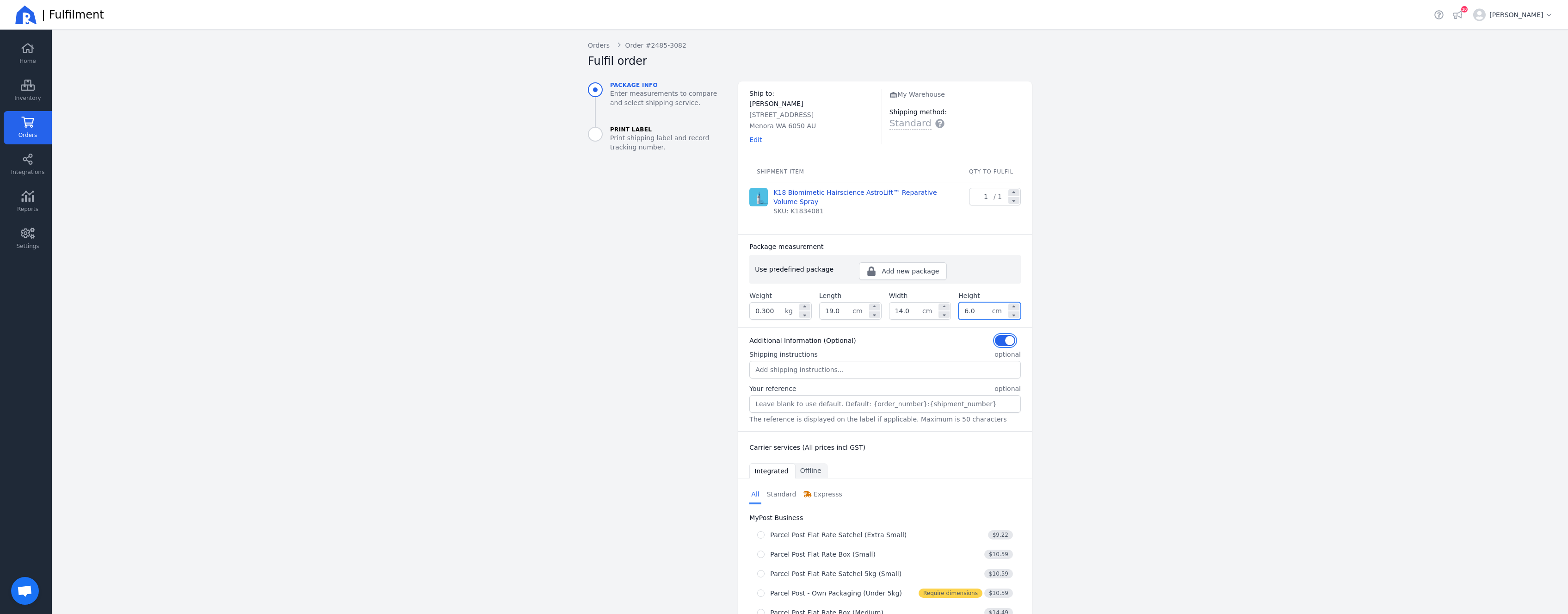
click at [1007, 343] on button "button" at bounding box center [1005, 340] width 21 height 11
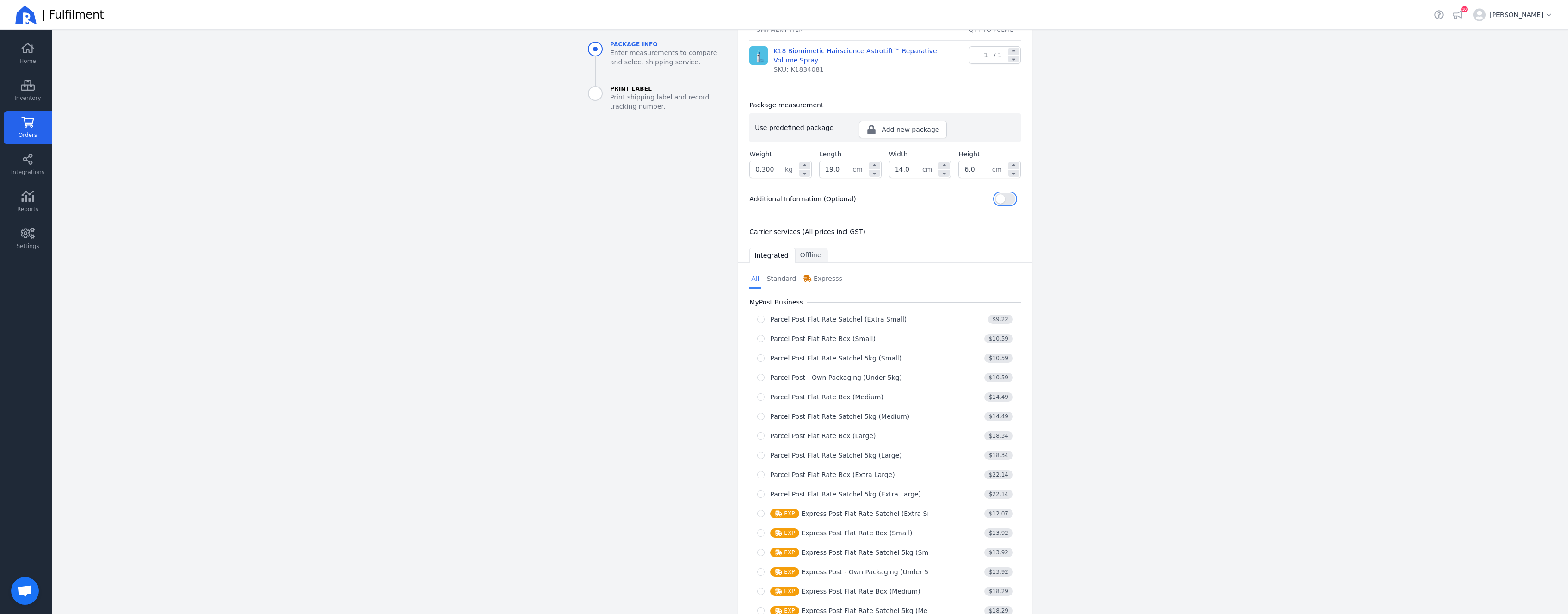
scroll to position [166, 0]
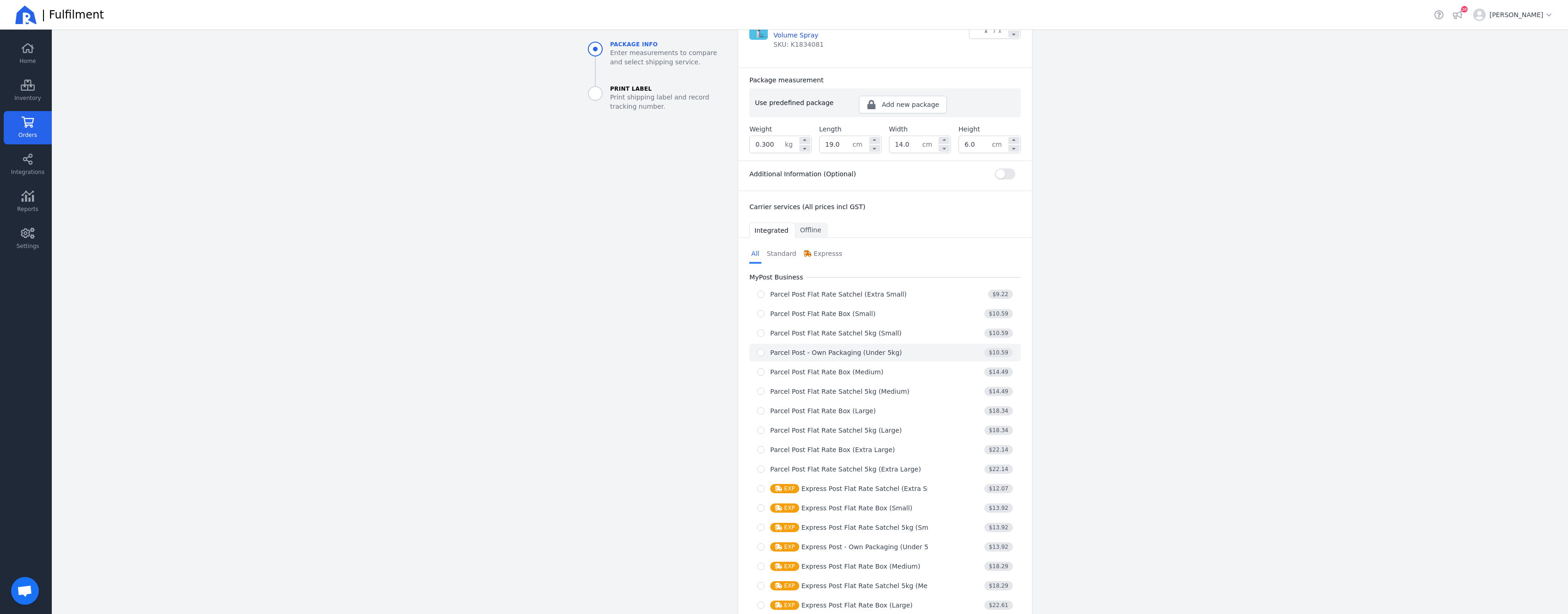
click at [871, 349] on div "Parcel Post - Own Packaging (Under 5kg)" at bounding box center [836, 352] width 132 height 10
radio input "true"
select select "0"
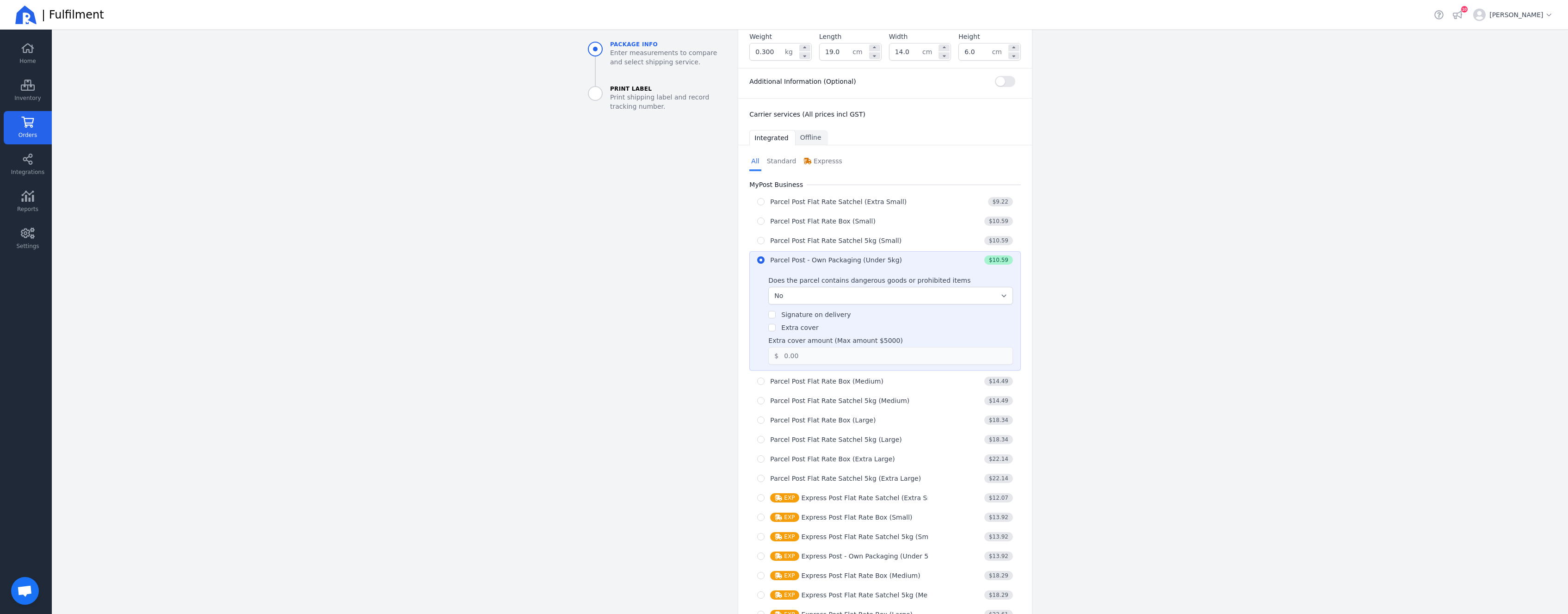
scroll to position [378, 0]
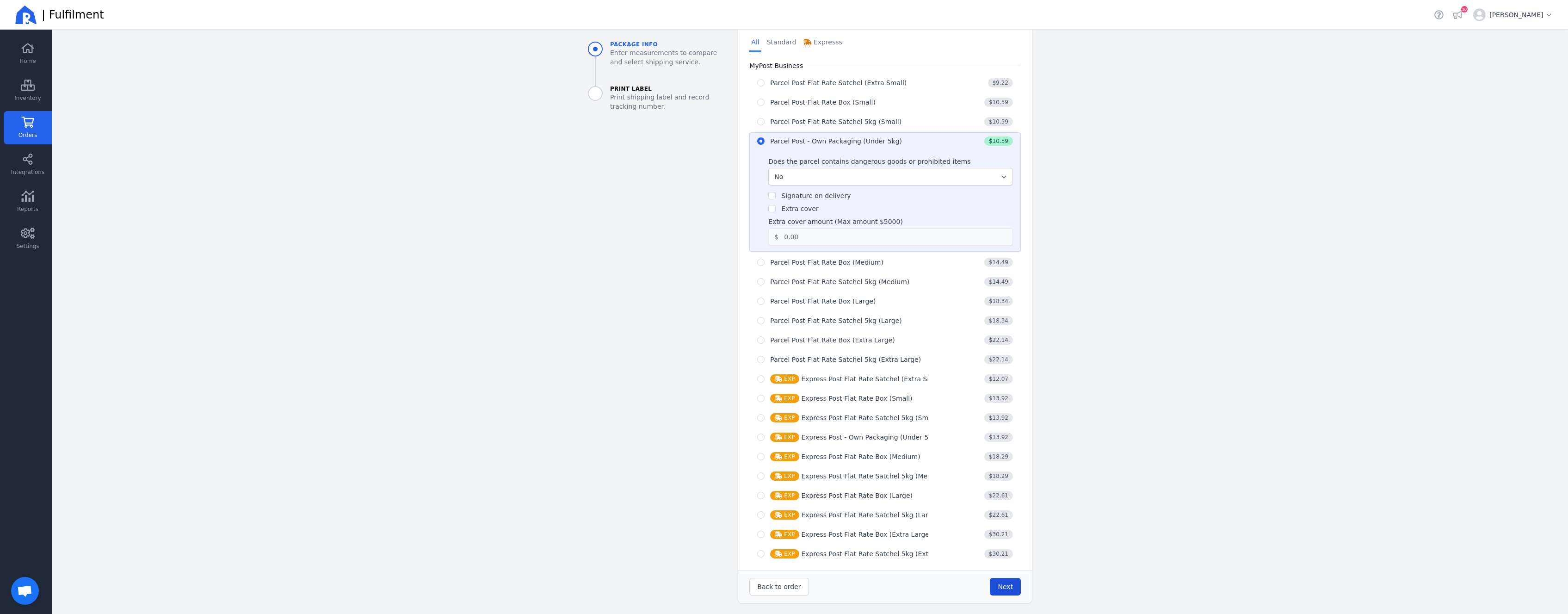
click at [998, 587] on span "Next" at bounding box center [1005, 587] width 16 height 7
type input "19.0"
type input "14.0"
type input "6.0"
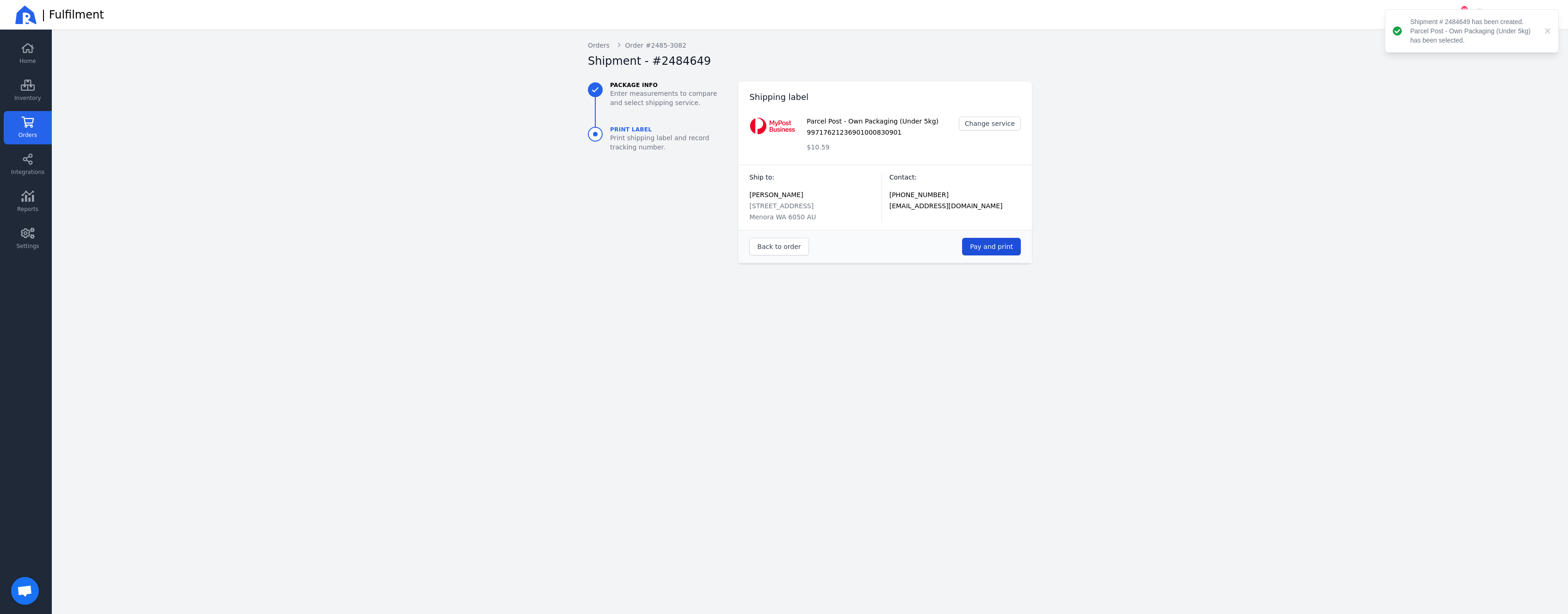
click at [981, 249] on span "Pay and print" at bounding box center [992, 246] width 43 height 7
click at [31, 126] on icon at bounding box center [27, 122] width 13 height 11
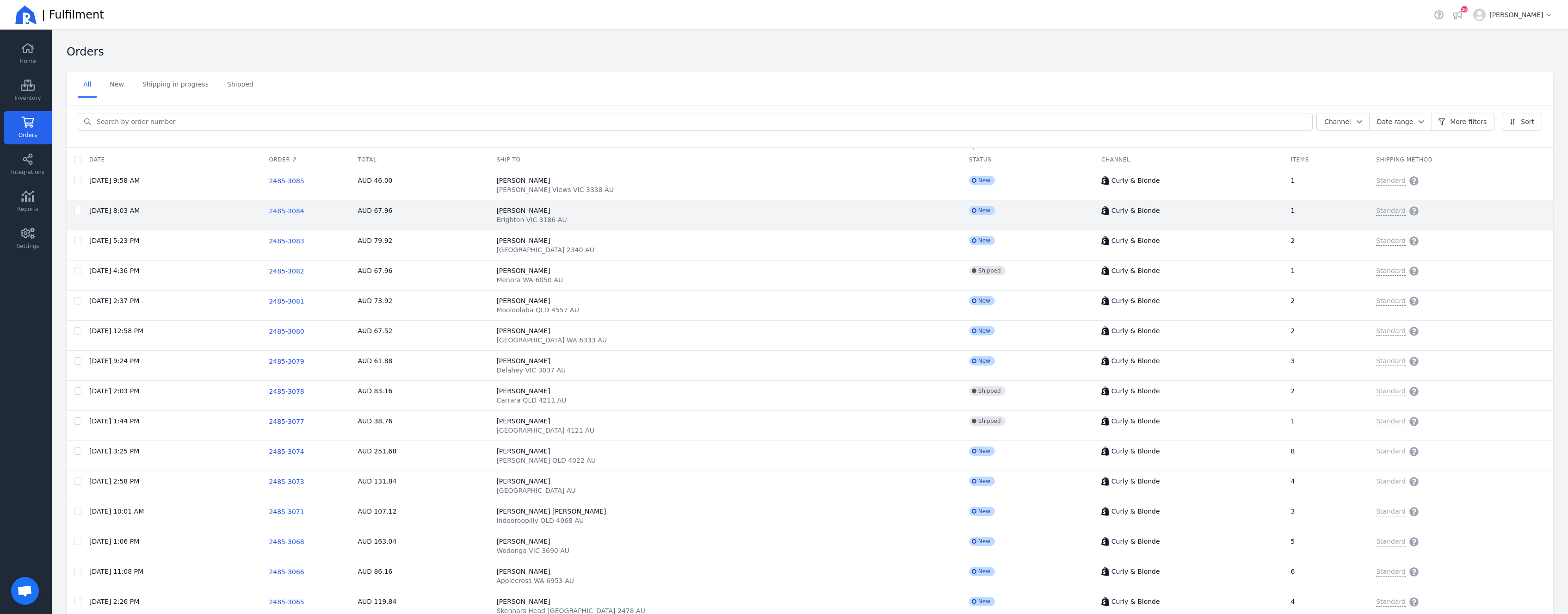
click at [304, 211] on span "2485-3084" at bounding box center [286, 211] width 36 height 7
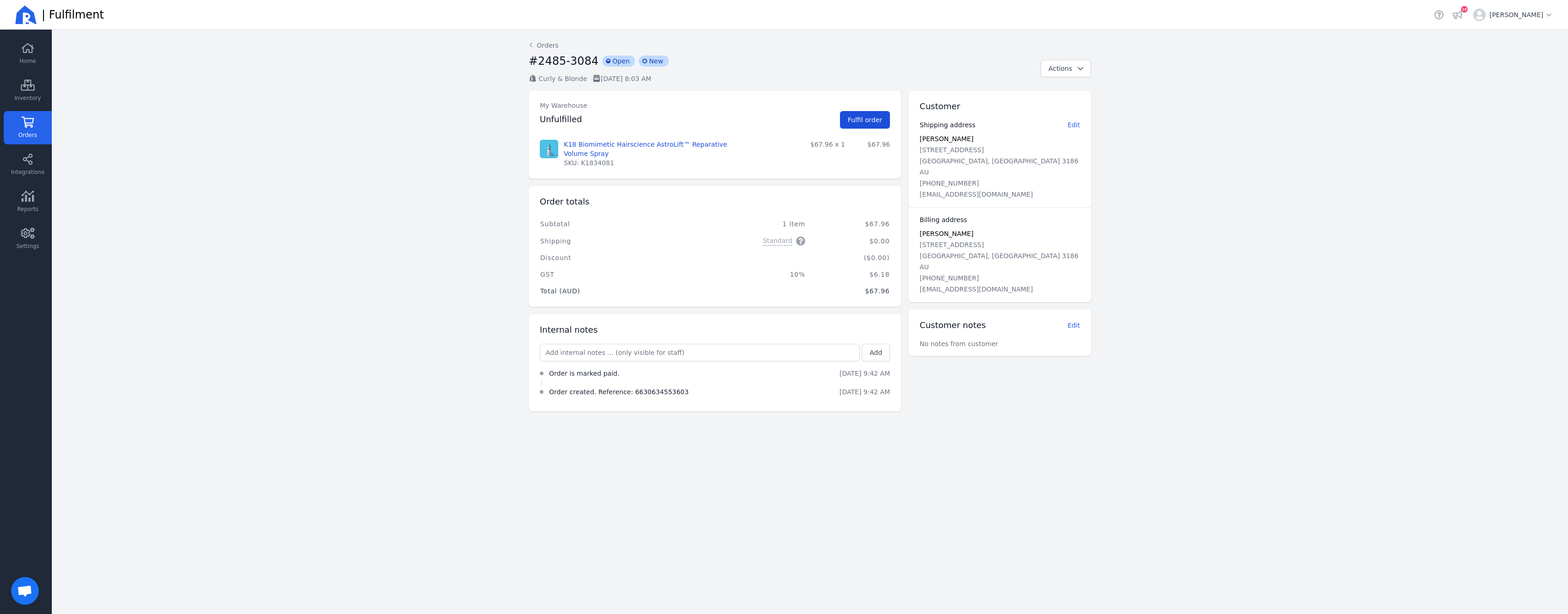
click at [876, 121] on span "Fulfil order" at bounding box center [865, 120] width 35 height 7
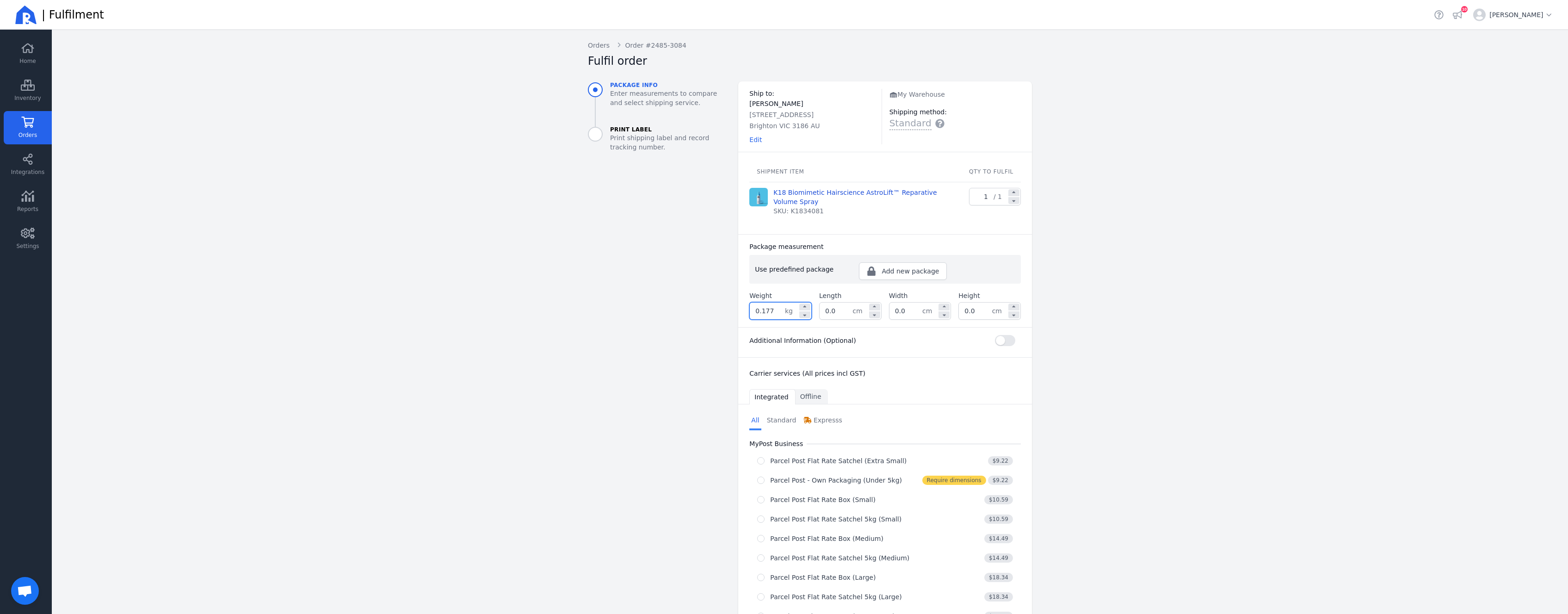
drag, startPoint x: 772, startPoint y: 311, endPoint x: 745, endPoint y: 308, distance: 27.2
click at [750, 308] on input "0.177" at bounding box center [768, 311] width 36 height 17
type input "4"
type input "0.400"
click at [631, 272] on aside "Package info Enter measurements to compare and select shipping service. Print L…" at bounding box center [655, 480] width 150 height 797
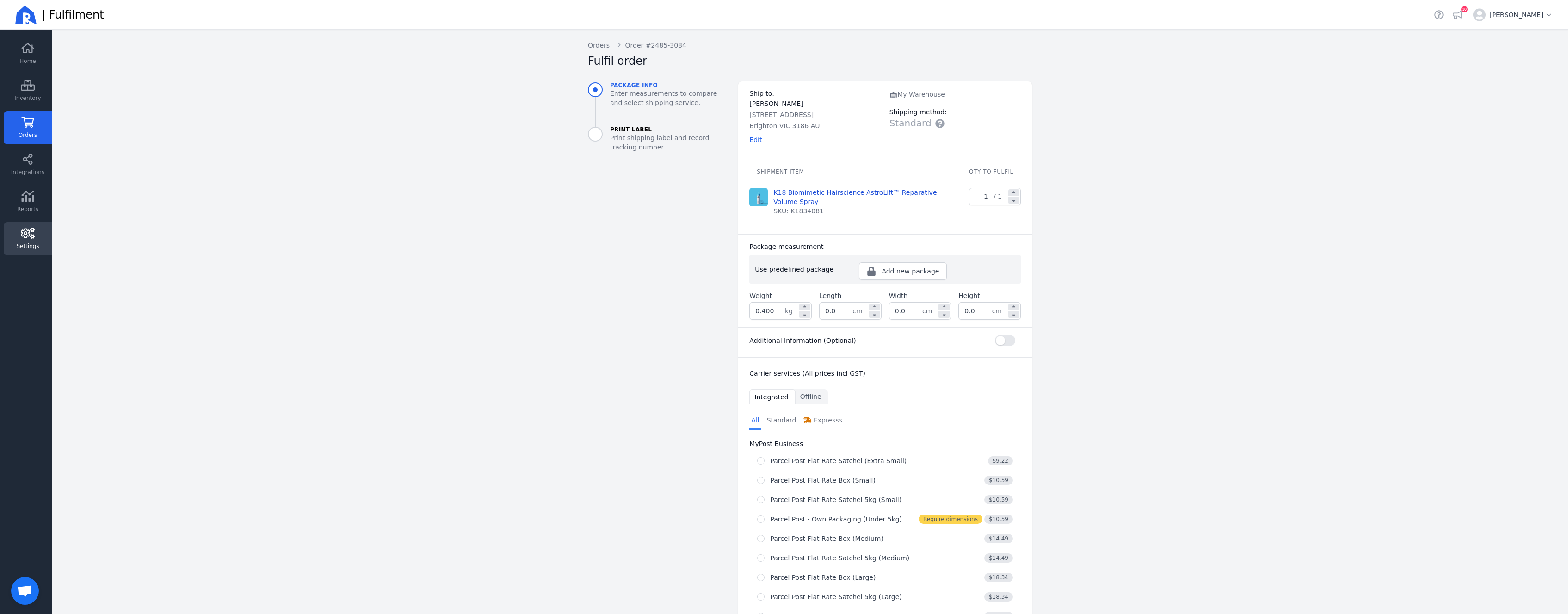
click at [39, 246] on span "Settings" at bounding box center [27, 246] width 23 height 7
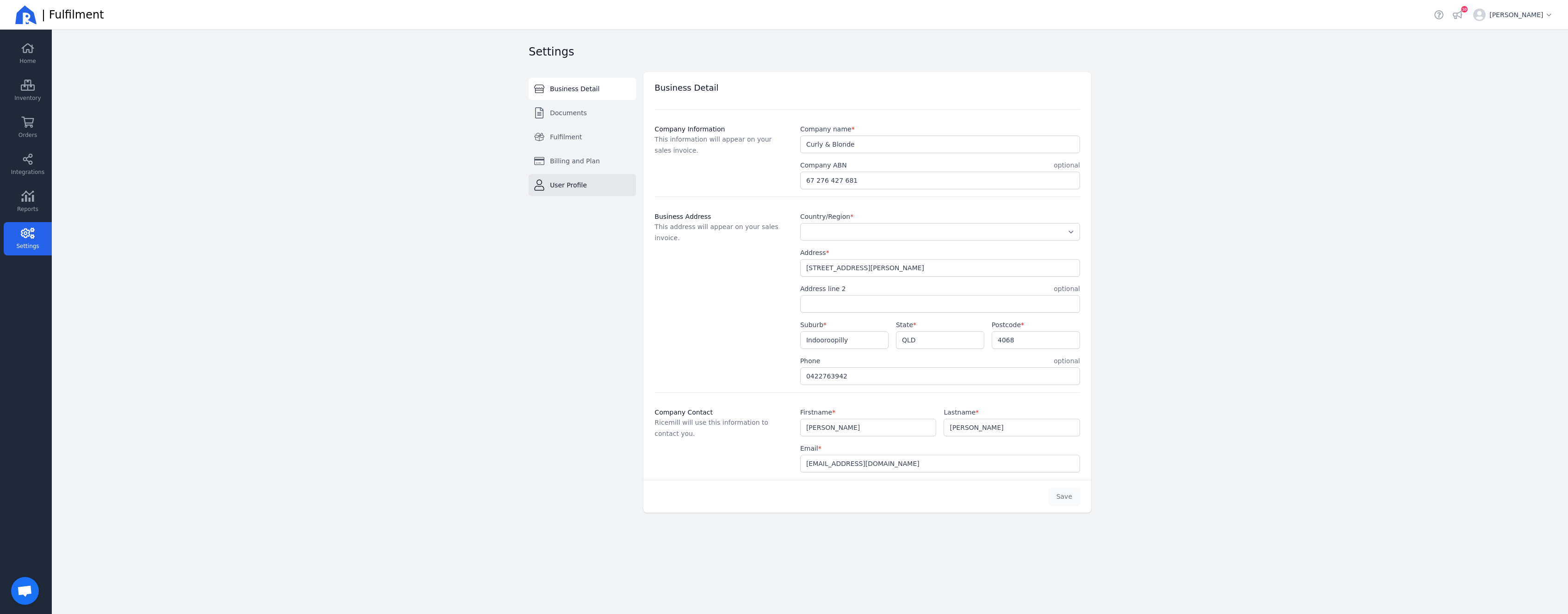
select select "AU"
click at [572, 163] on span "Billing and Plan" at bounding box center [575, 161] width 50 height 10
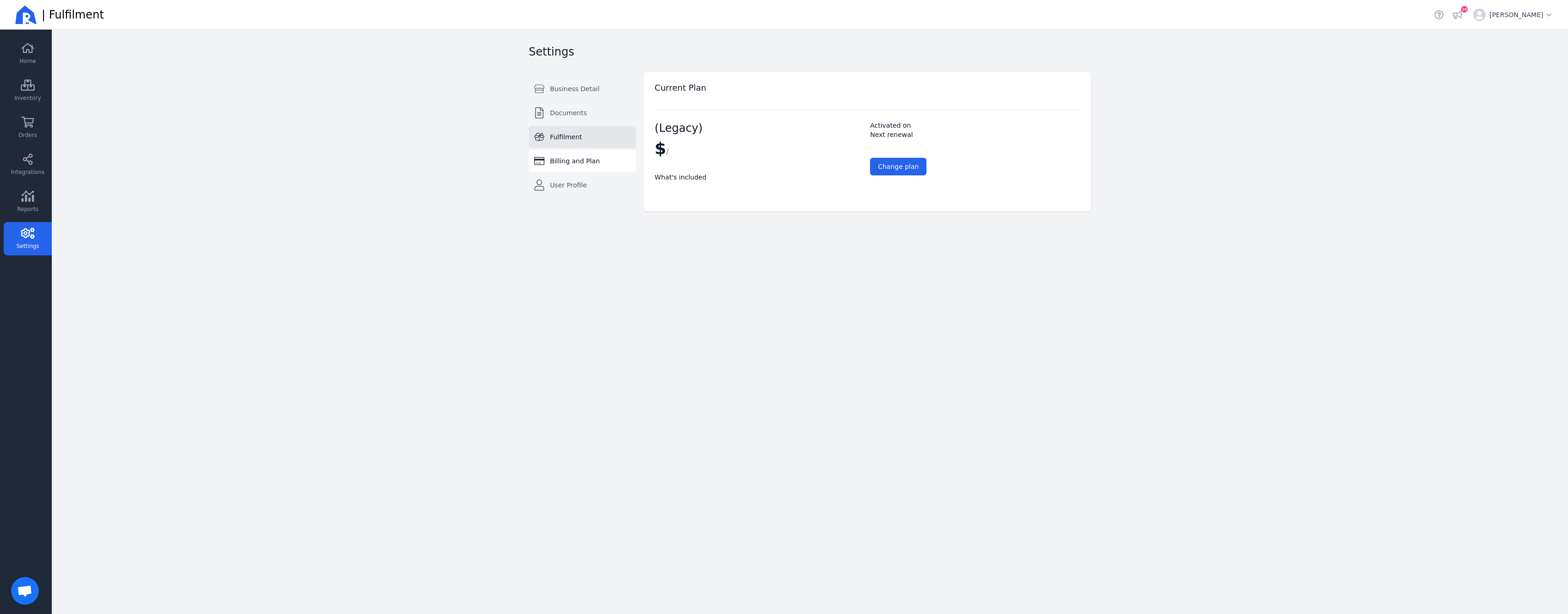
click at [569, 141] on span "Fulfilment" at bounding box center [566, 137] width 32 height 10
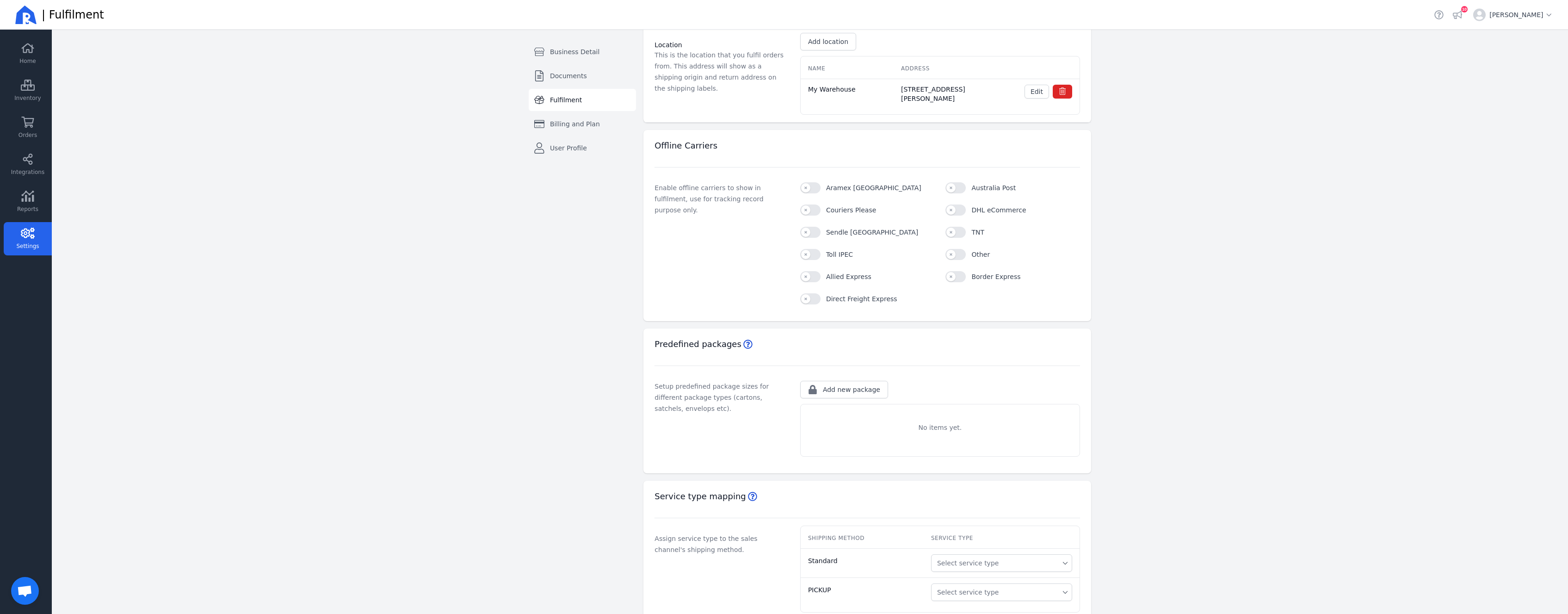
scroll to position [110, 0]
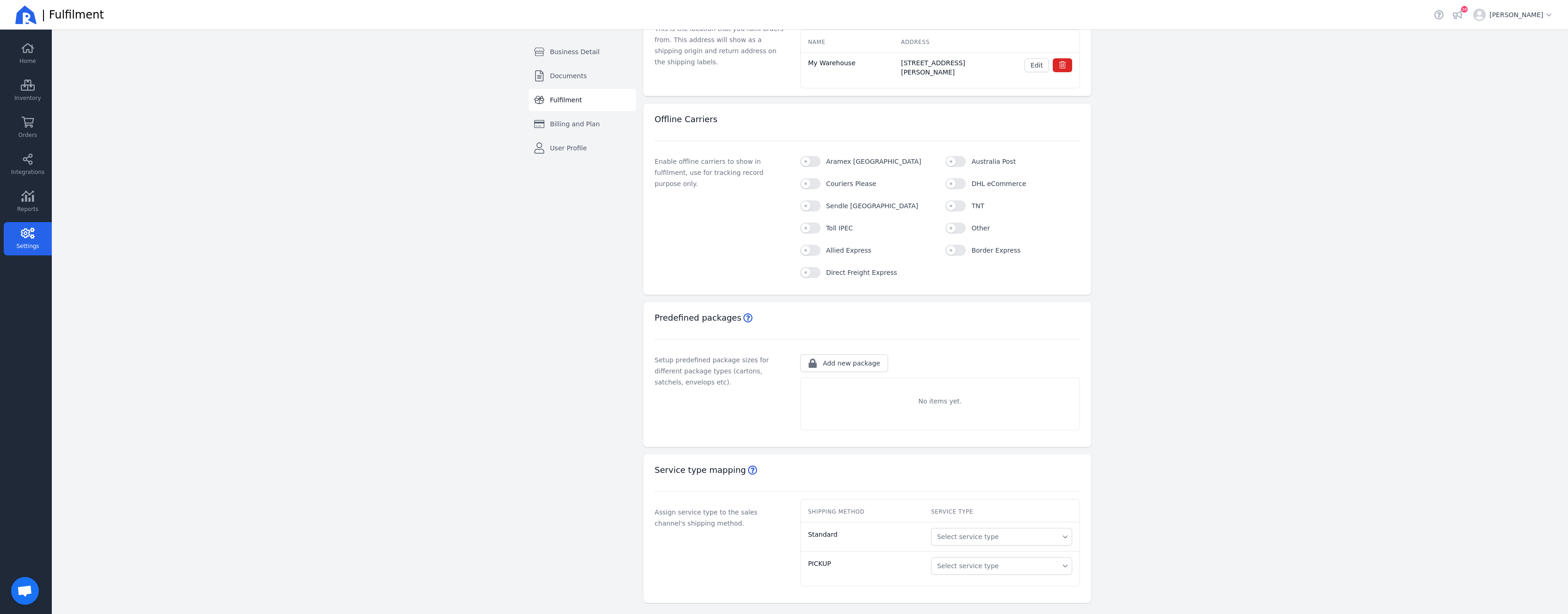
click at [994, 567] on span "Select service type" at bounding box center [968, 566] width 62 height 10
click at [1013, 528] on button "Select service type" at bounding box center [1001, 537] width 141 height 18
click at [1013, 531] on button "Select service type" at bounding box center [1001, 537] width 141 height 18
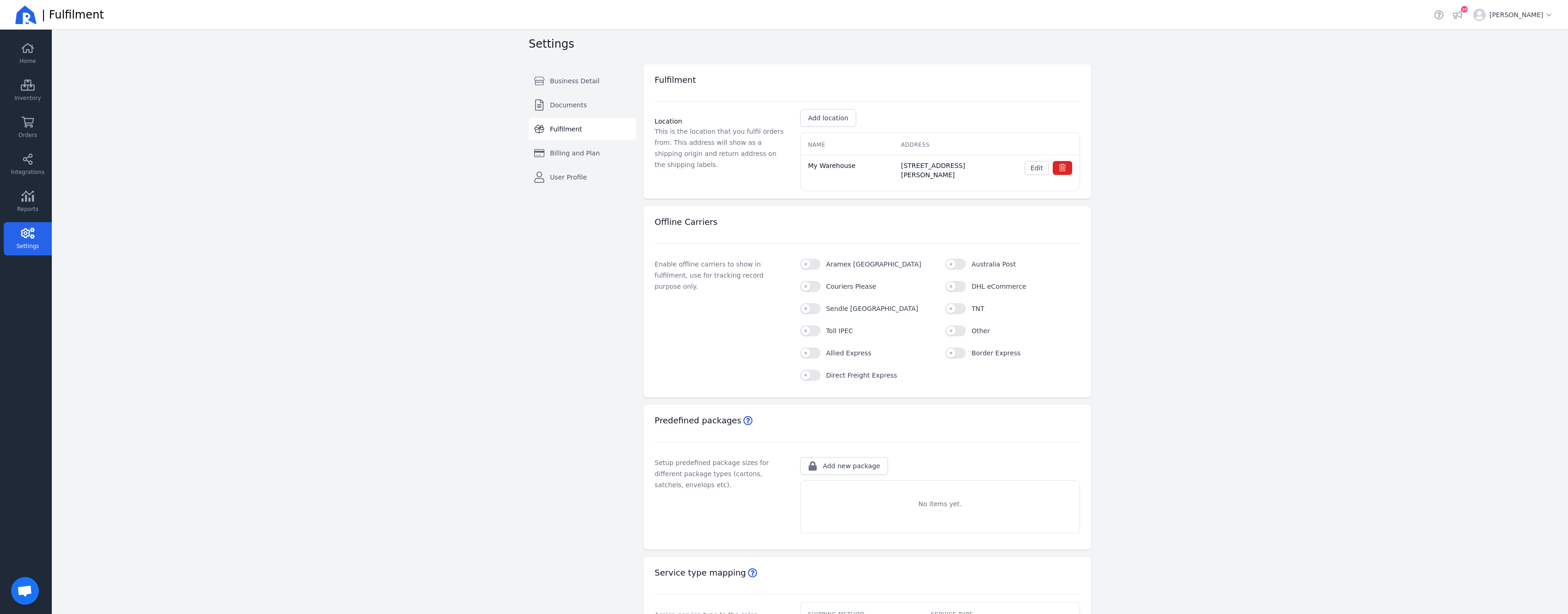
scroll to position [0, 0]
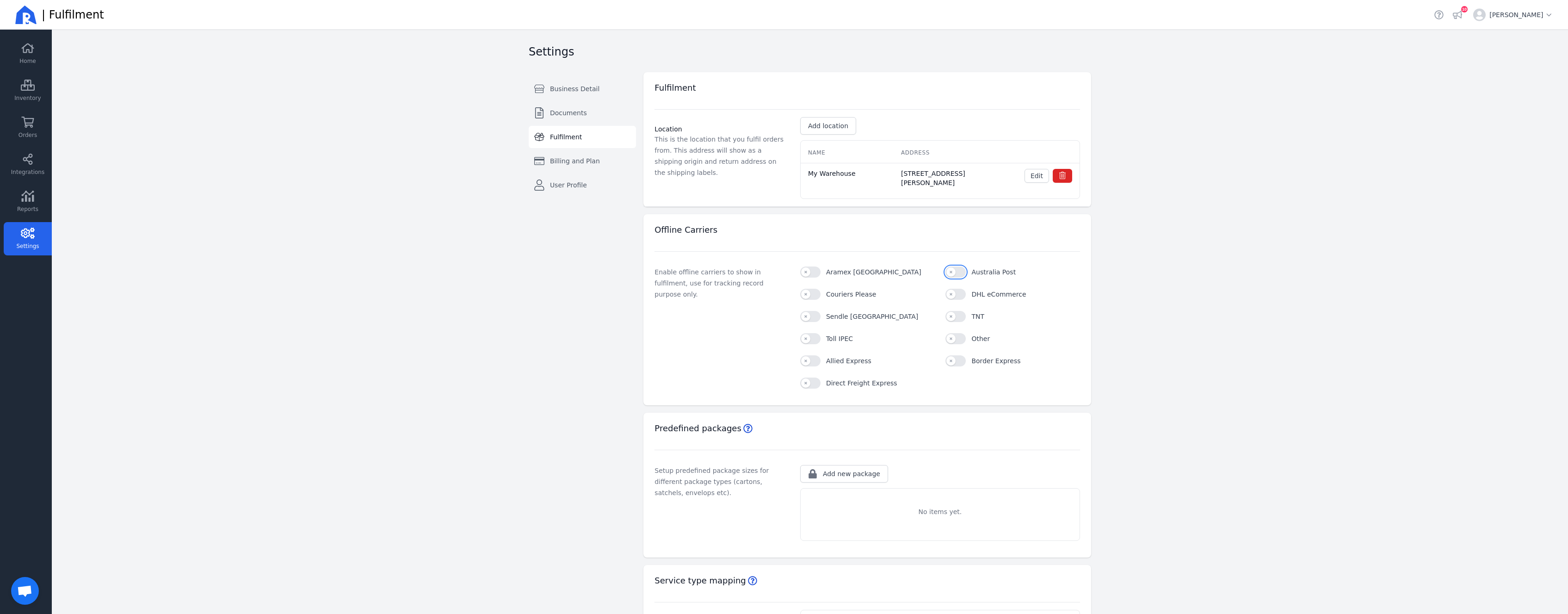
click at [953, 273] on button "Australia Post" at bounding box center [956, 271] width 21 height 11
click at [802, 274] on button "Aramex Australia" at bounding box center [811, 271] width 21 height 11
click at [806, 291] on button "Couriers Please" at bounding box center [811, 294] width 21 height 11
click at [808, 321] on button "Sendle" at bounding box center [811, 316] width 21 height 11
click at [959, 291] on button "DHL eCommerce" at bounding box center [956, 294] width 21 height 11
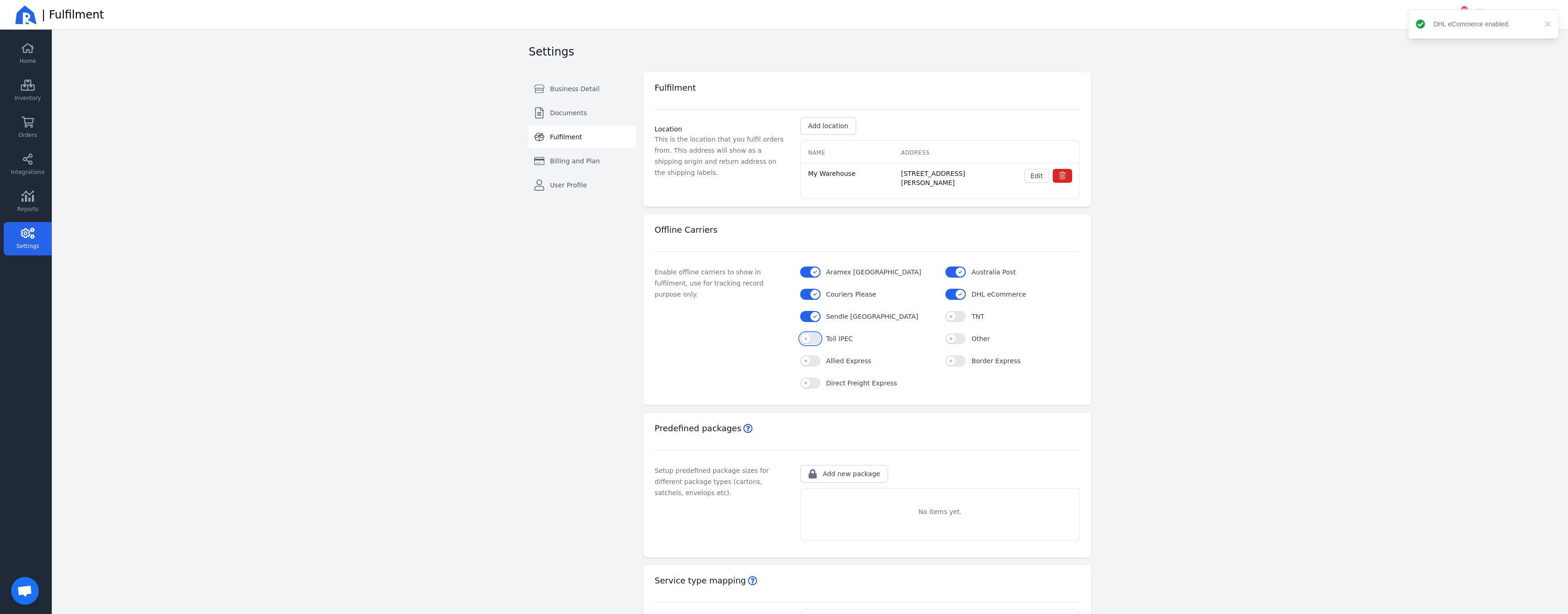
click at [808, 343] on button "Toll IPEC" at bounding box center [811, 338] width 21 height 11
click at [26, 124] on icon at bounding box center [27, 122] width 13 height 11
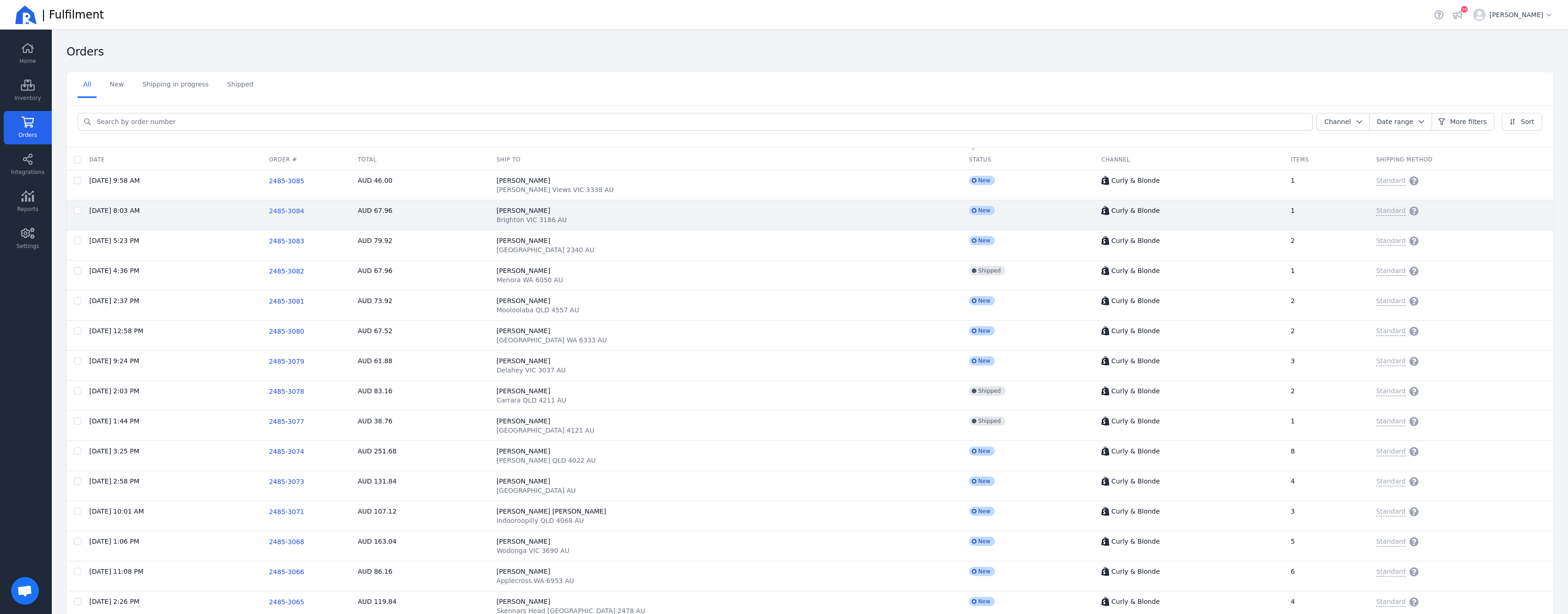
click at [304, 215] on span "2485-3084" at bounding box center [286, 211] width 36 height 7
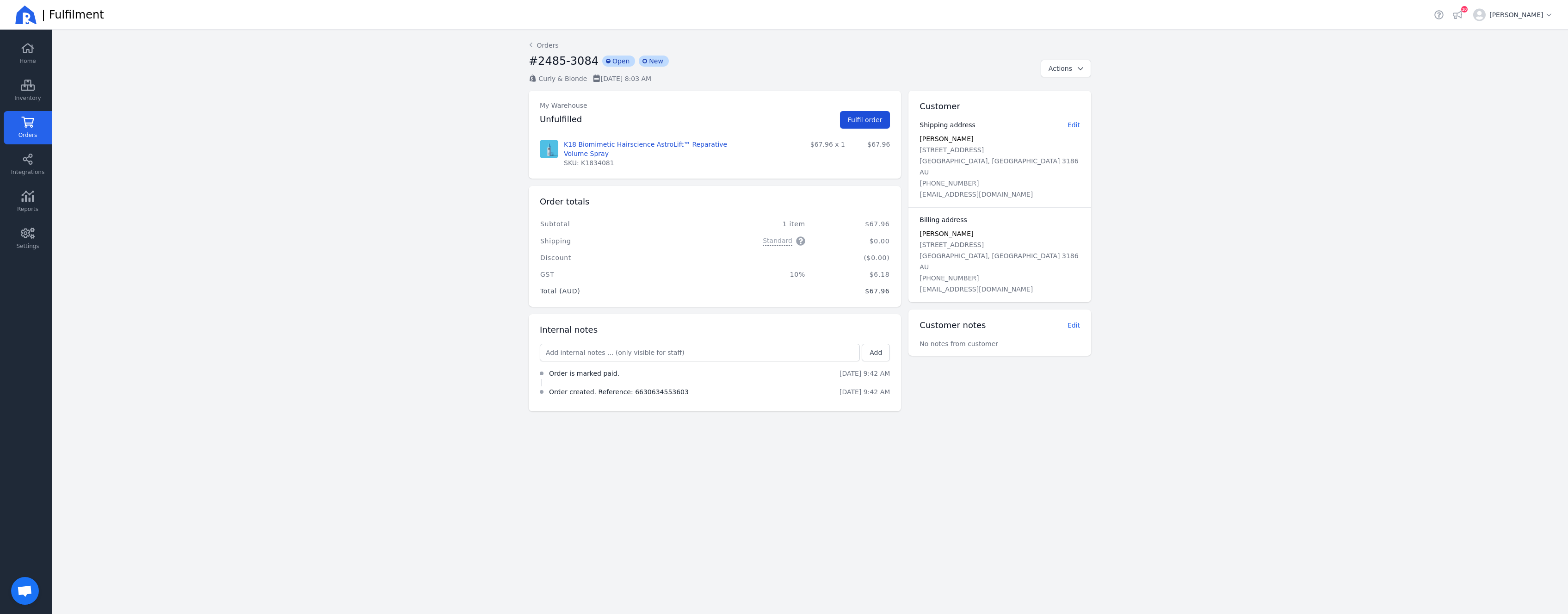
click at [875, 118] on span "Fulfil order" at bounding box center [865, 120] width 35 height 7
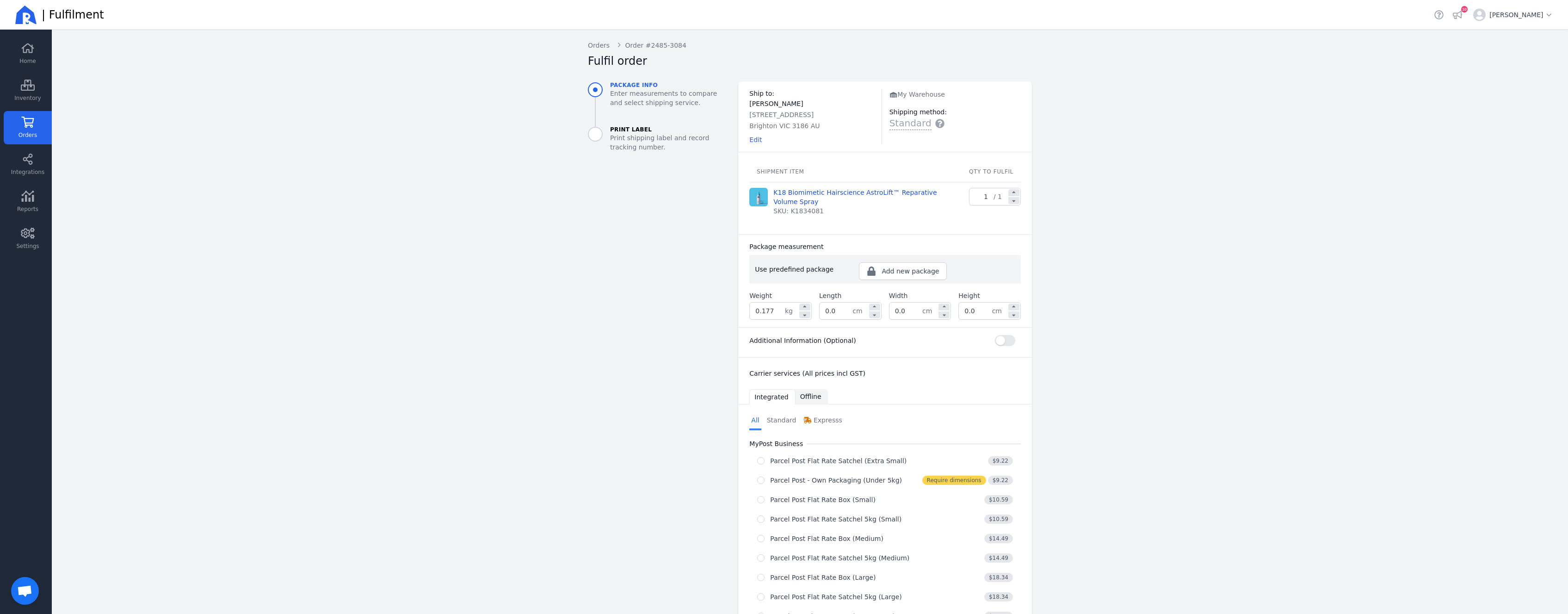
click at [812, 399] on span "Offline" at bounding box center [811, 397] width 21 height 10
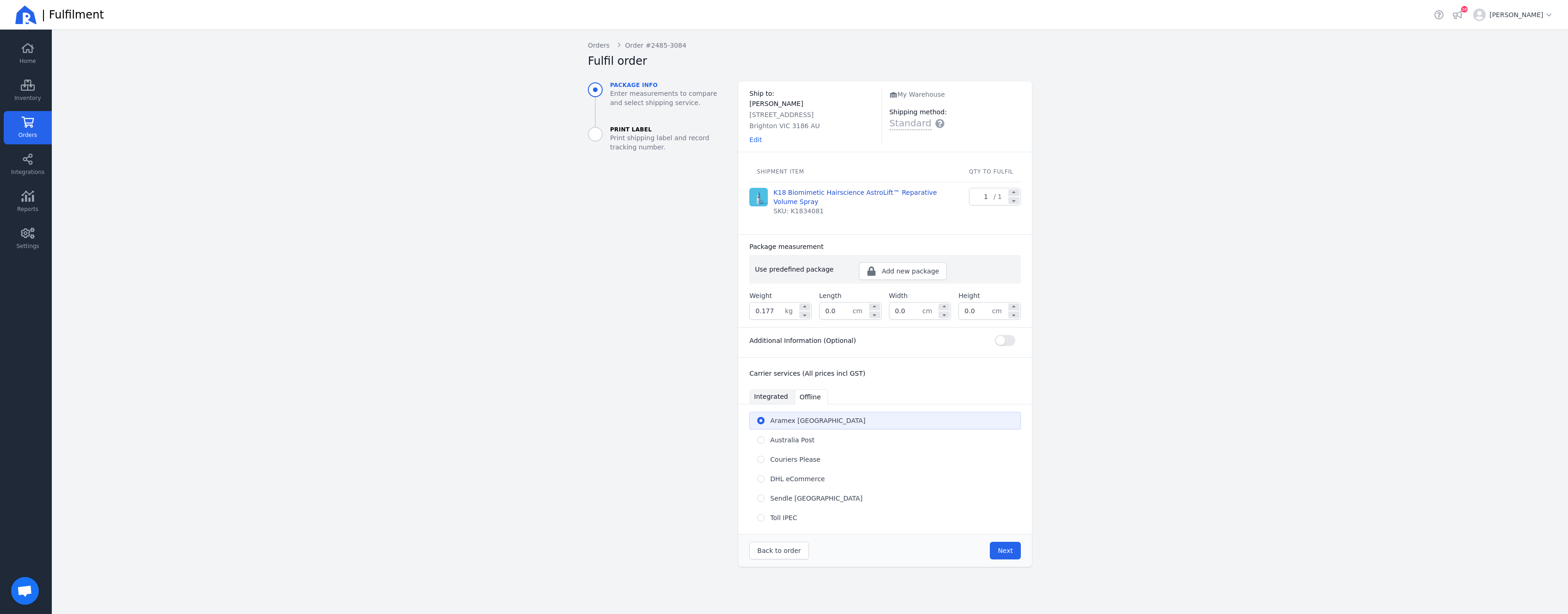
click at [768, 395] on span "Integrated" at bounding box center [771, 397] width 34 height 10
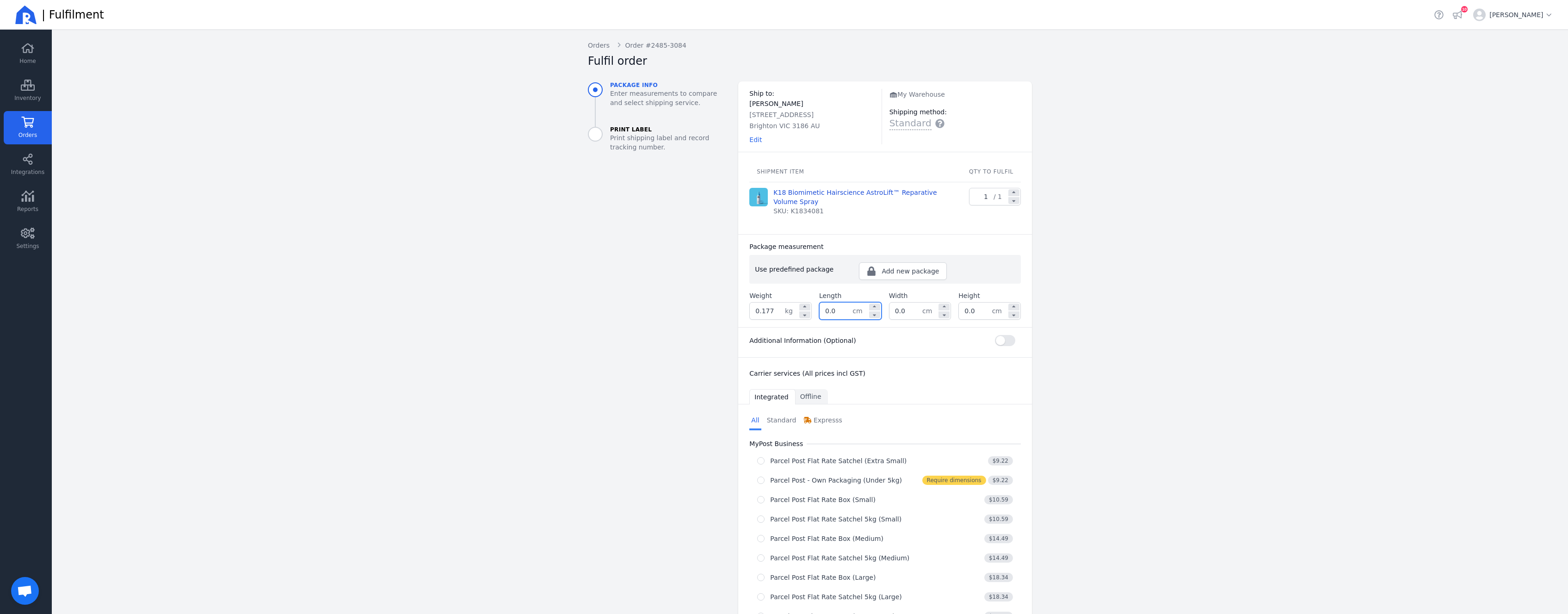
drag, startPoint x: 834, startPoint y: 311, endPoint x: 822, endPoint y: 305, distance: 13.4
click at [822, 305] on input "0.0" at bounding box center [836, 311] width 33 height 17
type input "19.0"
type input "15.0"
type input "6.0"
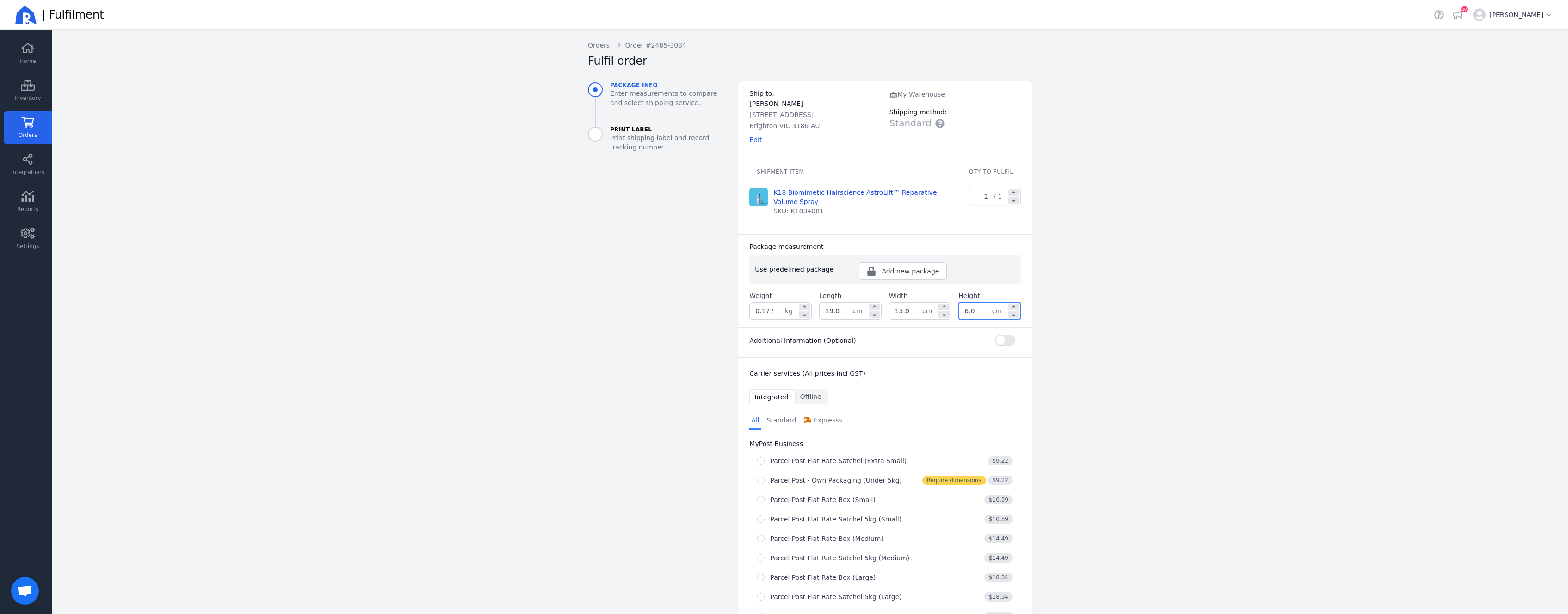
click at [663, 307] on aside "Package info Enter measurements to compare and select shipping service. Print L…" at bounding box center [655, 480] width 150 height 797
click at [820, 395] on span "Offline" at bounding box center [812, 397] width 33 height 16
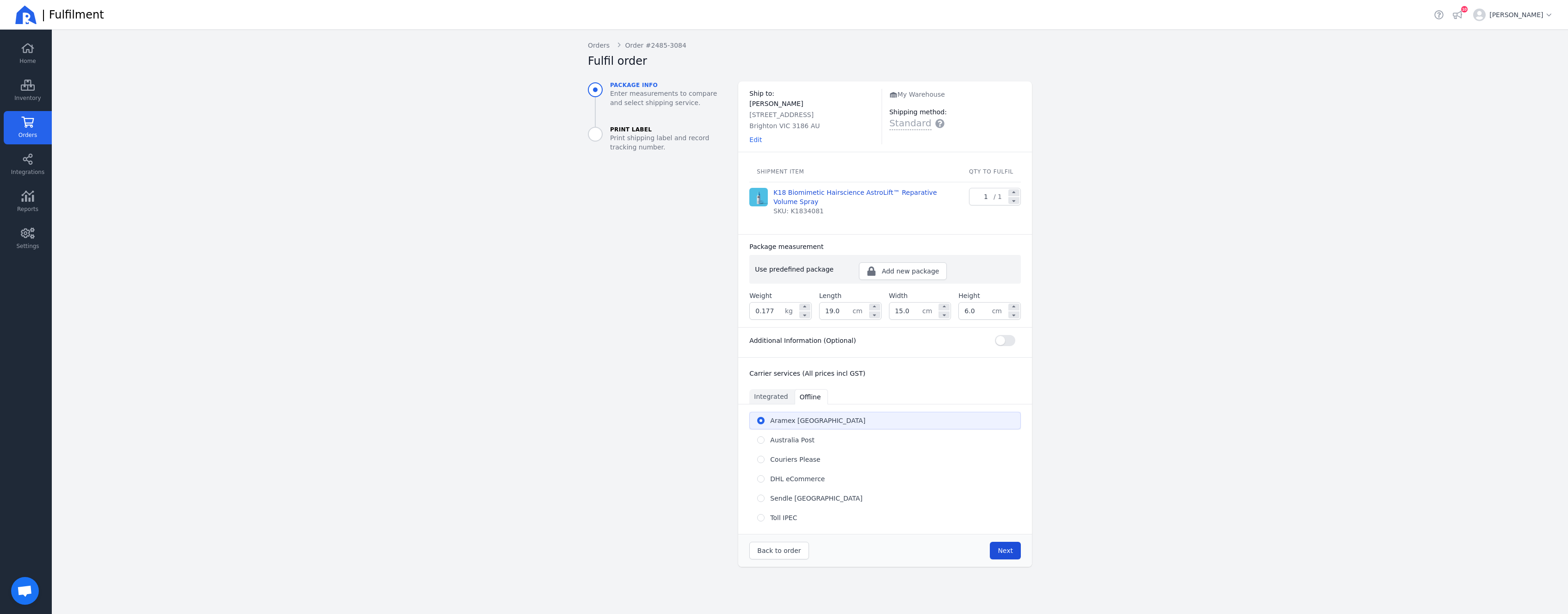
click at [1000, 544] on button "Next" at bounding box center [1006, 550] width 31 height 18
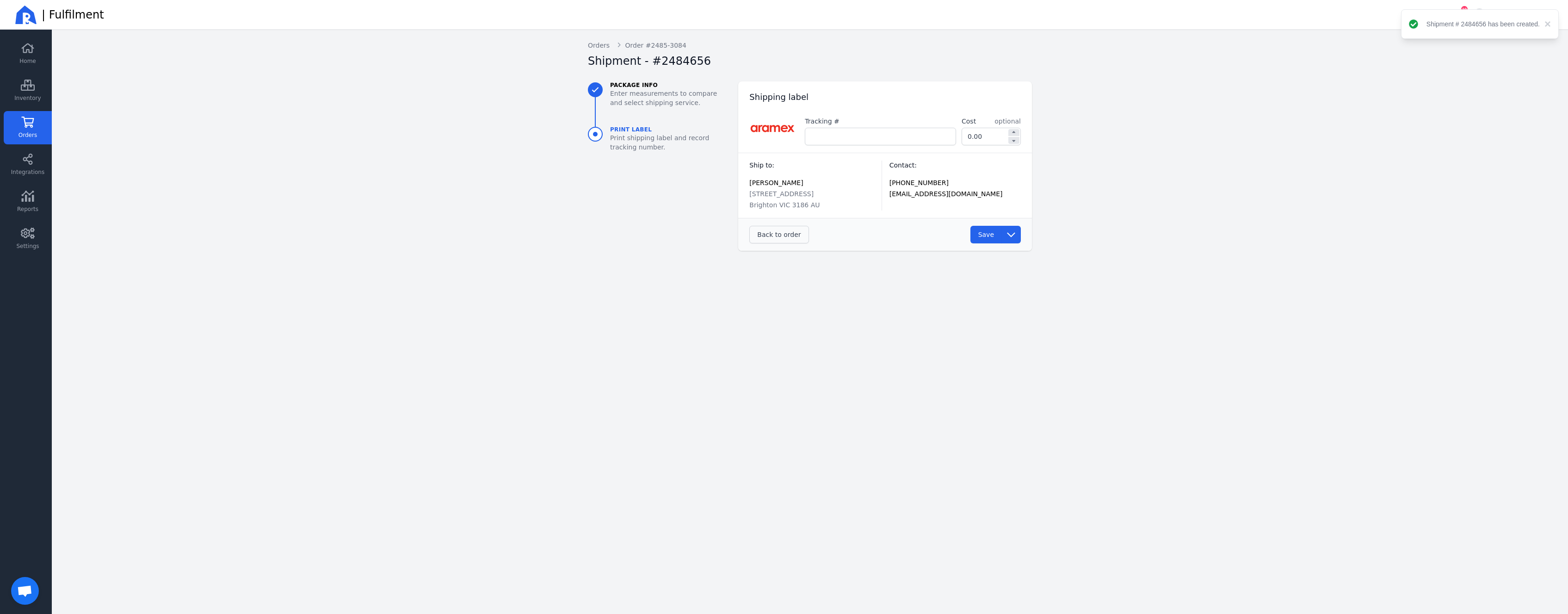
click at [794, 228] on button "Back to order" at bounding box center [779, 235] width 59 height 18
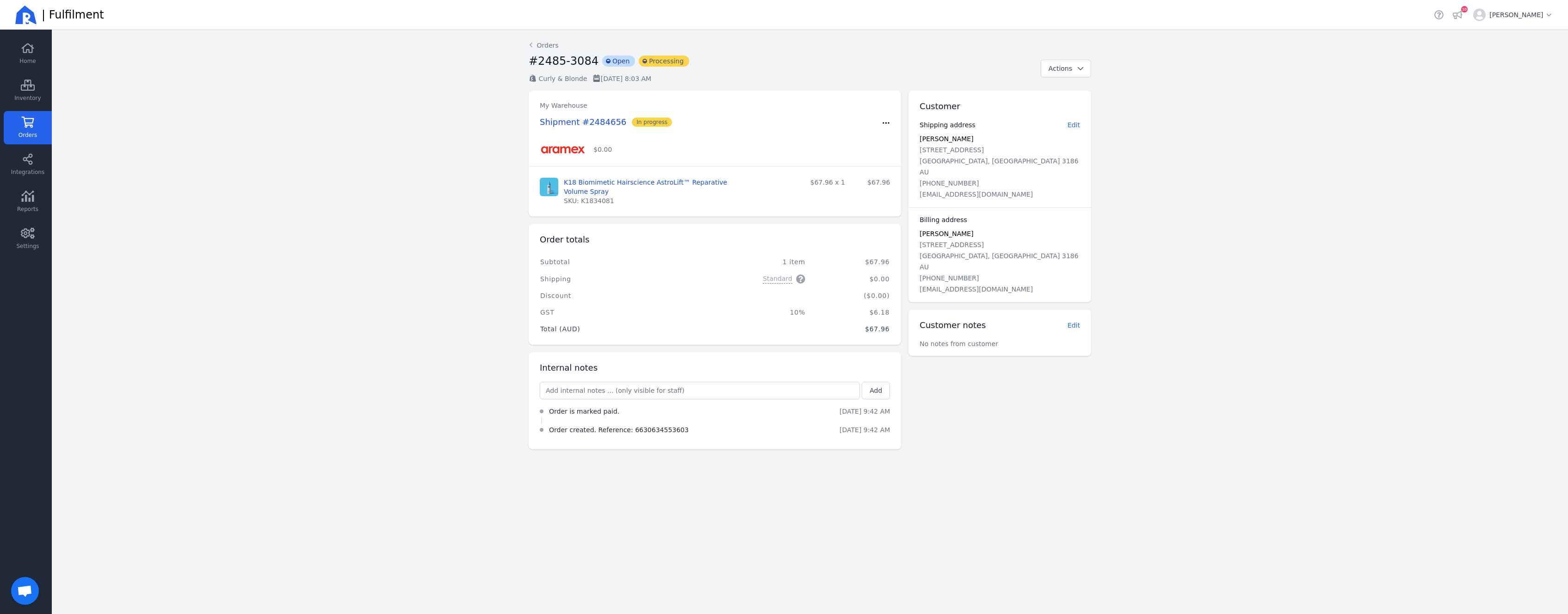
click at [879, 126] on div "Shipment #2484656 In progress" at bounding box center [715, 121] width 351 height 14
click at [884, 122] on icon "button" at bounding box center [886, 123] width 8 height 10
click at [871, 159] on span "Delete shipment" at bounding box center [856, 158] width 54 height 10
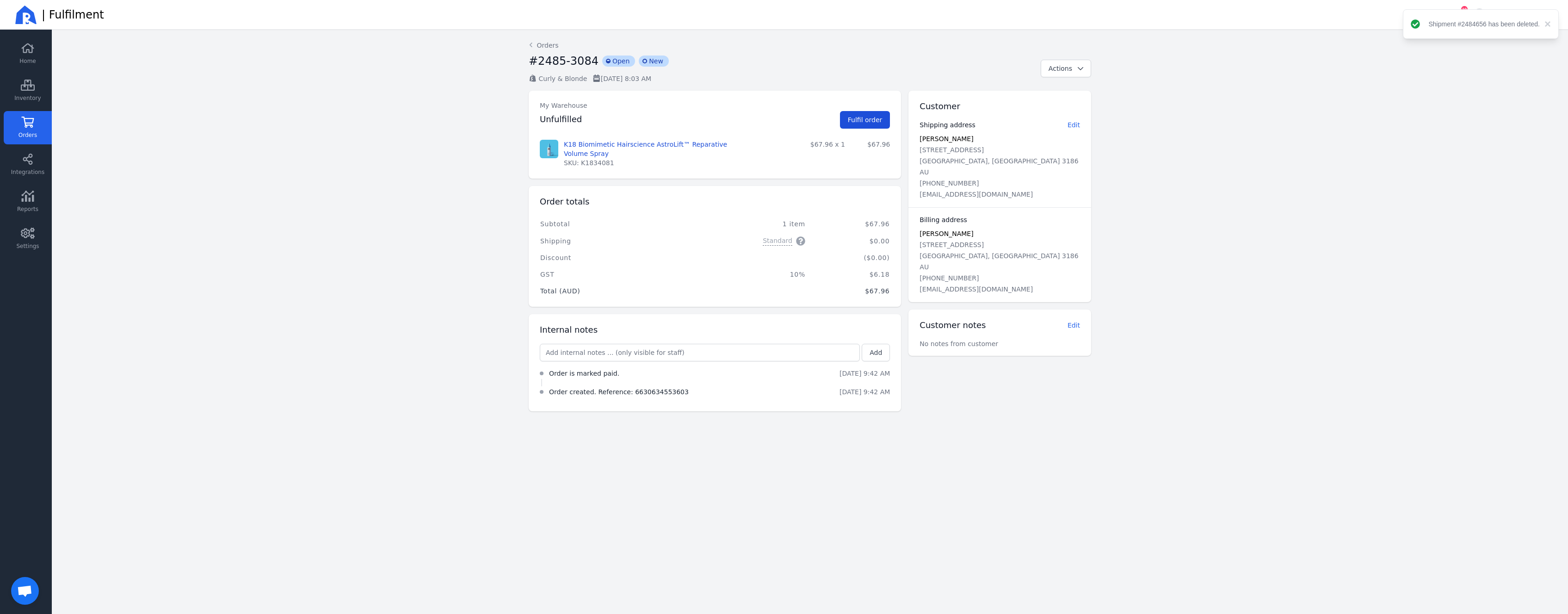
click at [865, 122] on span "Fulfil order" at bounding box center [865, 120] width 35 height 7
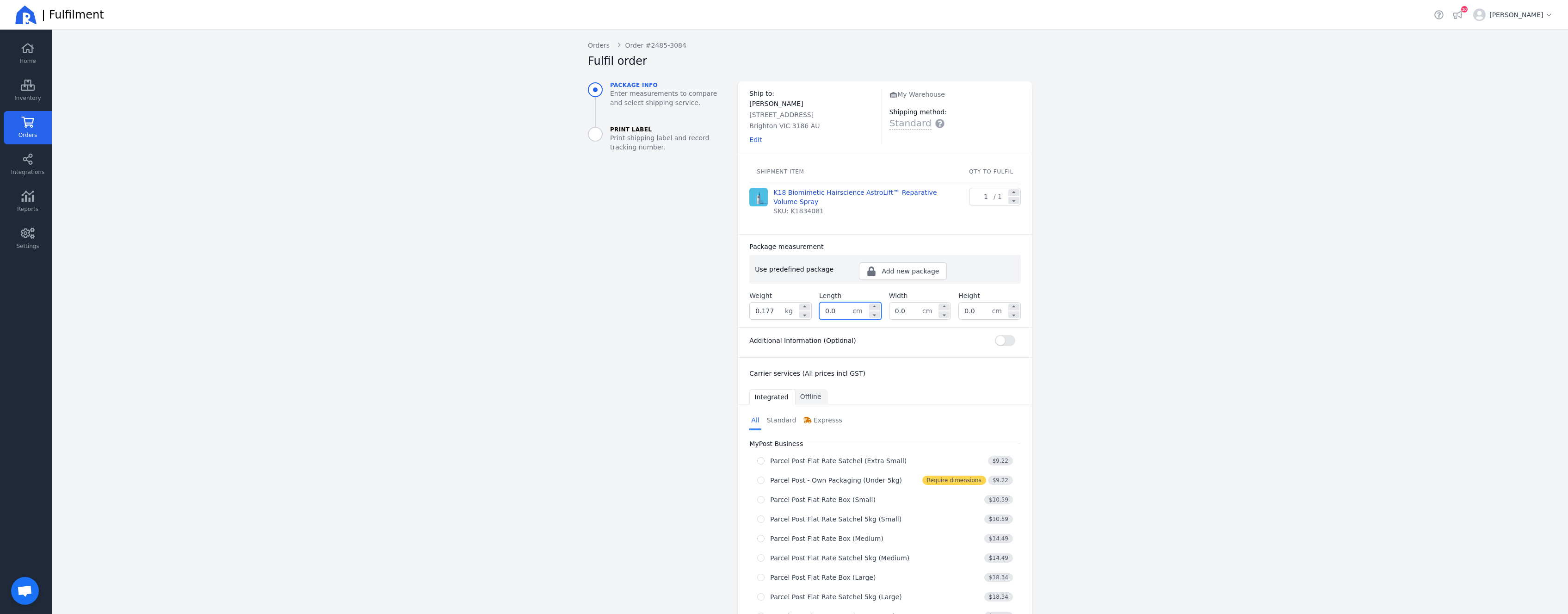
drag, startPoint x: 836, startPoint y: 314, endPoint x: 772, endPoint y: 303, distance: 64.9
click at [820, 303] on input "0.0" at bounding box center [836, 311] width 33 height 17
type input "19.0"
type input "15.0"
type input "6.0"
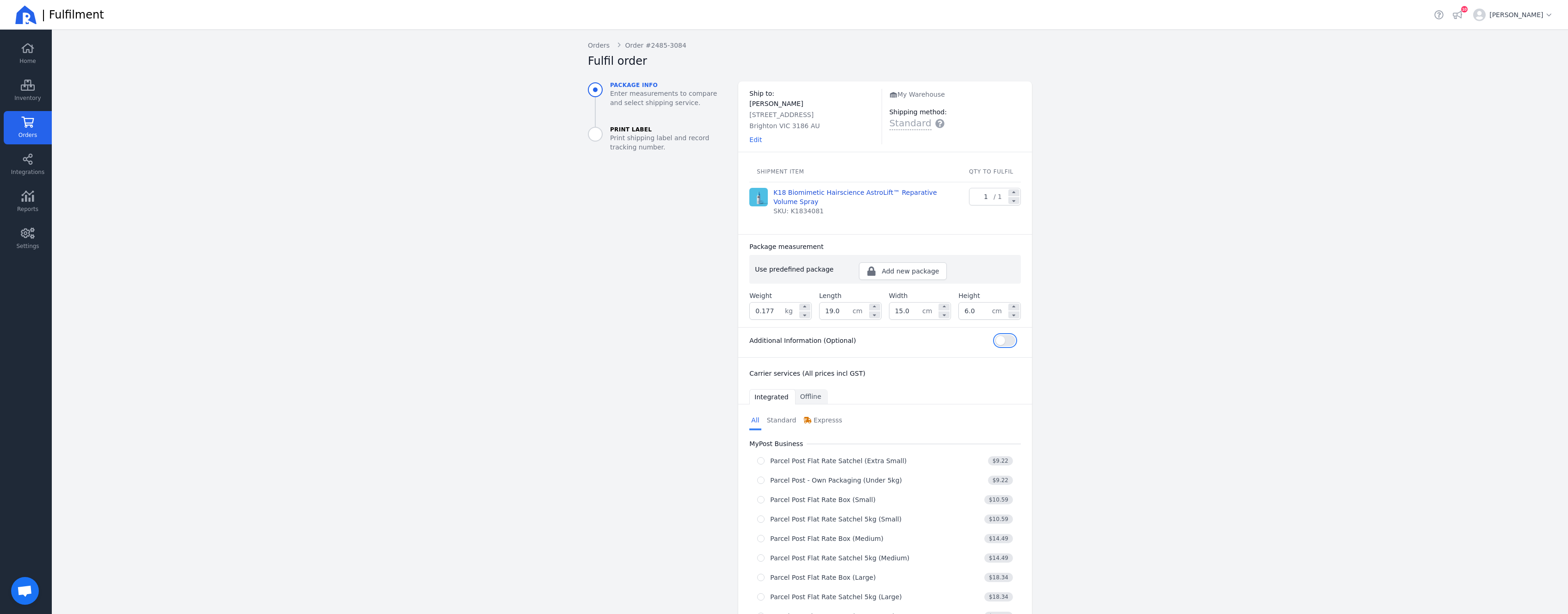
scroll to position [92, 0]
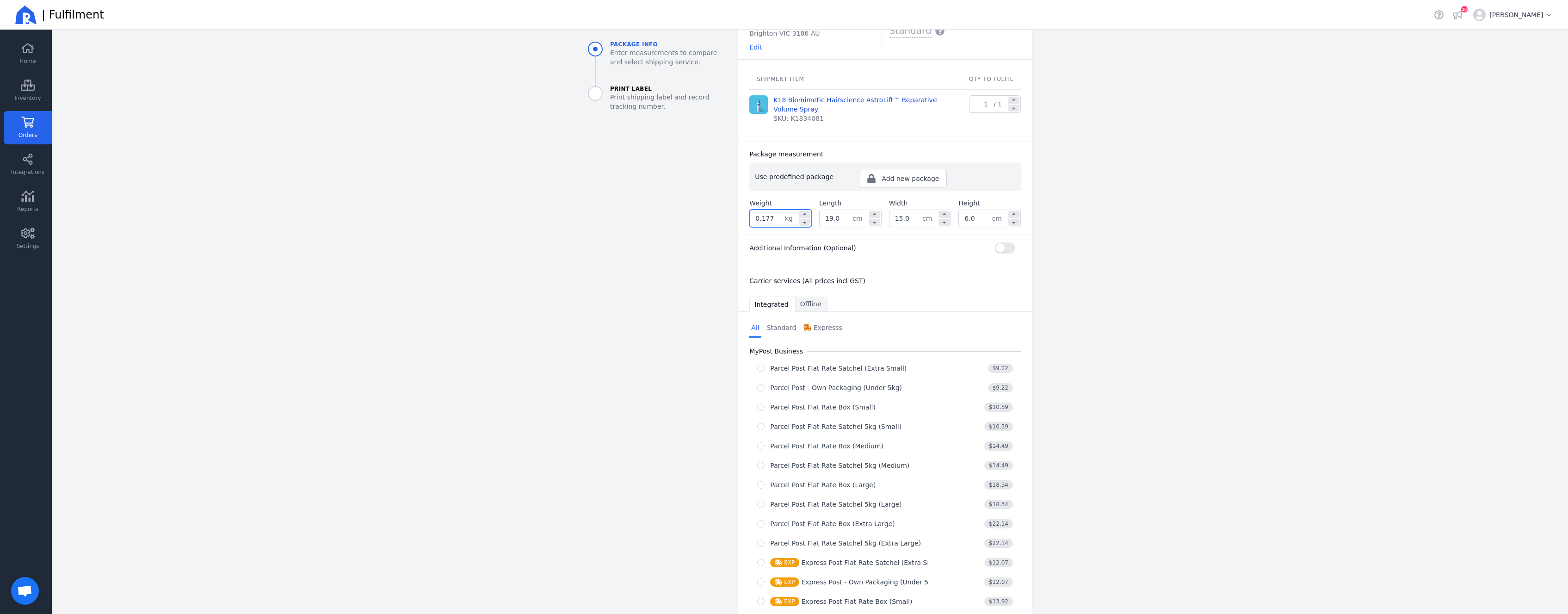
drag, startPoint x: 763, startPoint y: 217, endPoint x: 774, endPoint y: 223, distance: 12.5
click at [764, 218] on input "0.177" at bounding box center [768, 218] width 36 height 17
drag, startPoint x: 773, startPoint y: 223, endPoint x: 759, endPoint y: 219, distance: 14.6
click at [759, 219] on input "0.177" at bounding box center [768, 218] width 36 height 17
type input "0.400"
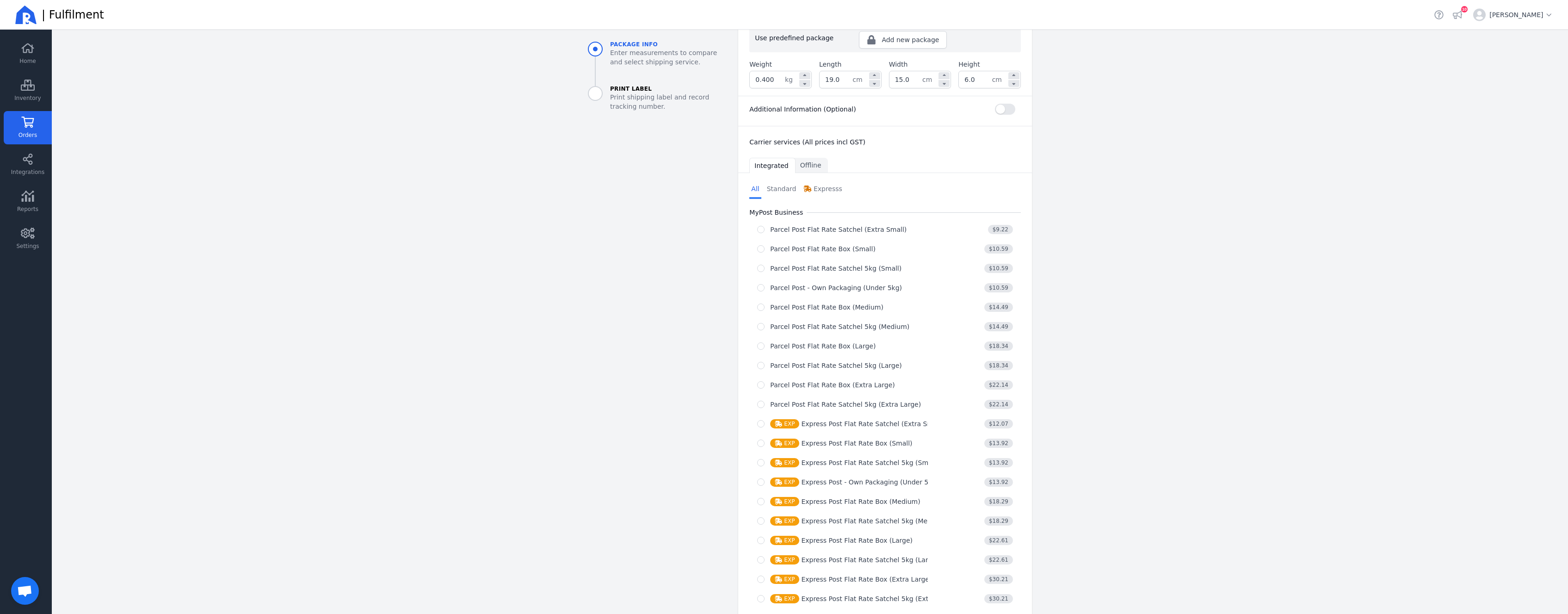
scroll to position [276, 0]
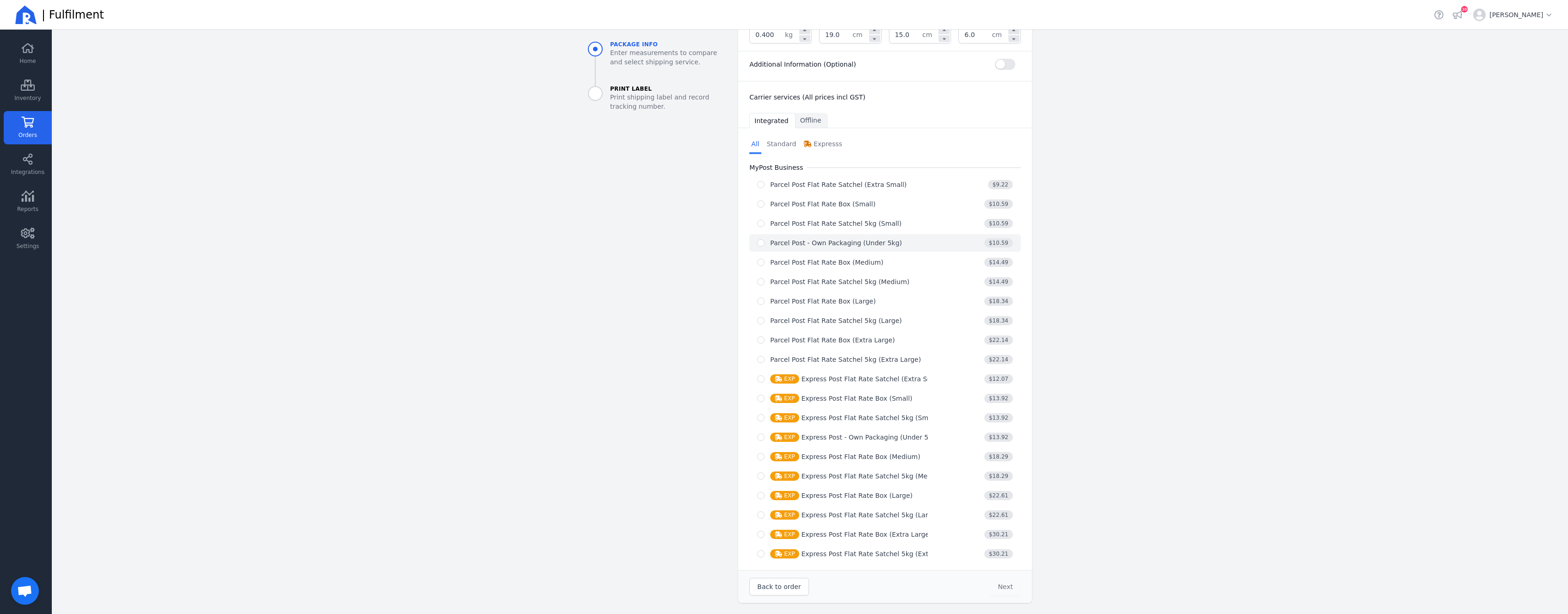
click at [878, 240] on div "Parcel Post - Own Packaging (Under 5kg)" at bounding box center [836, 243] width 132 height 10
radio input "true"
select select "0"
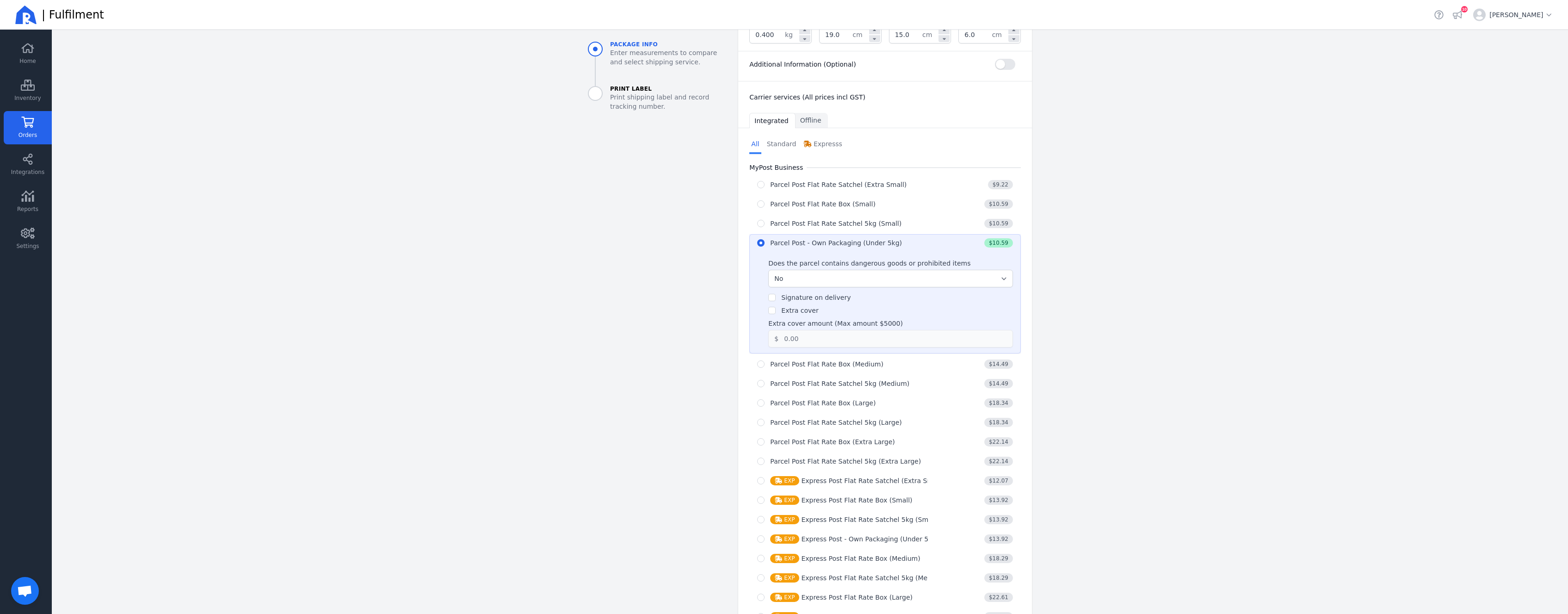
scroll to position [378, 0]
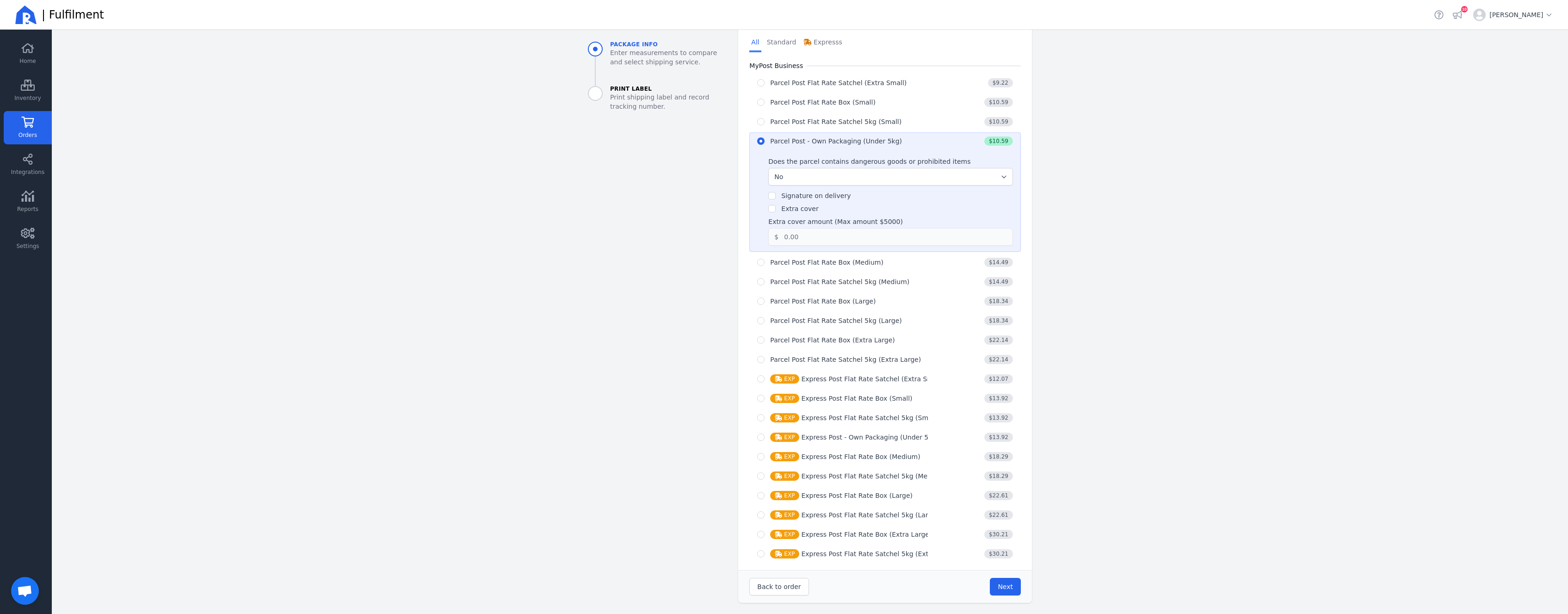
click at [784, 206] on label "Extra cover" at bounding box center [800, 209] width 37 height 7
click at [776, 206] on input "Extra cover" at bounding box center [772, 209] width 7 height 7
checkbox input "true"
click at [814, 232] on input "0.00" at bounding box center [889, 237] width 221 height 17
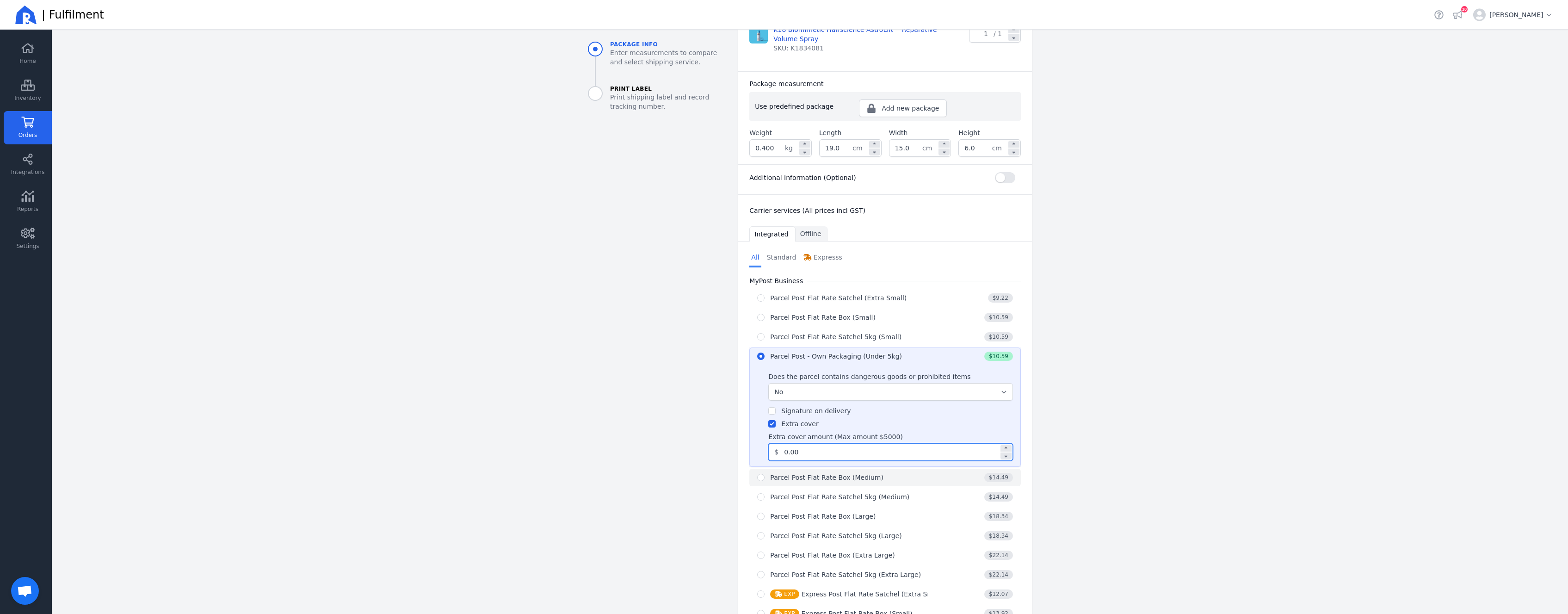
scroll to position [195, 0]
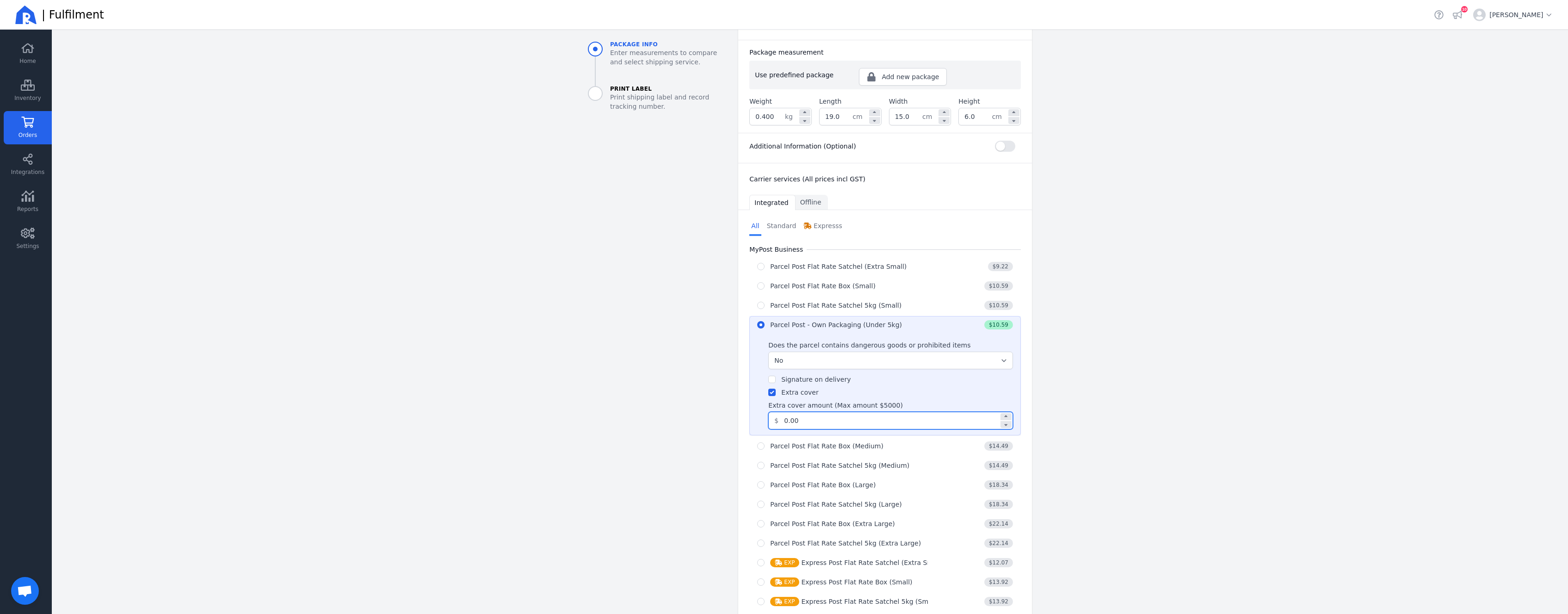
drag, startPoint x: 834, startPoint y: 419, endPoint x: 683, endPoint y: 415, distance: 151.1
click at [779, 416] on input "0.00" at bounding box center [889, 420] width 221 height 17
type input "67.96"
click at [595, 391] on aside "Package info Enter measurements to compare and select shipping service. Print L…" at bounding box center [655, 337] width 150 height 900
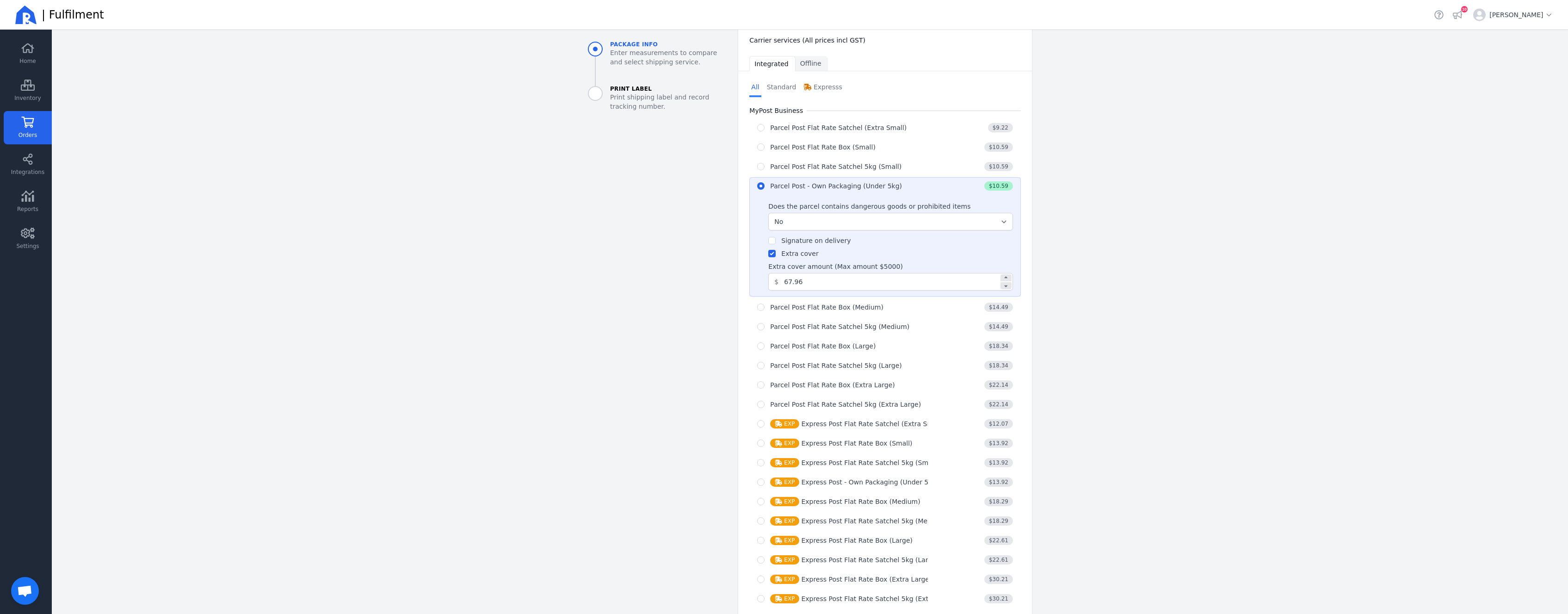
scroll to position [378, 0]
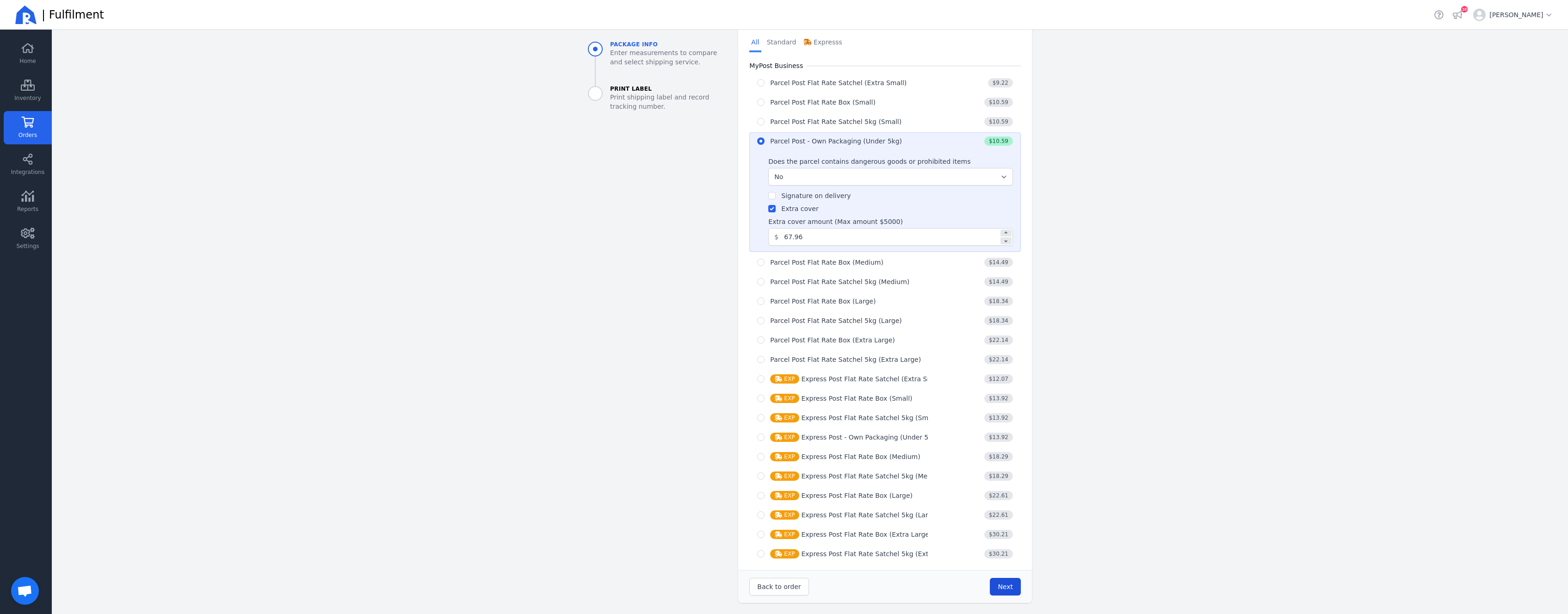
click at [1000, 590] on span "Next" at bounding box center [1005, 587] width 16 height 7
type input "19.0"
type input "15.0"
type input "6.0"
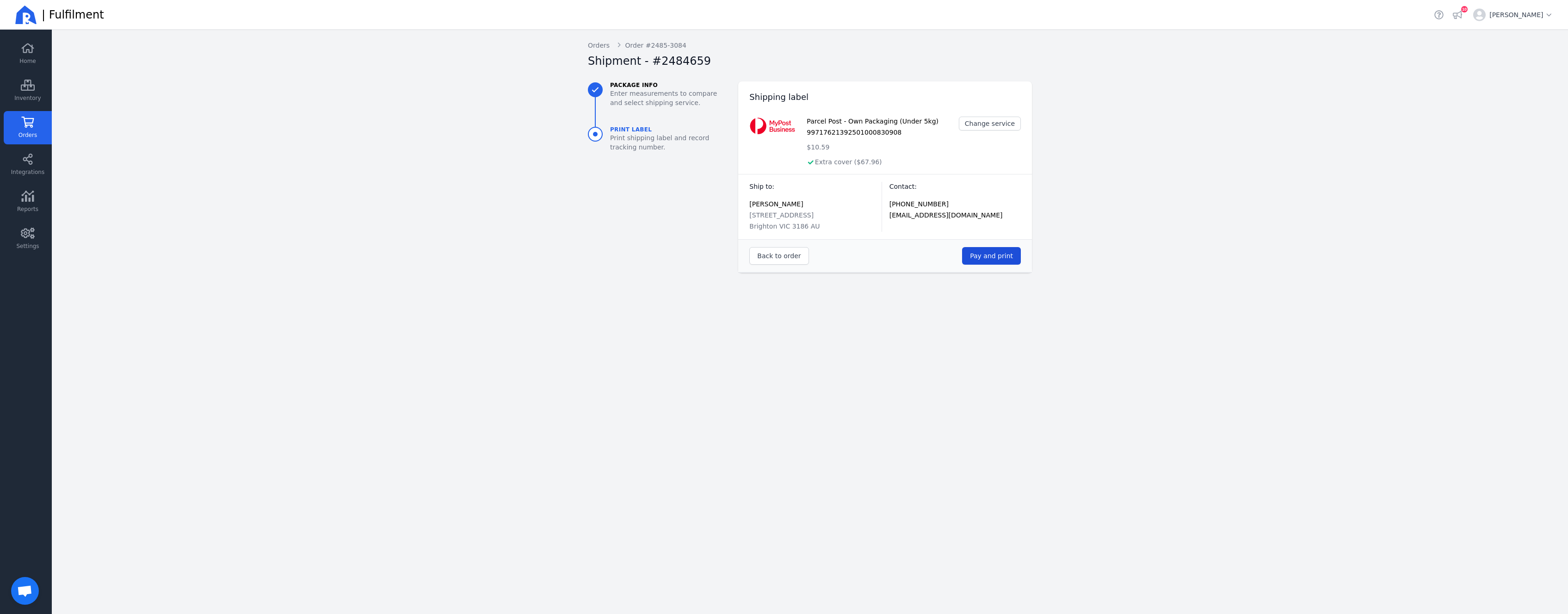
click at [988, 258] on span "Pay and print" at bounding box center [992, 256] width 43 height 7
click at [41, 134] on link "Orders" at bounding box center [27, 127] width 48 height 33
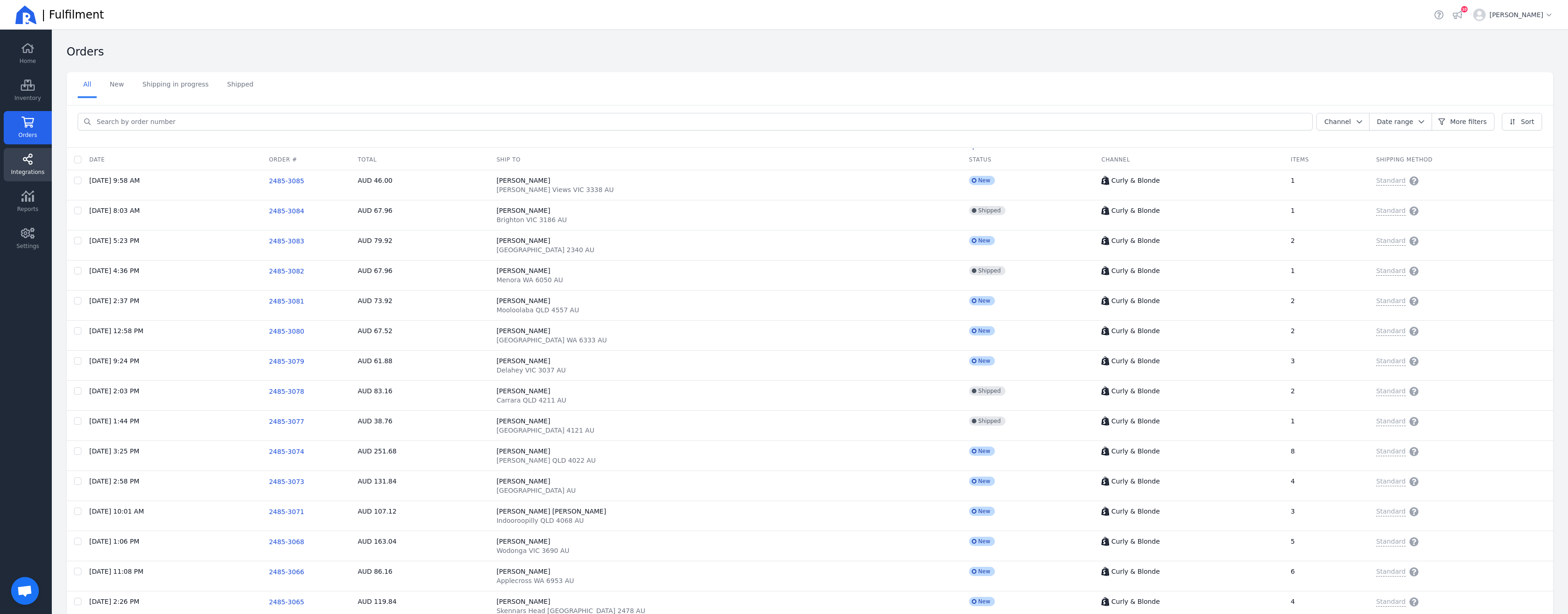
click at [29, 185] on link "Integrations" at bounding box center [27, 201] width 48 height 33
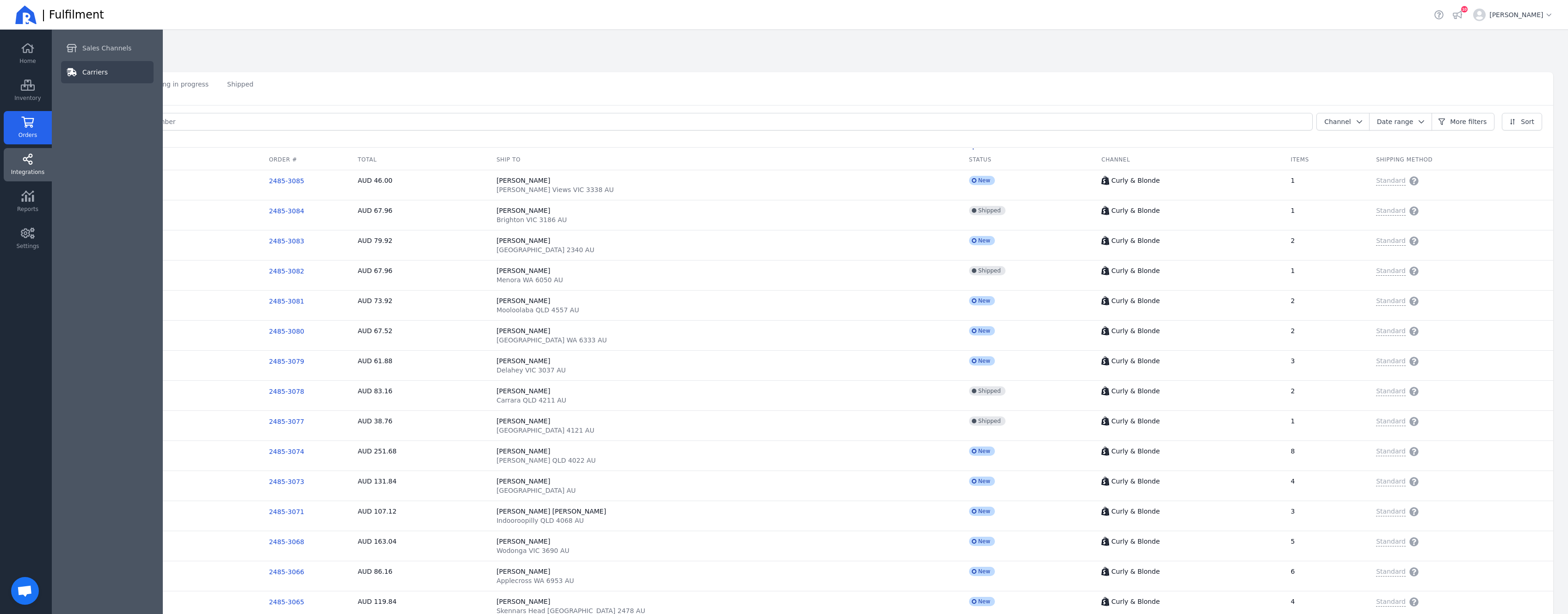
click at [124, 71] on link "Carriers" at bounding box center [107, 72] width 92 height 22
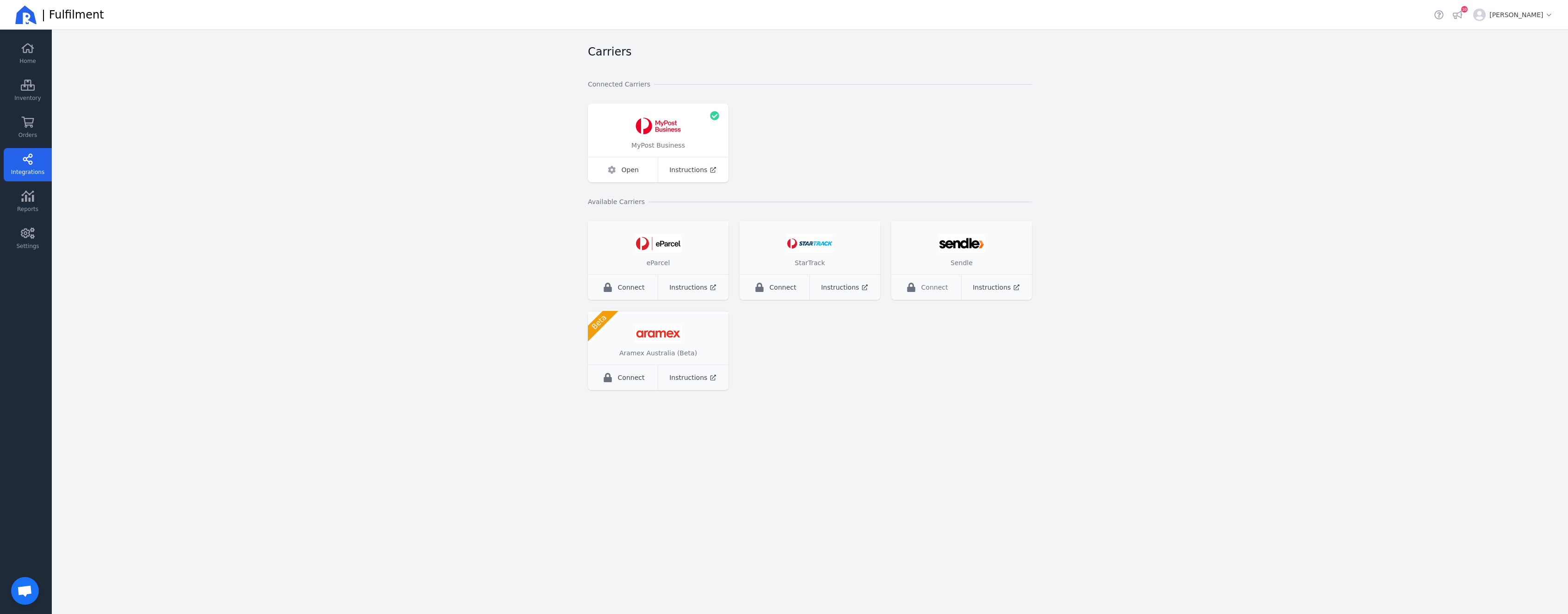
click at [919, 291] on div "Connect" at bounding box center [927, 287] width 41 height 10
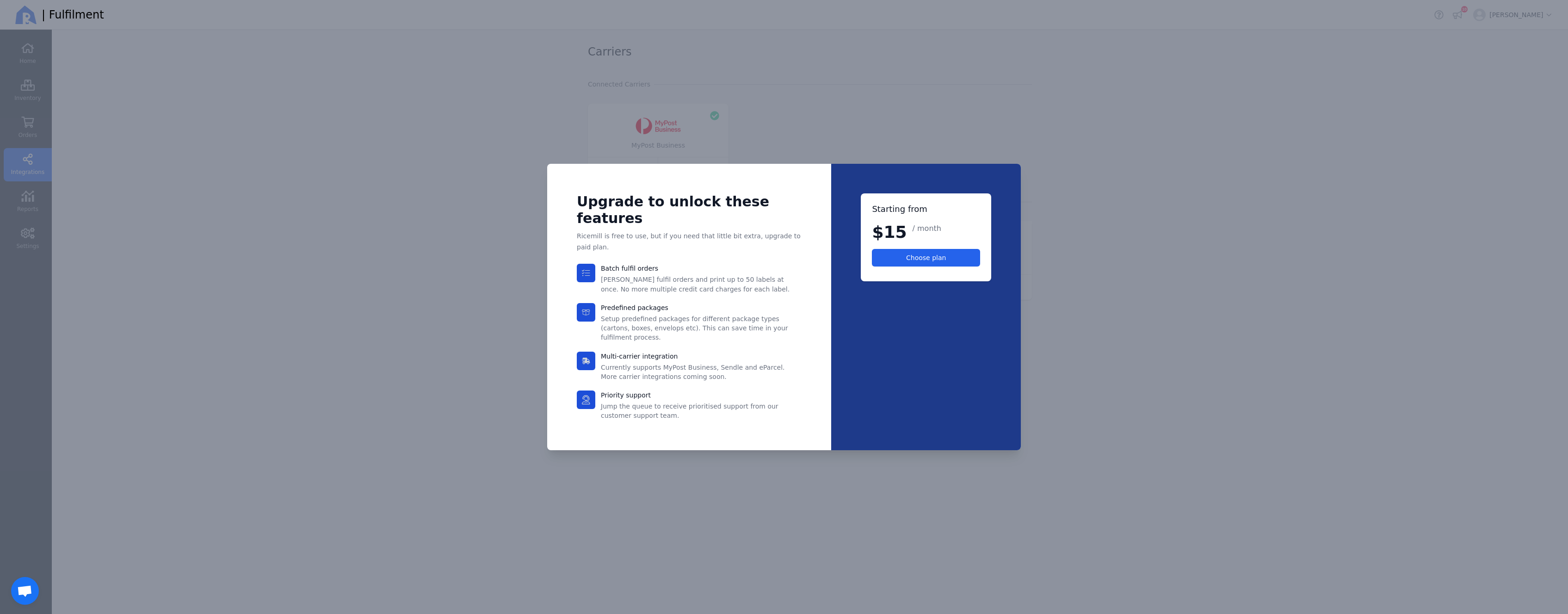
click at [1357, 359] on div at bounding box center [784, 307] width 1568 height 614
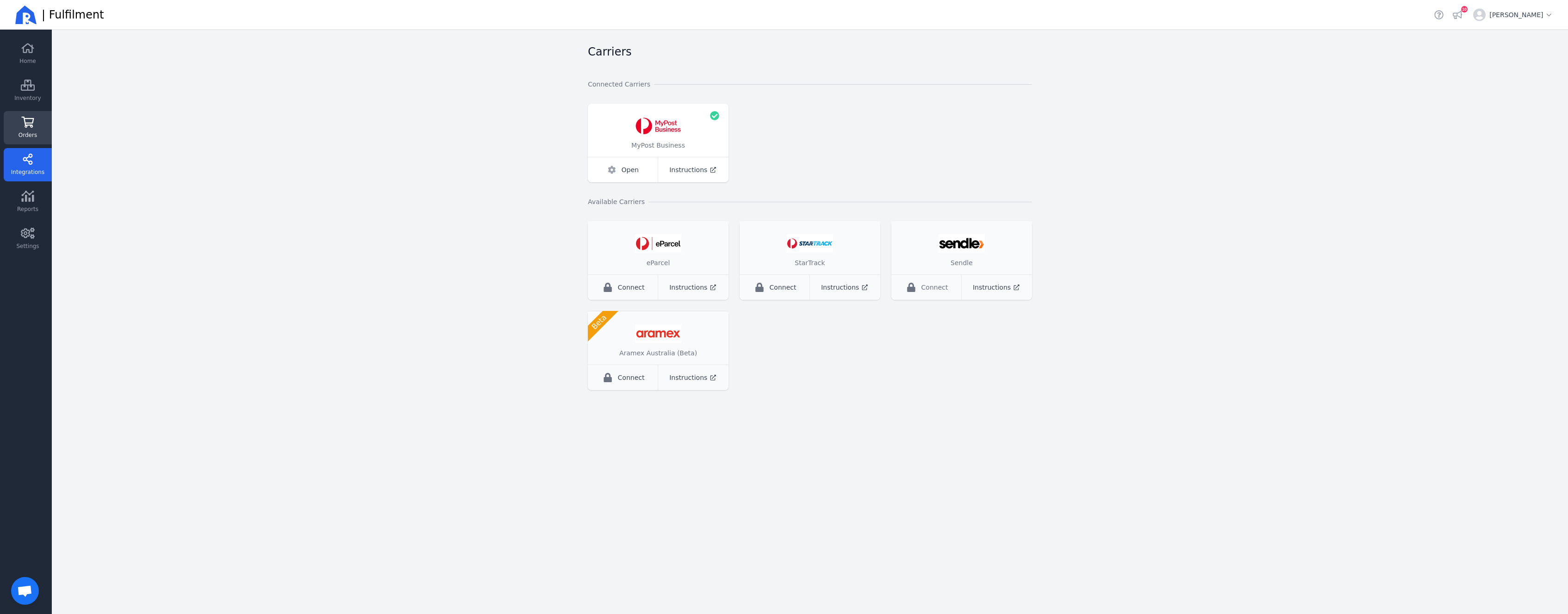
click at [19, 125] on link "Orders" at bounding box center [27, 127] width 48 height 33
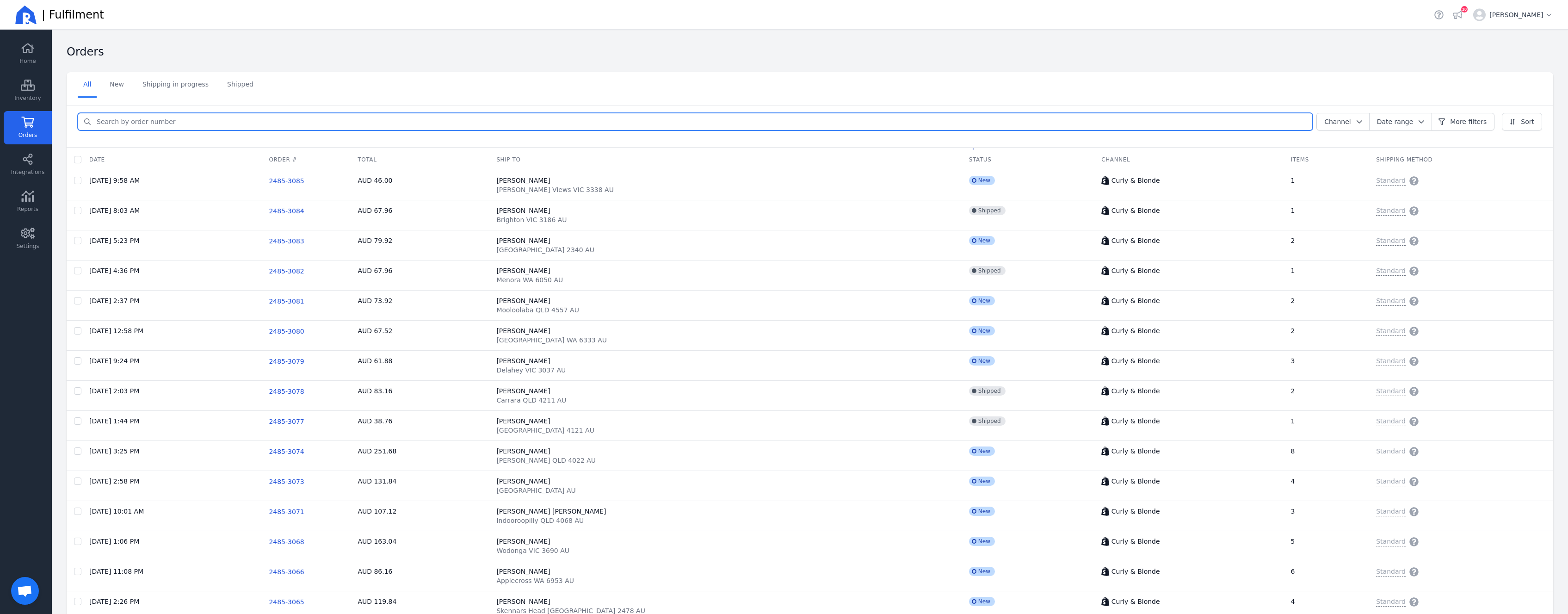
drag, startPoint x: 185, startPoint y: 0, endPoint x: 145, endPoint y: 122, distance: 128.4
click at [145, 122] on input "search" at bounding box center [701, 121] width 1221 height 17
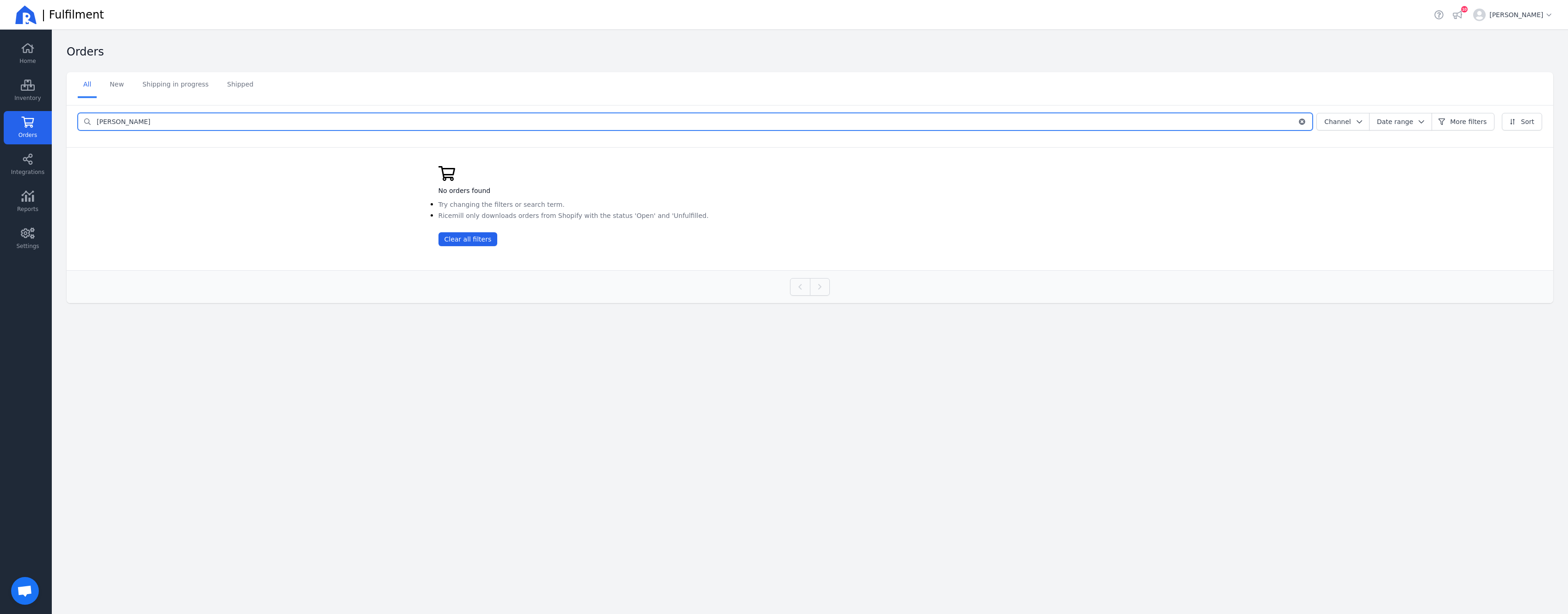
type input "J"
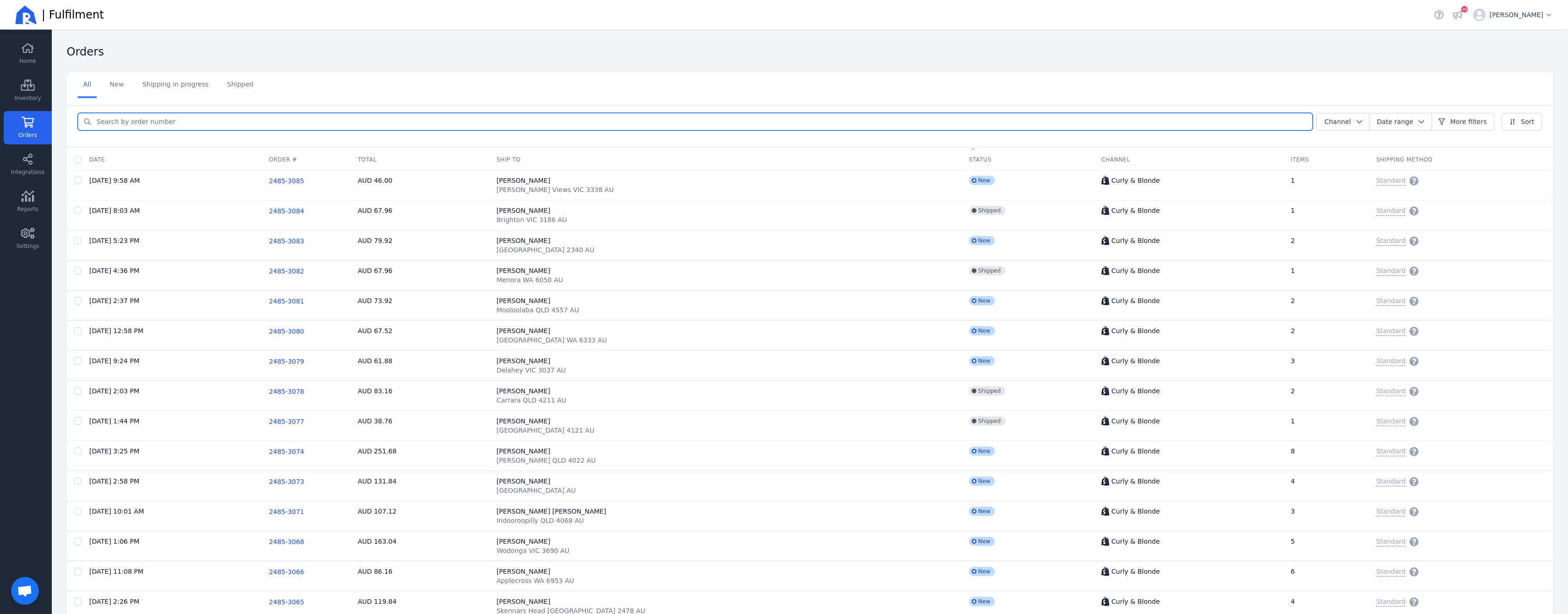
click at [1069, 77] on nav "All New Shipping in progress Shipped" at bounding box center [810, 85] width 1487 height 26
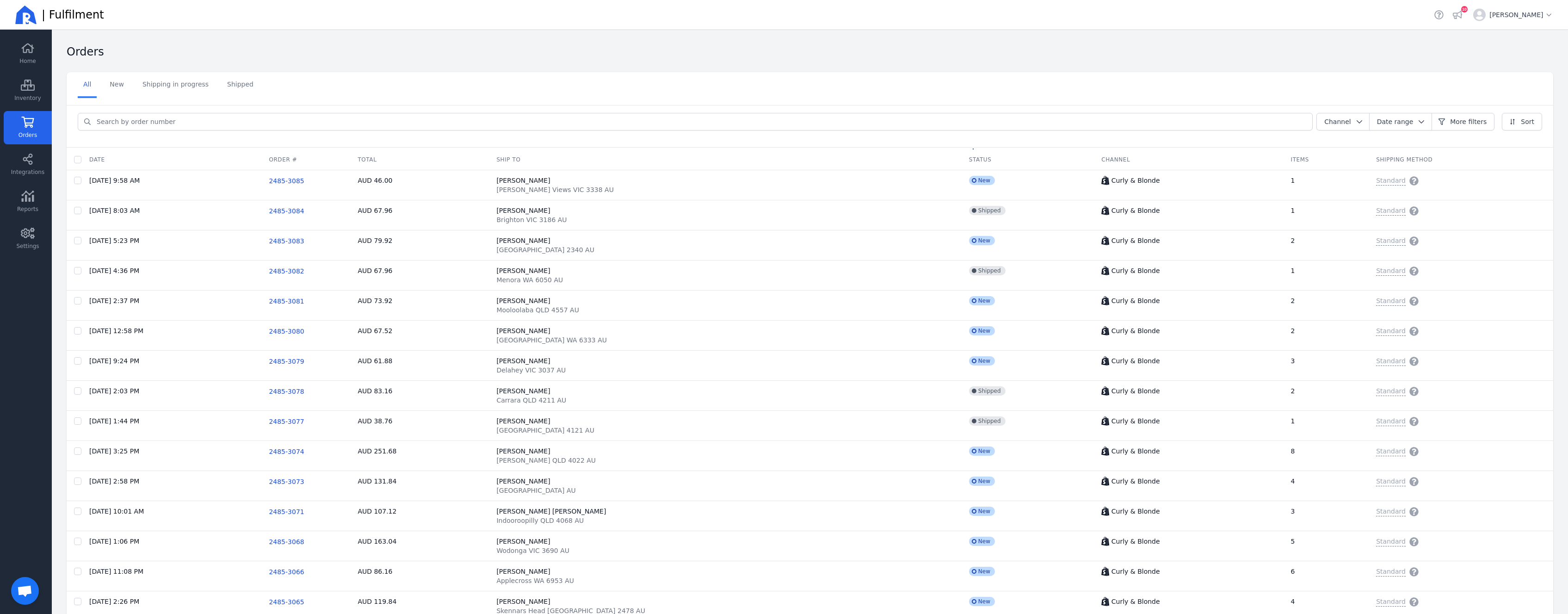
click at [23, 96] on span "Inventory" at bounding box center [27, 98] width 27 height 7
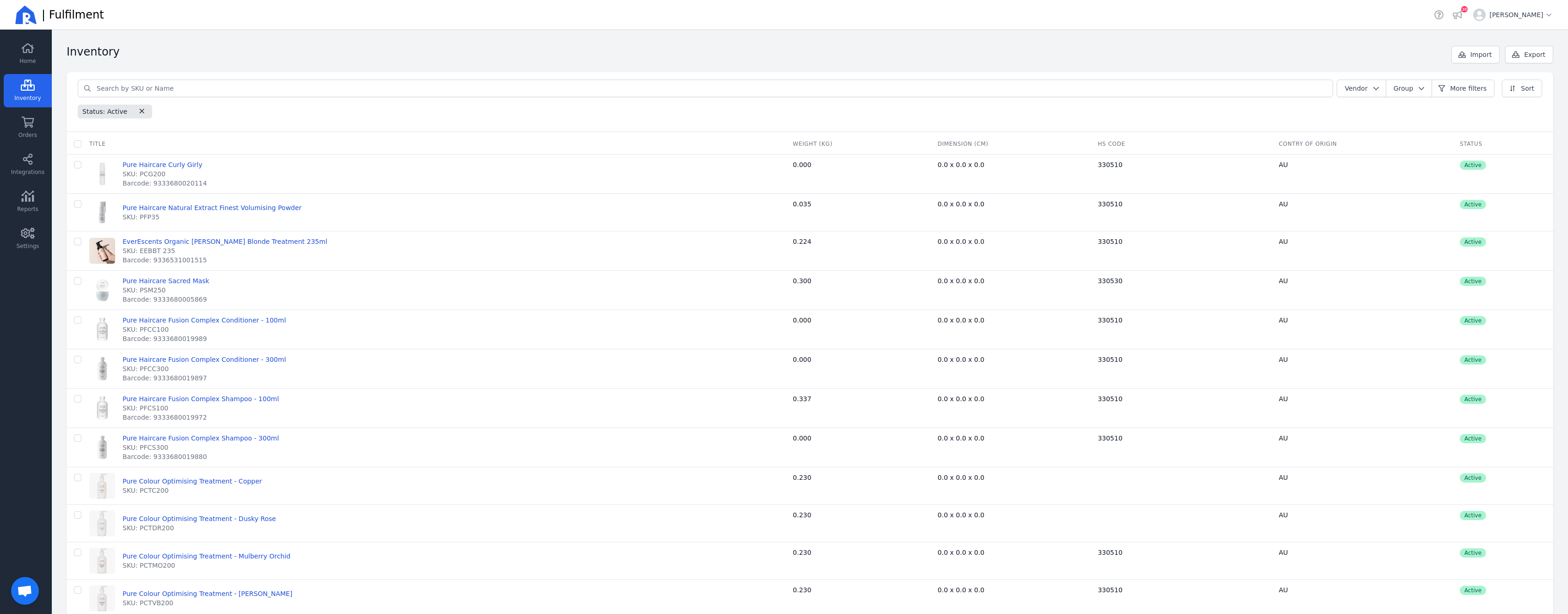
click at [30, 117] on icon at bounding box center [27, 122] width 14 height 11
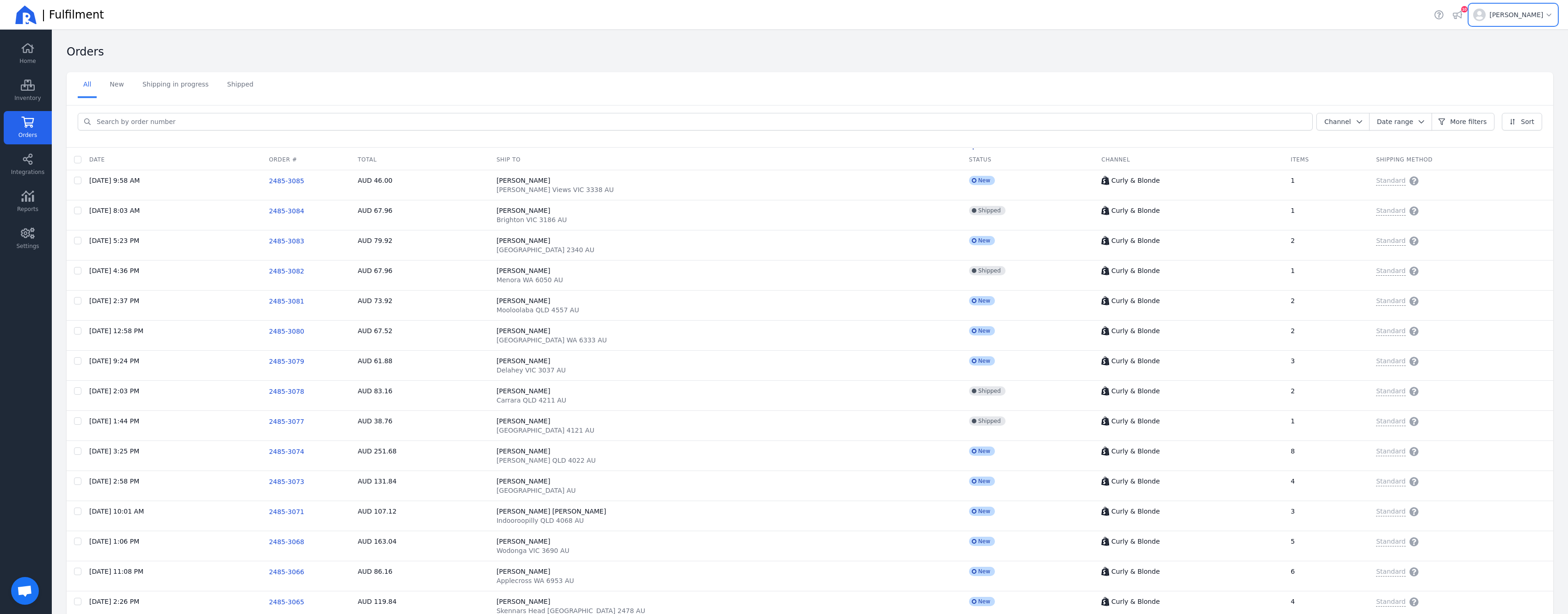
click at [1530, 15] on span "Open user menu for [PERSON_NAME]" at bounding box center [1521, 15] width 64 height 10
click at [1231, 53] on div "Orders" at bounding box center [806, 55] width 1479 height 21
click at [354, 124] on input "search" at bounding box center [701, 121] width 1221 height 17
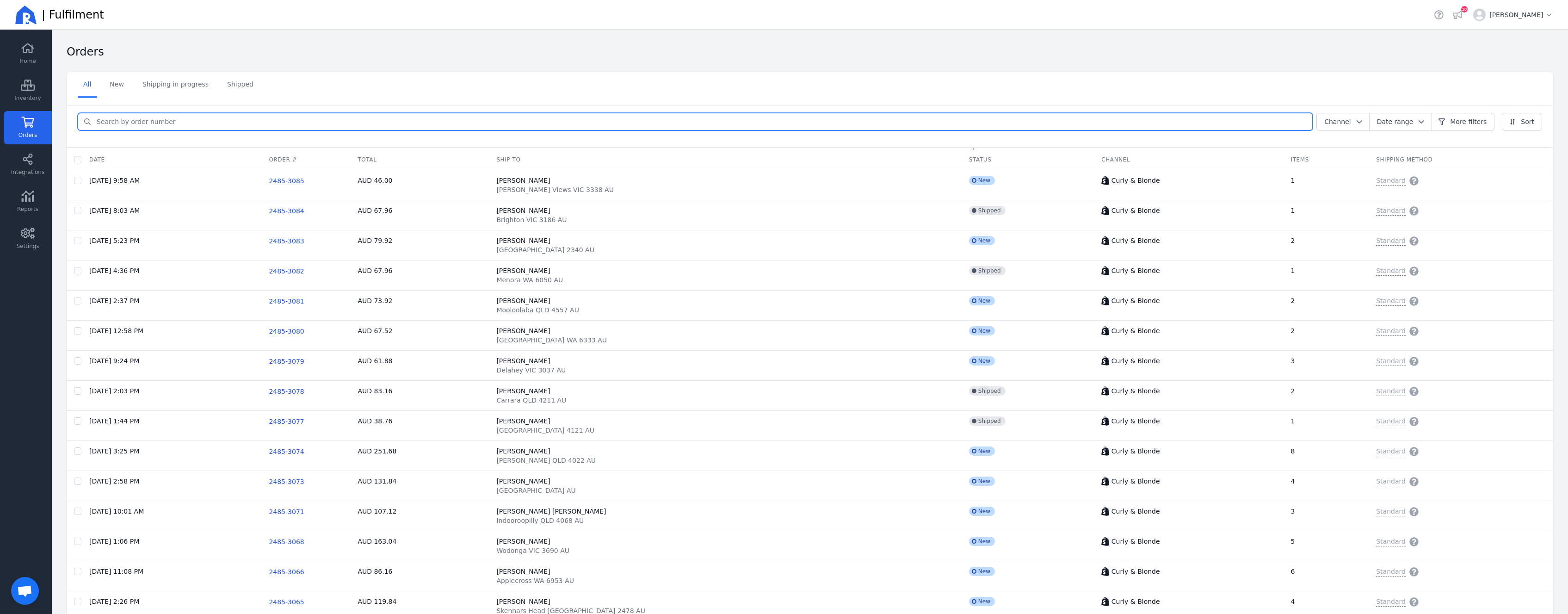
paste input "3085"
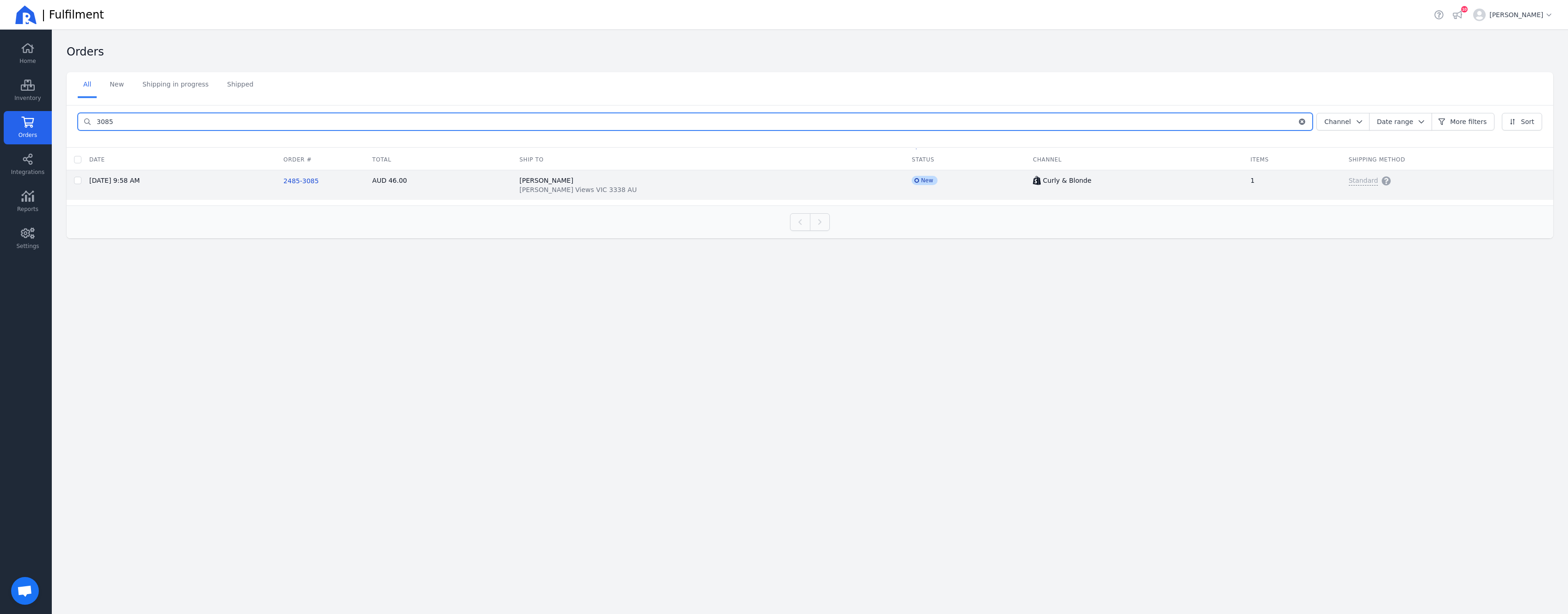
type input "3085"
click at [593, 192] on span "[PERSON_NAME] Views VIC 3338 AU" at bounding box center [578, 189] width 118 height 10
checkbox input "true"
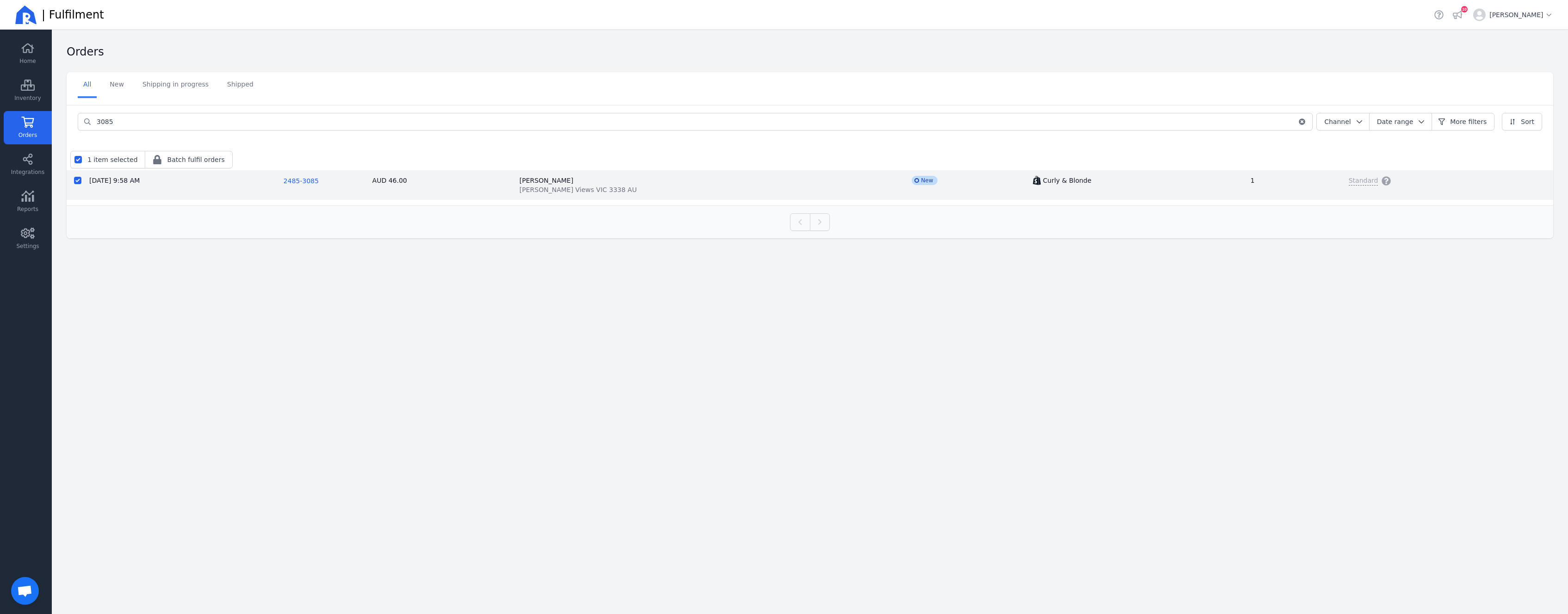
click at [319, 182] on span "2485-3085" at bounding box center [301, 181] width 36 height 7
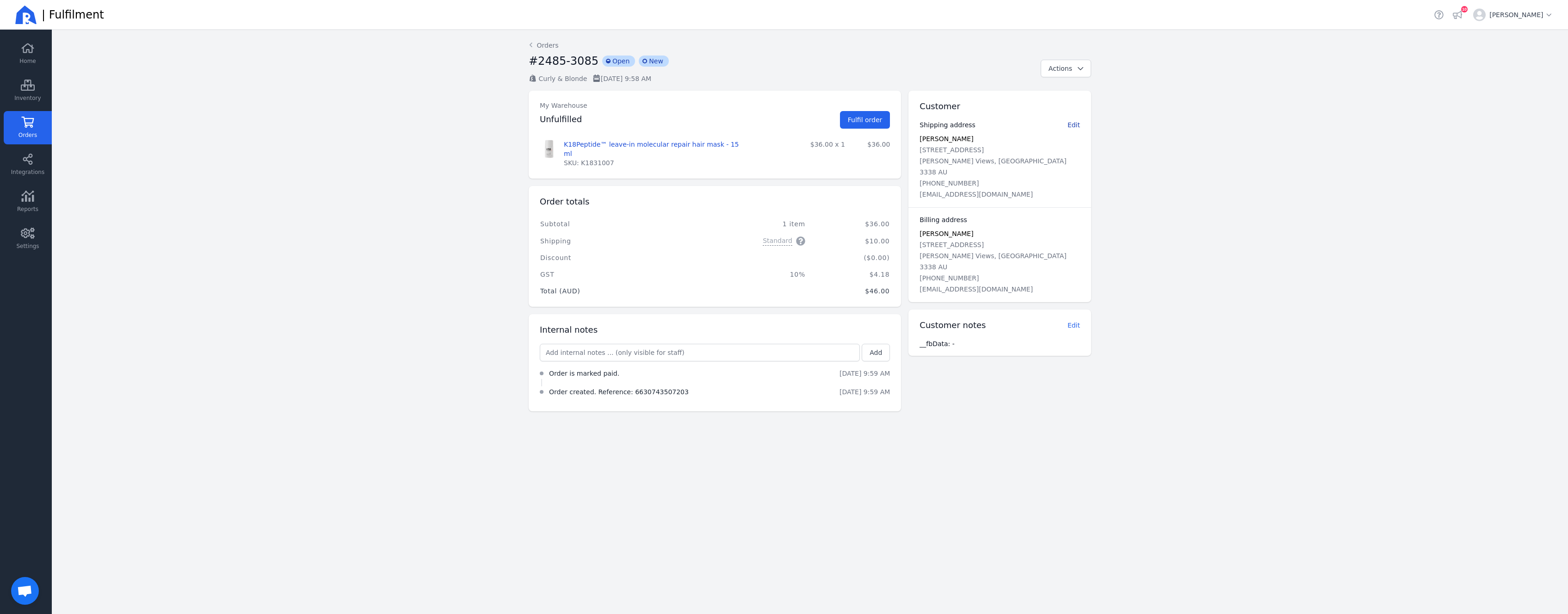
click at [1074, 126] on span "Edit" at bounding box center [1074, 125] width 13 height 7
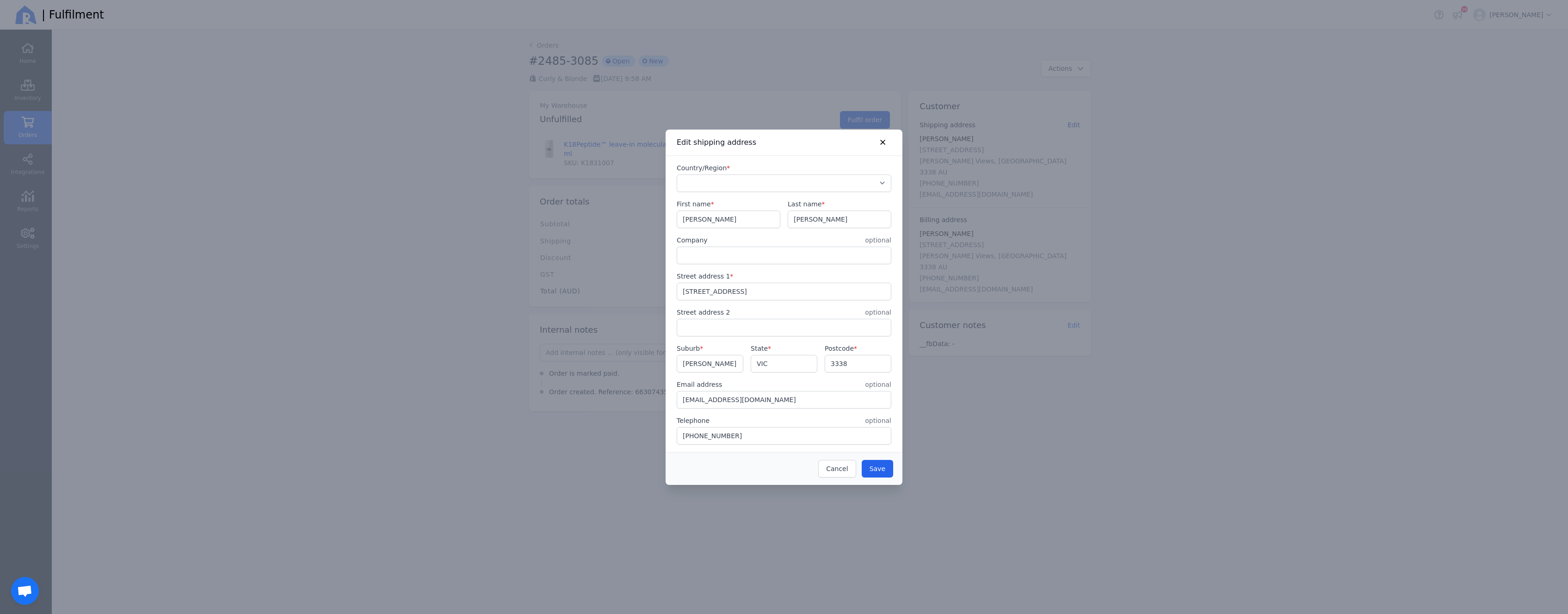
select select "AU"
drag, startPoint x: 741, startPoint y: 222, endPoint x: 623, endPoint y: 216, distance: 118.2
click at [623, 216] on div "​ Edit shipping address Country/Region * [GEOGRAPHIC_DATA] [GEOGRAPHIC_DATA] [G…" at bounding box center [784, 307] width 1568 height 614
drag, startPoint x: 754, startPoint y: 215, endPoint x: 632, endPoint y: 209, distance: 122.1
click at [677, 211] on input "[PERSON_NAME]" at bounding box center [729, 219] width 103 height 17
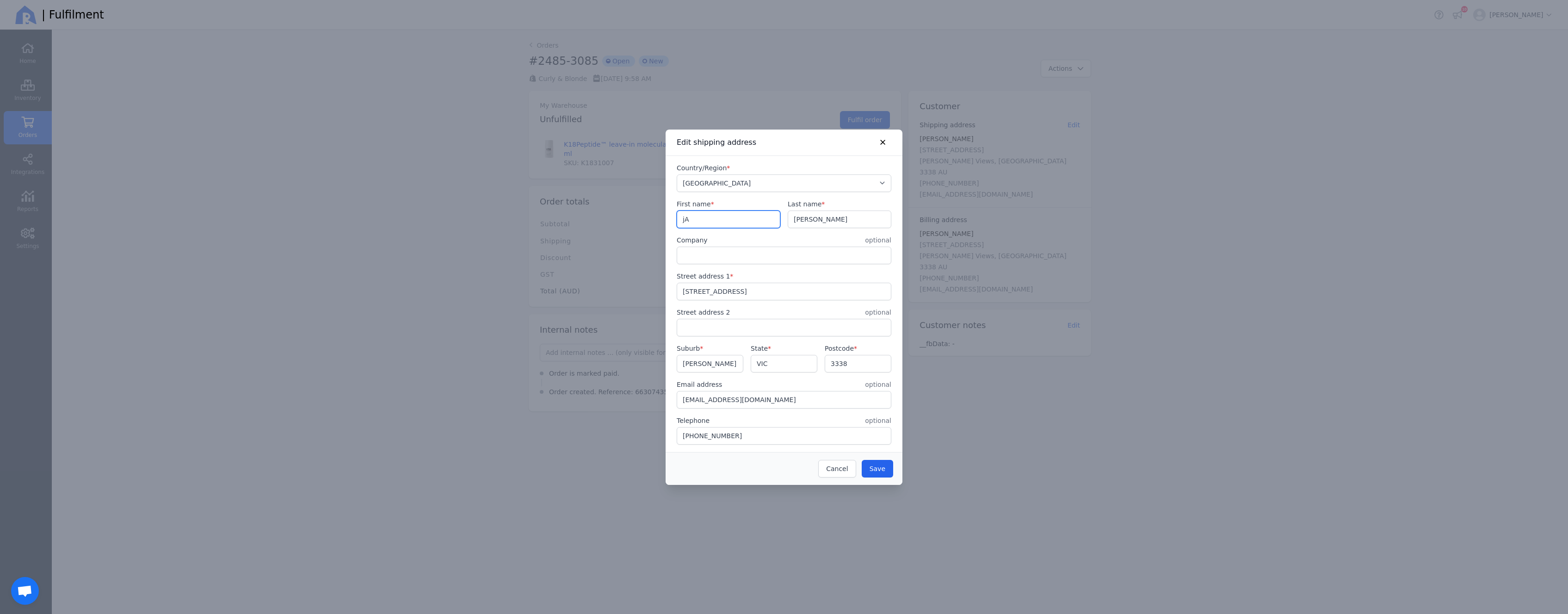
type input "j"
type input "J"
click at [854, 471] on button "Cancel" at bounding box center [837, 469] width 38 height 18
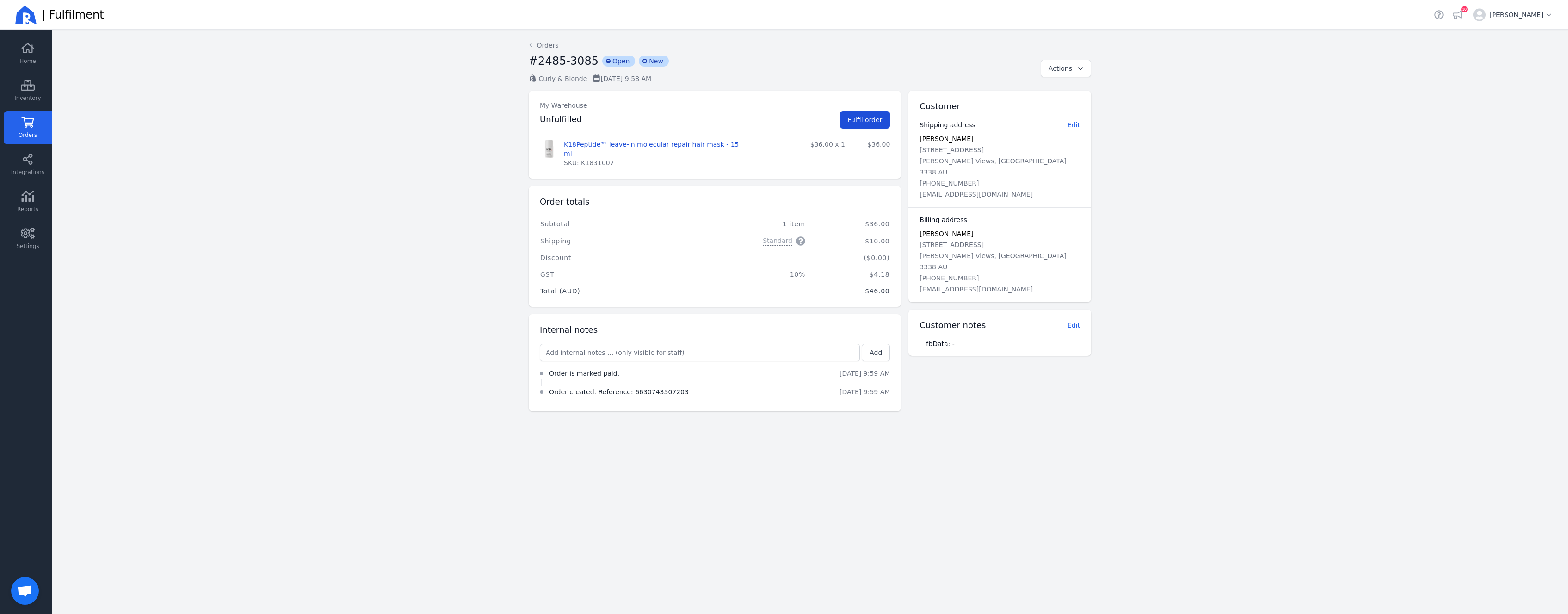
click at [851, 123] on span "Fulfil order" at bounding box center [865, 120] width 35 height 7
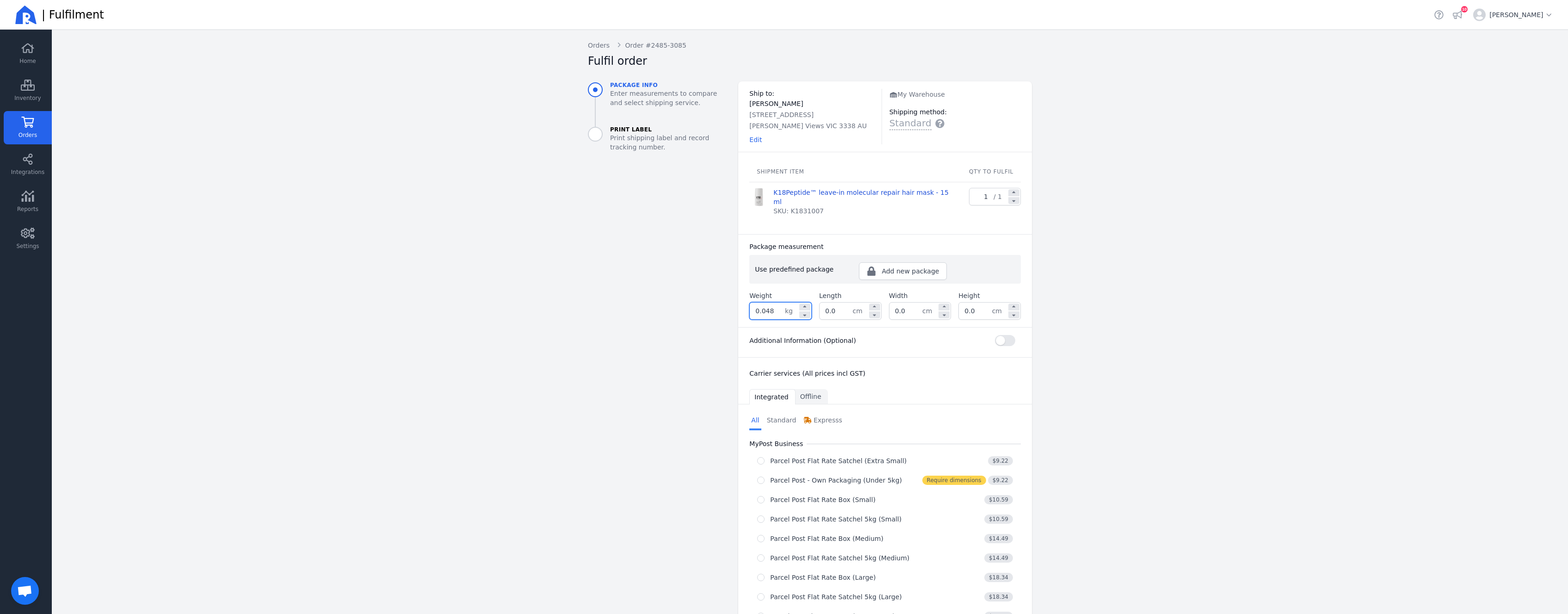
drag, startPoint x: 773, startPoint y: 302, endPoint x: 759, endPoint y: 300, distance: 14.1
click at [759, 303] on input "0.048" at bounding box center [768, 311] width 36 height 17
type input "0.200"
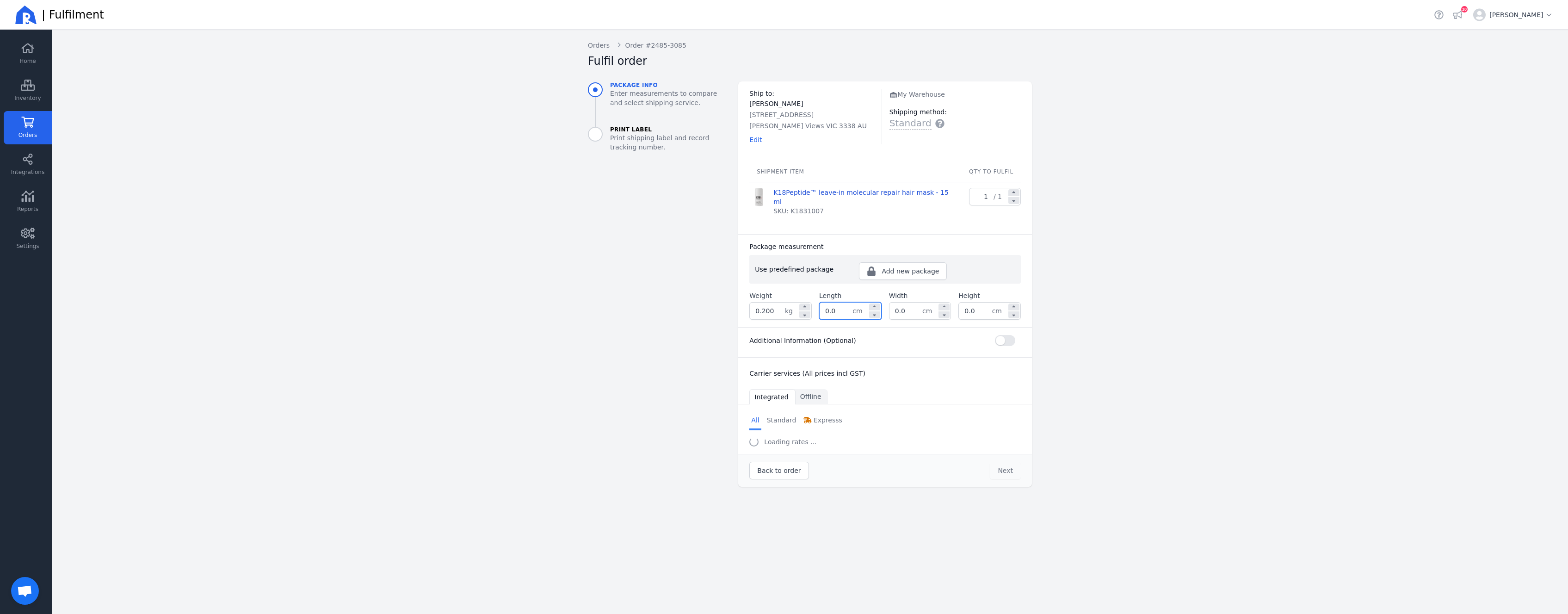
drag, startPoint x: 844, startPoint y: 303, endPoint x: 755, endPoint y: 301, distance: 89.0
click at [820, 303] on input "0.0" at bounding box center [836, 311] width 33 height 17
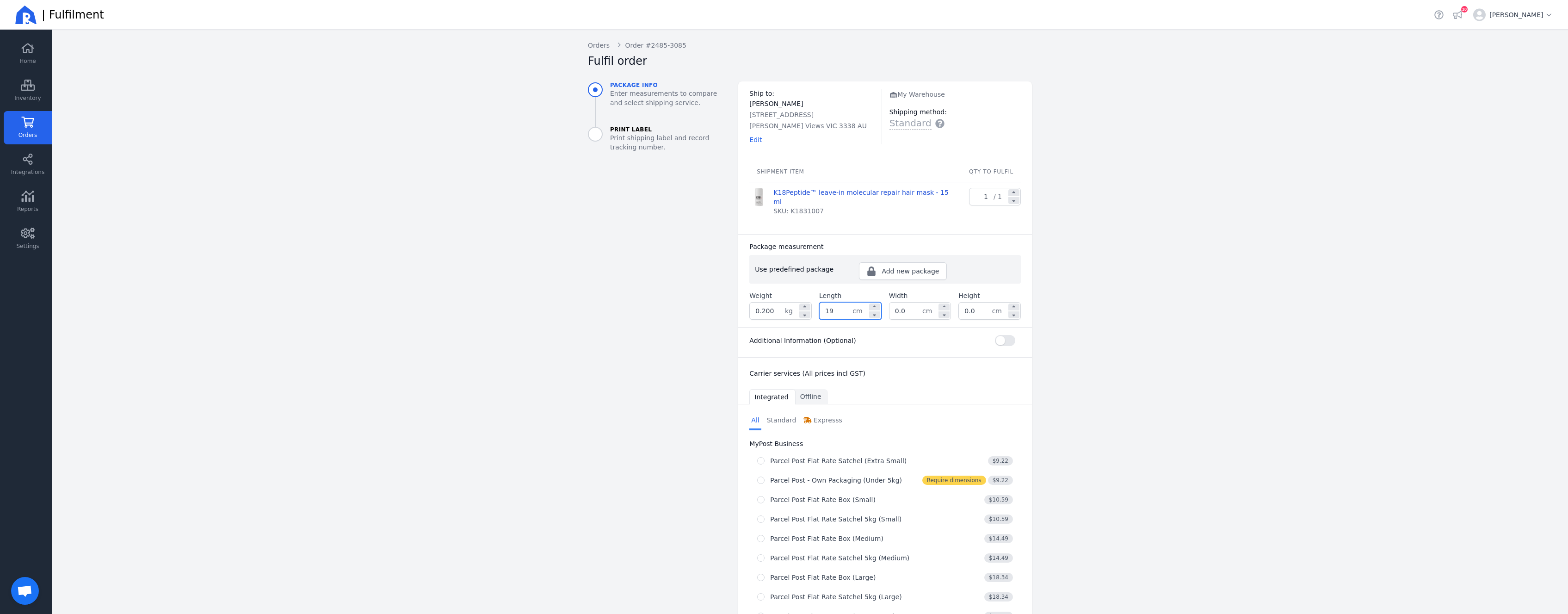
type input "19.0"
type input "15.0"
type input "6.0"
click at [998, 335] on button "button" at bounding box center [1005, 340] width 21 height 11
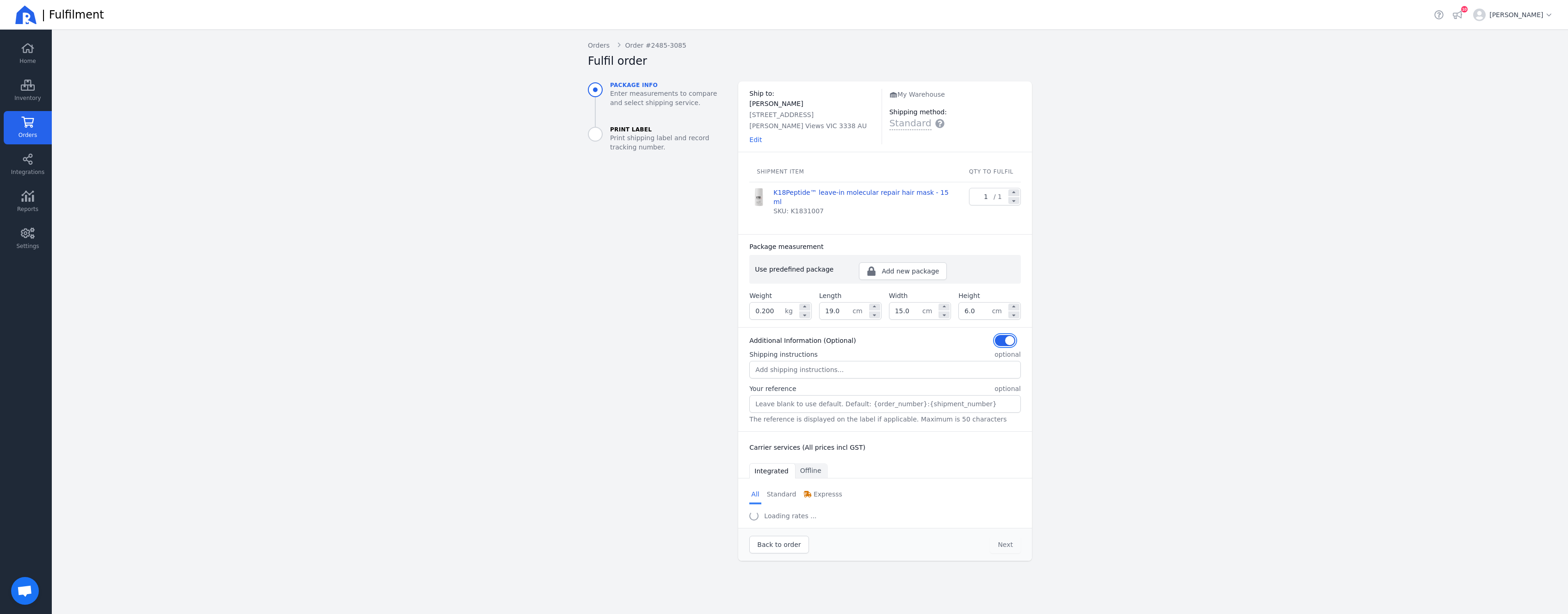
click at [998, 335] on button "button" at bounding box center [1005, 340] width 21 height 11
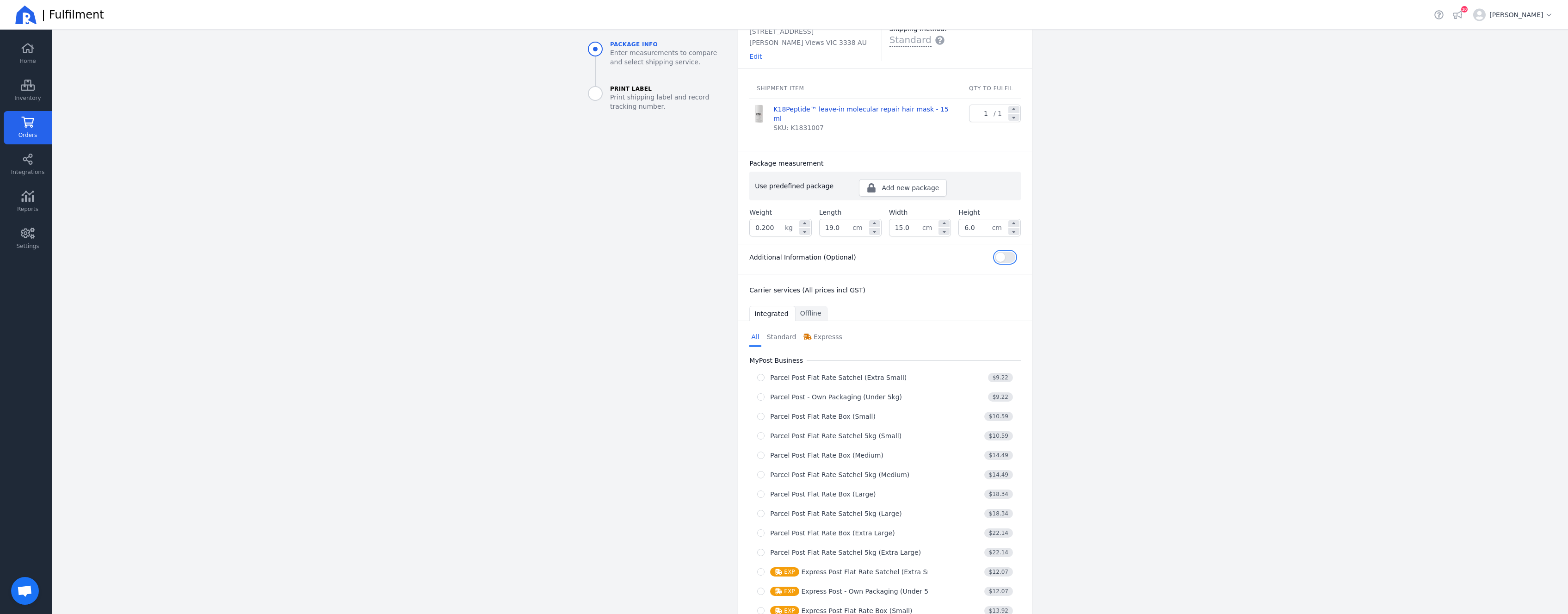
scroll to position [185, 0]
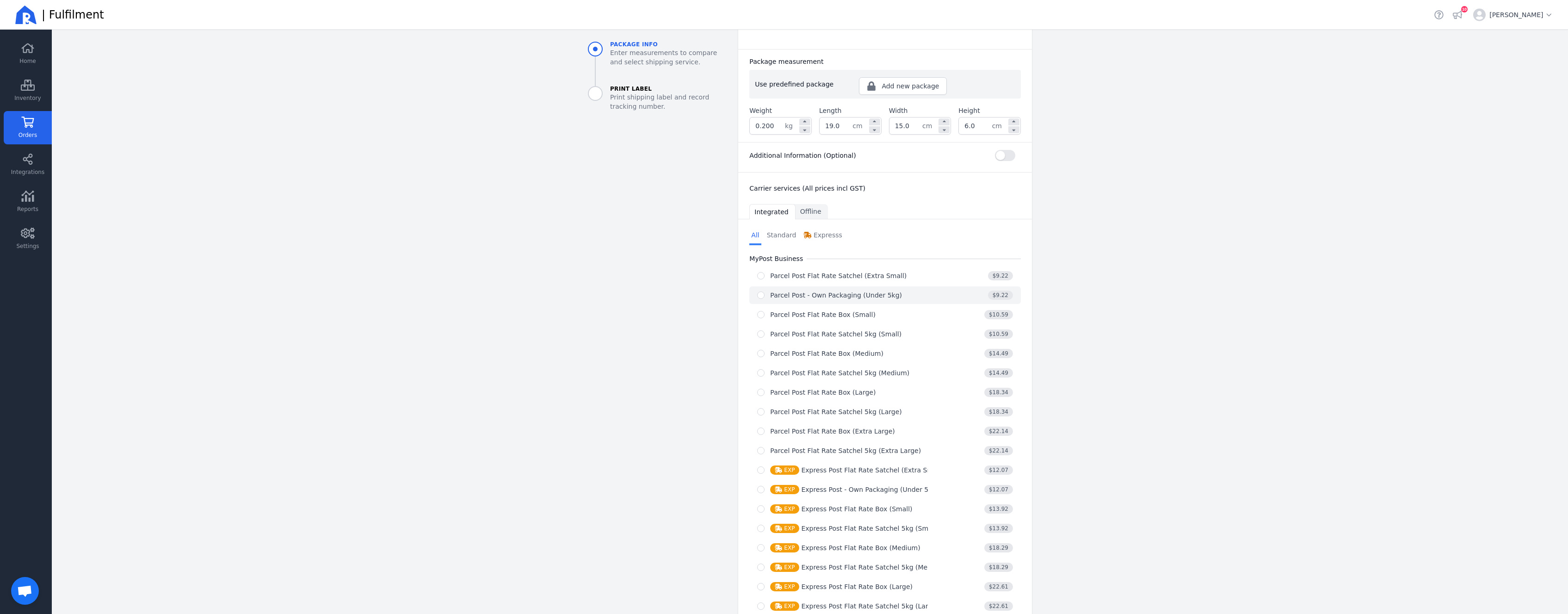
click at [884, 291] on div "Parcel Post - Own Packaging (Under 5kg)" at bounding box center [836, 295] width 132 height 10
radio input "true"
select select "0"
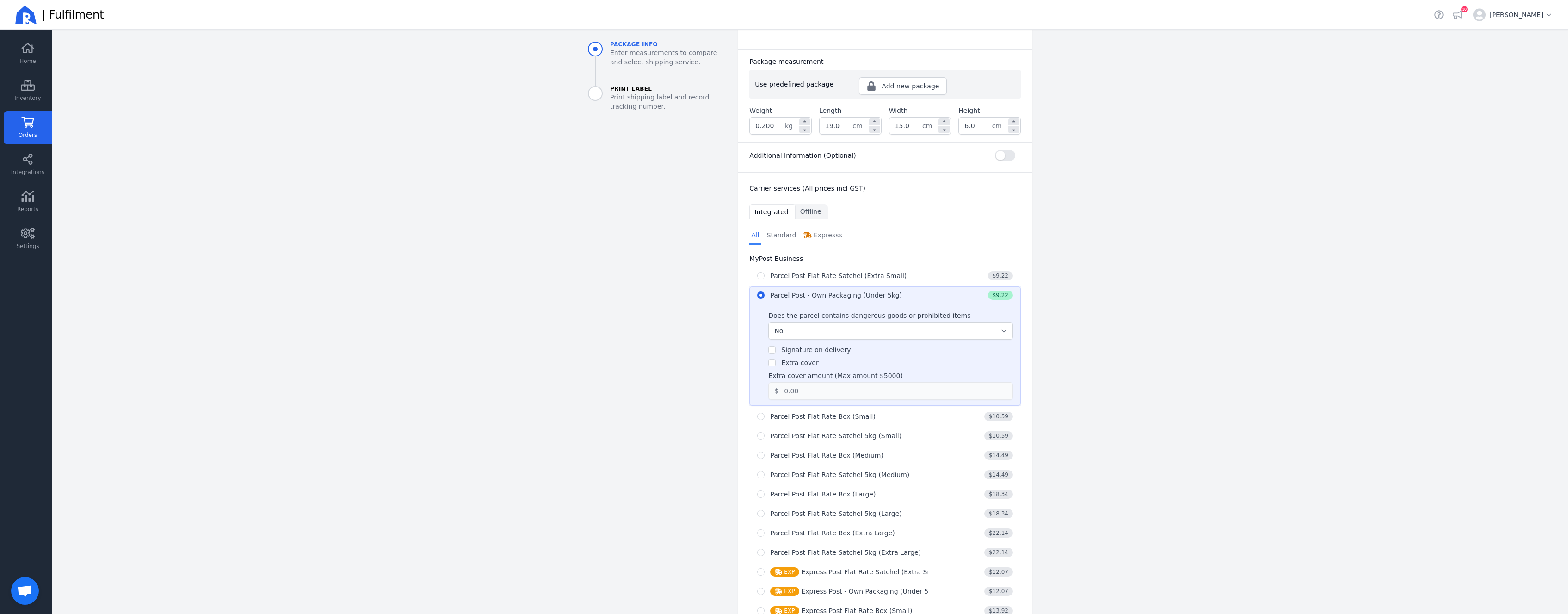
click at [791, 359] on label "Extra cover" at bounding box center [800, 362] width 37 height 7
click at [776, 359] on input "Extra cover" at bounding box center [772, 362] width 7 height 7
checkbox input "true"
drag, startPoint x: 834, startPoint y: 382, endPoint x: 712, endPoint y: 375, distance: 122.2
click at [779, 382] on input "0.00" at bounding box center [889, 391] width 221 height 17
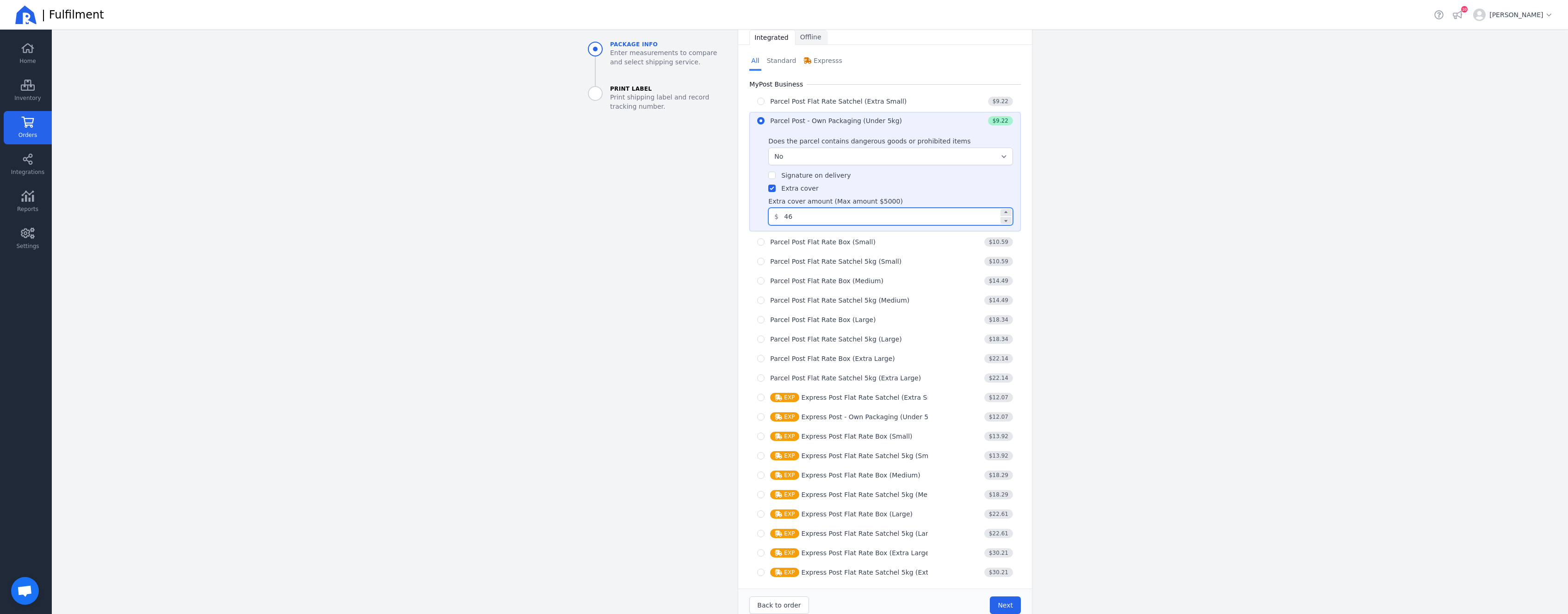
scroll to position [369, 0]
type input "46.00"
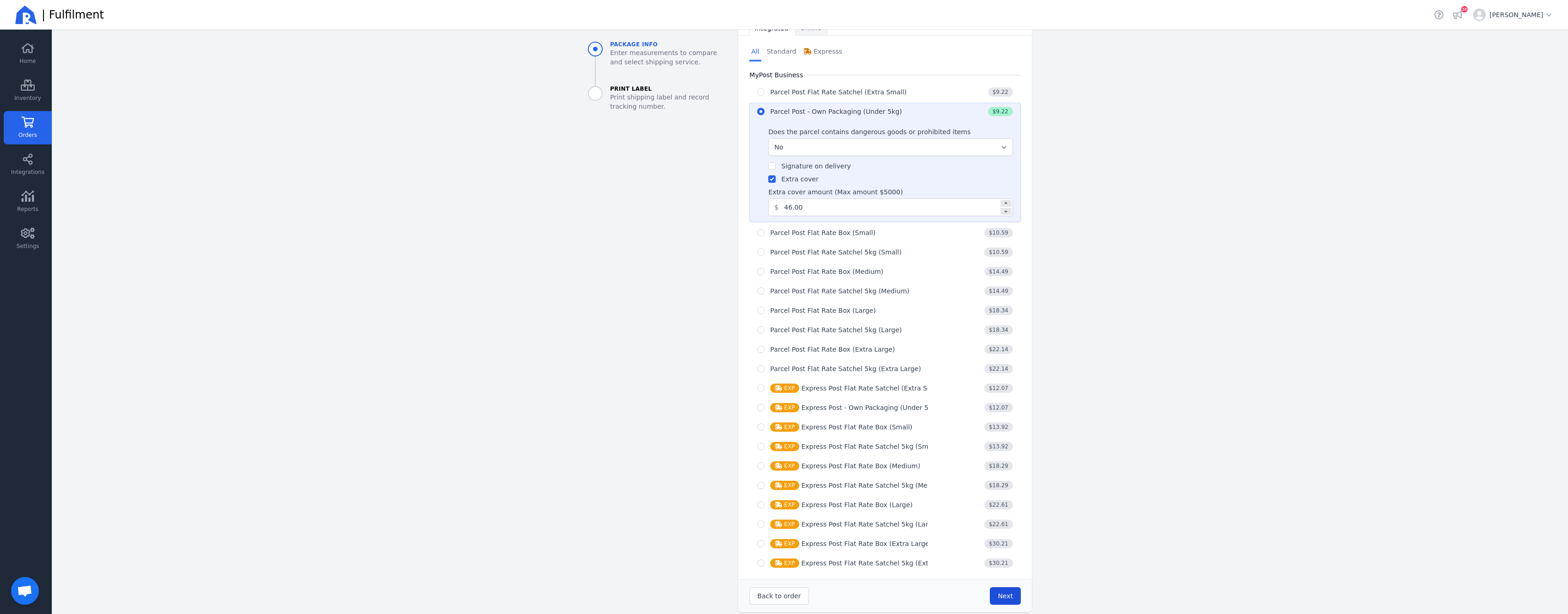
click at [1007, 593] on span "Next" at bounding box center [1005, 596] width 16 height 7
type input "19.0"
type input "15.0"
type input "6.0"
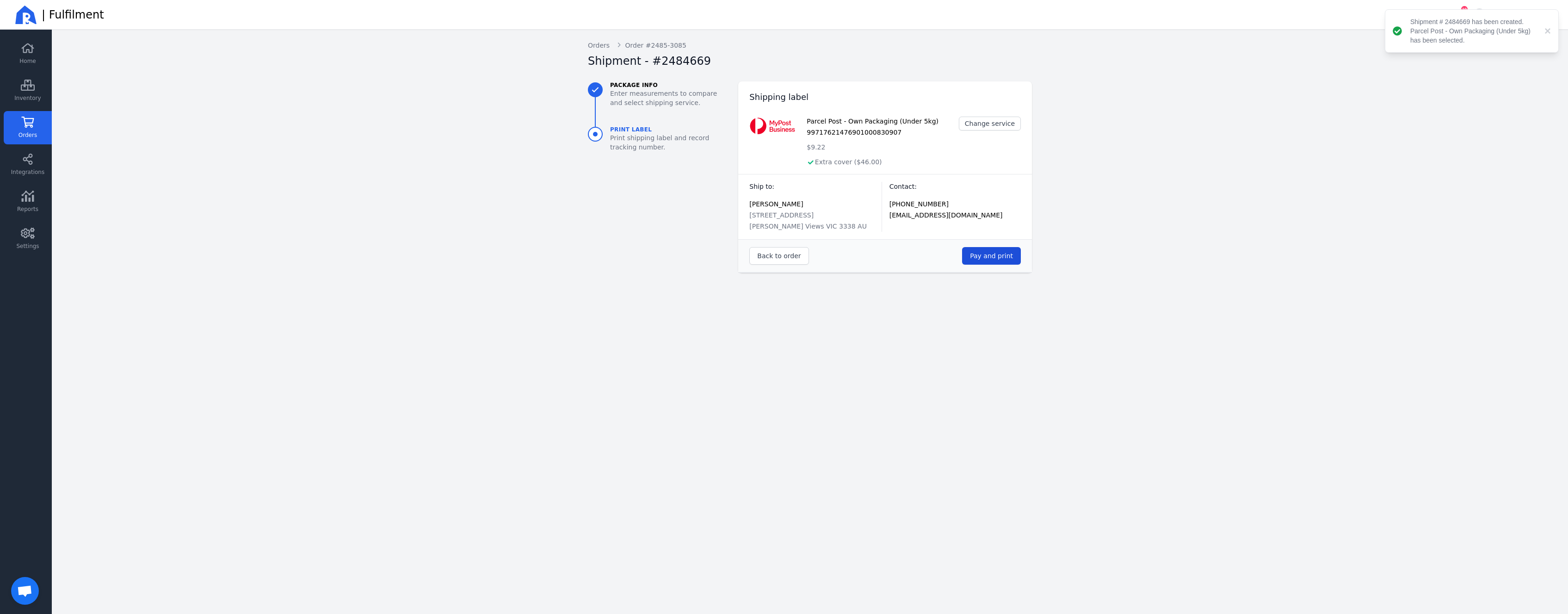
click at [994, 252] on span "Pay and print" at bounding box center [992, 256] width 43 height 7
click at [29, 132] on span "Orders" at bounding box center [27, 135] width 18 height 7
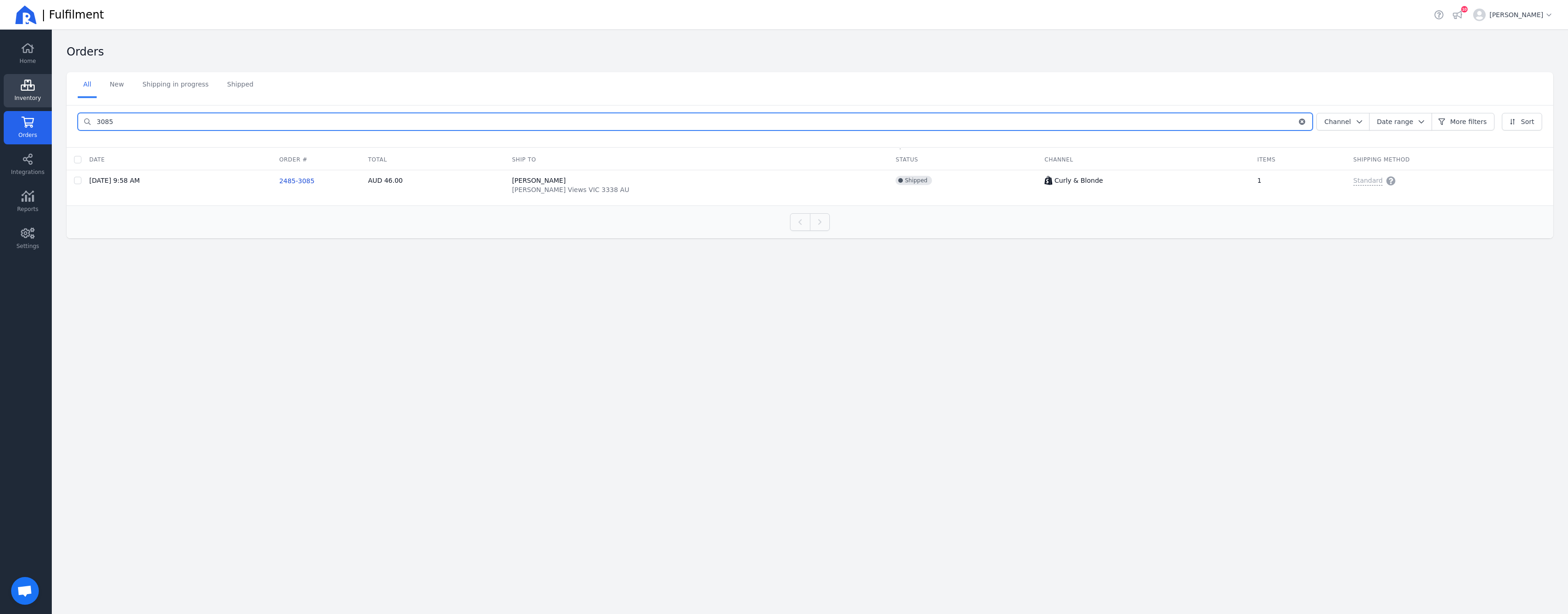
drag, startPoint x: 138, startPoint y: 121, endPoint x: 38, endPoint y: 104, distance: 101.4
click at [91, 113] on input "3085" at bounding box center [694, 121] width 1206 height 17
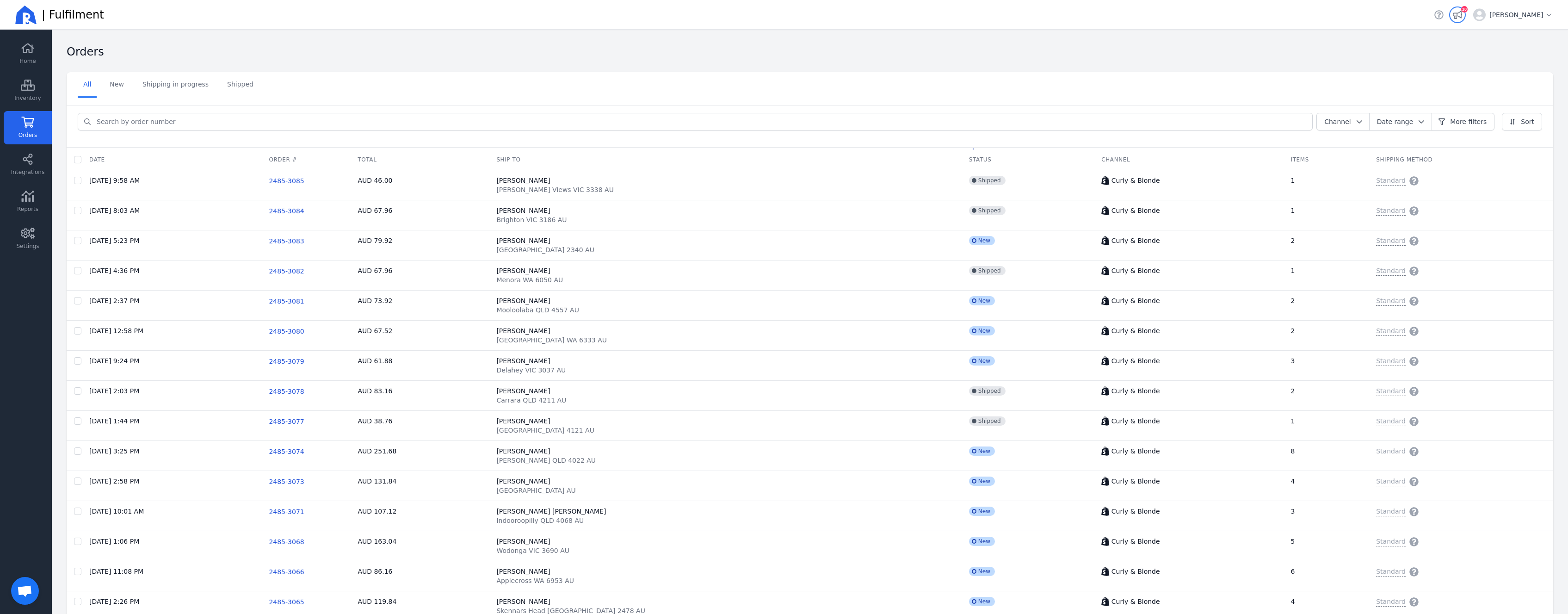
click at [1453, 17] on icon "button" at bounding box center [1458, 15] width 10 height 10
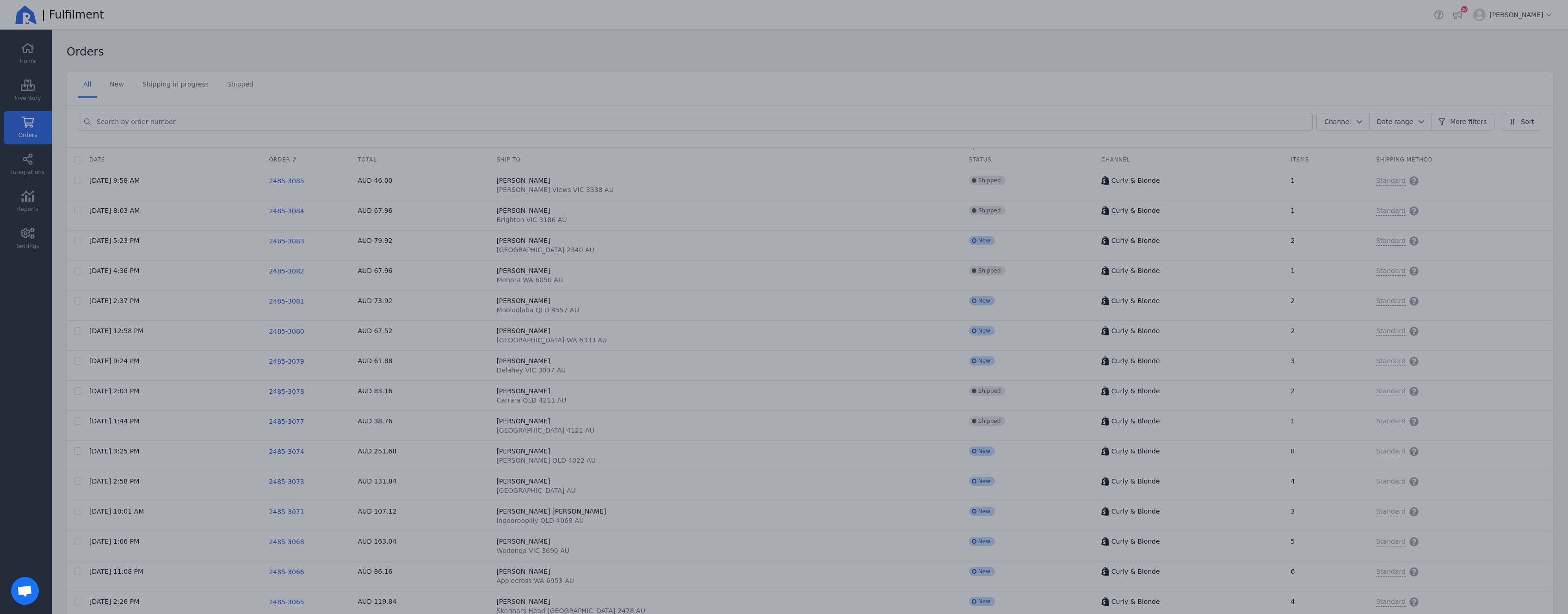
click at [1007, 54] on div at bounding box center [784, 307] width 1568 height 614
